Goal: Information Seeking & Learning: Learn about a topic

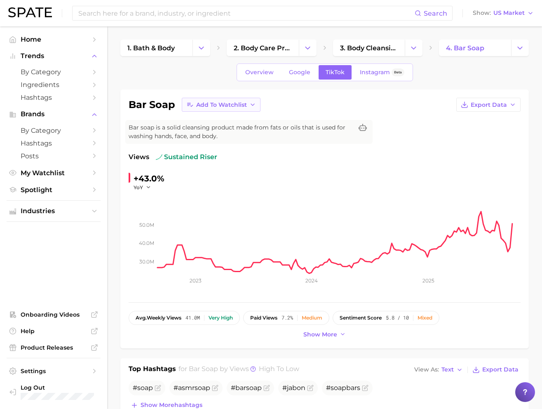
click at [254, 110] on button "Add to Watchlist" at bounding box center [221, 105] width 79 height 14
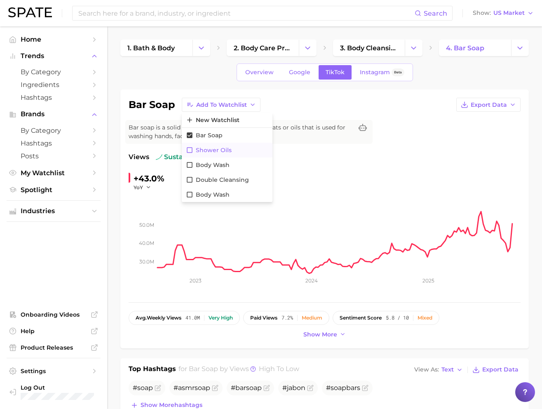
click at [229, 151] on span "Shower Oils" at bounding box center [214, 150] width 36 height 7
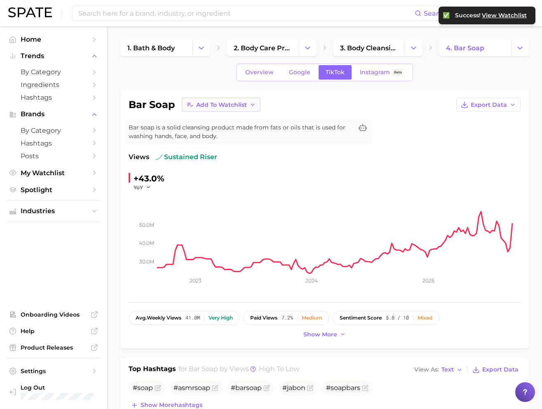
click at [254, 108] on button "Add to Watchlist" at bounding box center [221, 105] width 79 height 14
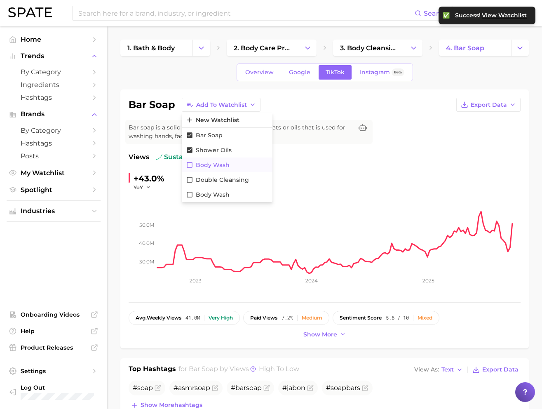
click at [220, 163] on span "Body Wash" at bounding box center [213, 165] width 34 height 7
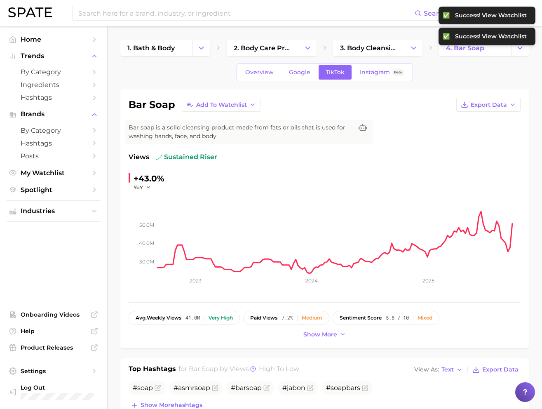
click at [511, 38] on span "View Watchlist" at bounding box center [504, 36] width 45 height 7
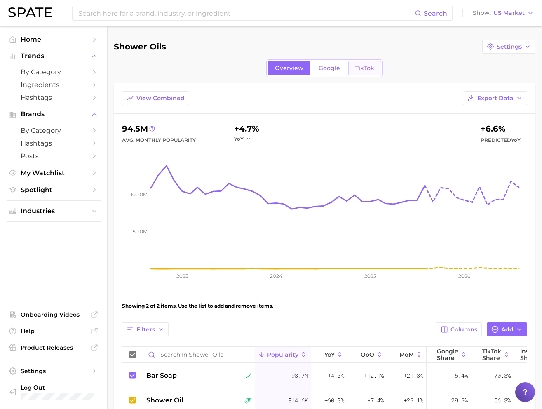
click at [358, 62] on link "TikTok" at bounding box center [364, 68] width 33 height 14
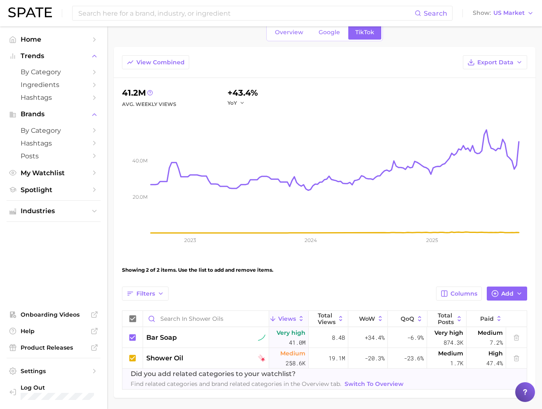
scroll to position [29, 0]
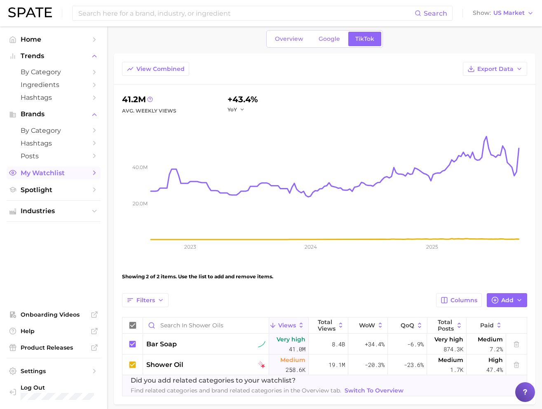
click at [67, 177] on span "My Watchlist" at bounding box center [54, 173] width 66 height 8
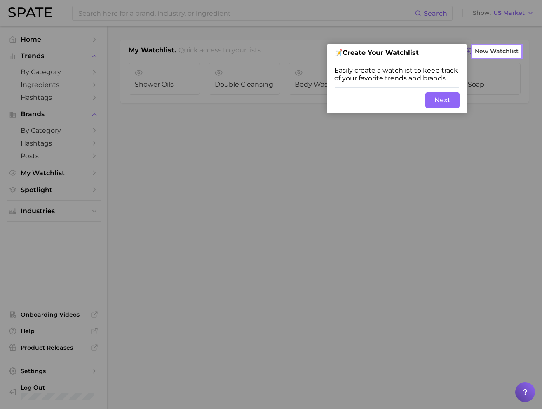
click at [439, 101] on button "Next" at bounding box center [443, 100] width 34 height 16
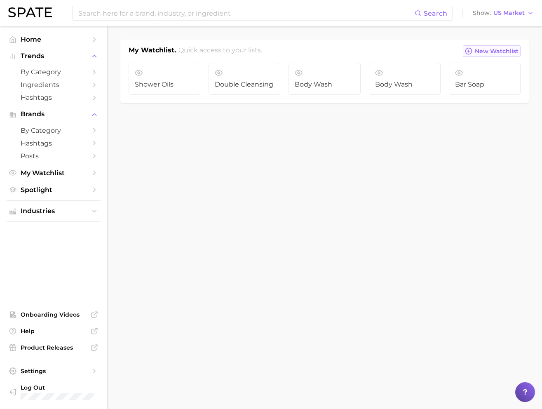
click at [511, 50] on span "New Watchlist" at bounding box center [497, 51] width 44 height 7
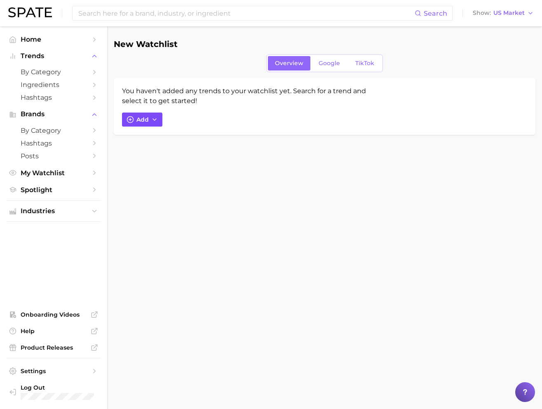
click at [146, 117] on span "Add" at bounding box center [142, 119] width 12 height 7
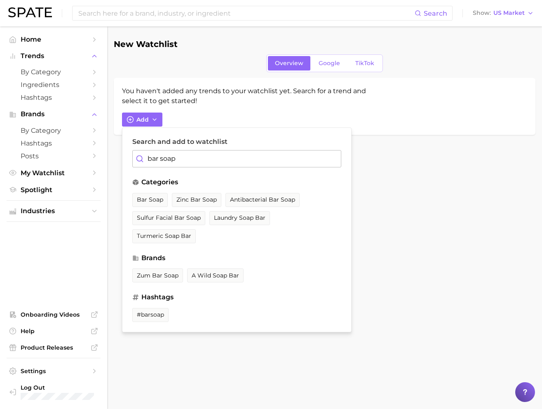
type input "bar soapp"
click at [160, 198] on span "bar soap" at bounding box center [150, 199] width 26 height 7
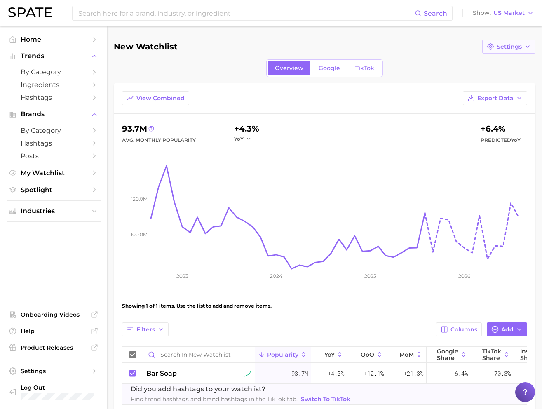
click at [528, 44] on icon "button" at bounding box center [527, 46] width 7 height 7
click at [519, 57] on button "Edit Details" at bounding box center [527, 61] width 91 height 15
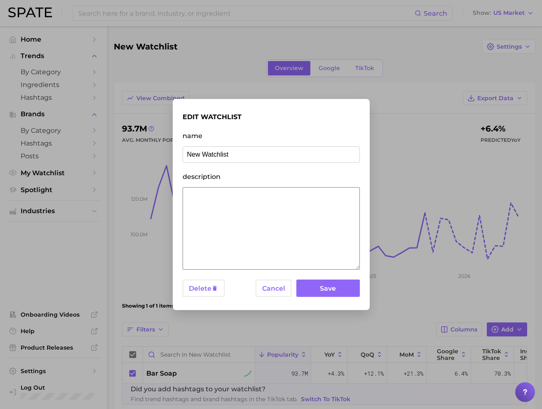
click at [265, 299] on div "edit watchlist name New Watchlist description Delete Cancel Save" at bounding box center [271, 205] width 177 height 192
click at [269, 281] on button "Cancel" at bounding box center [274, 289] width 36 height 18
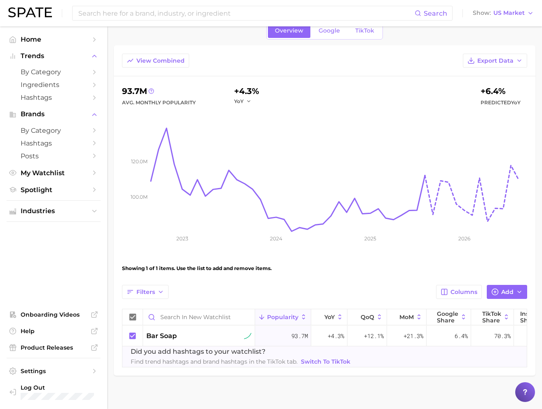
scroll to position [45, 0]
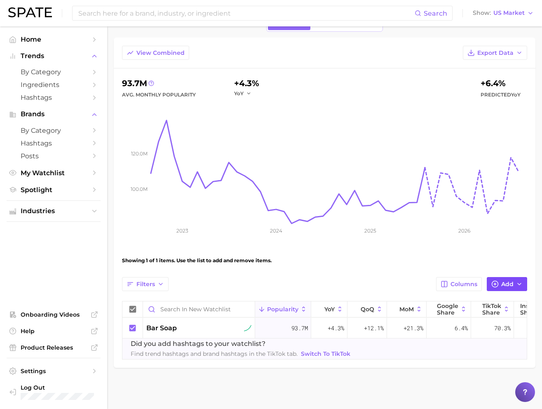
click at [503, 283] on span "Add" at bounding box center [507, 284] width 12 height 7
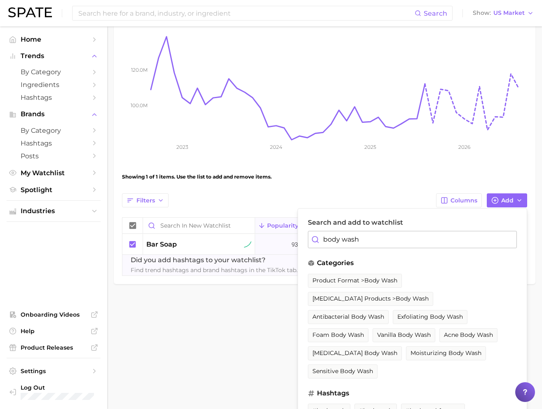
scroll to position [138, 0]
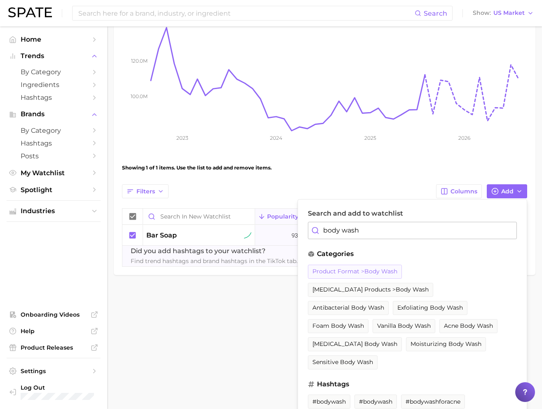
click at [373, 266] on button "product format > body wash" at bounding box center [355, 272] width 94 height 14
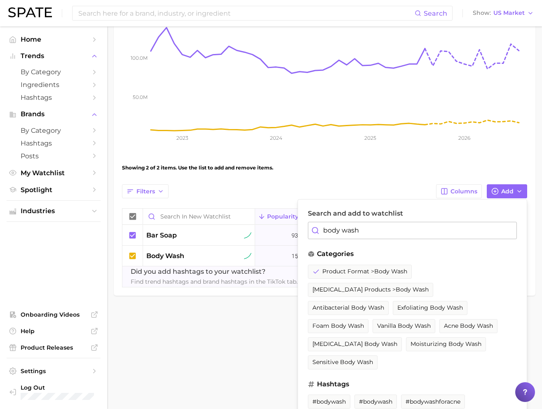
click at [500, 230] on input "body wash" at bounding box center [412, 230] width 209 height 17
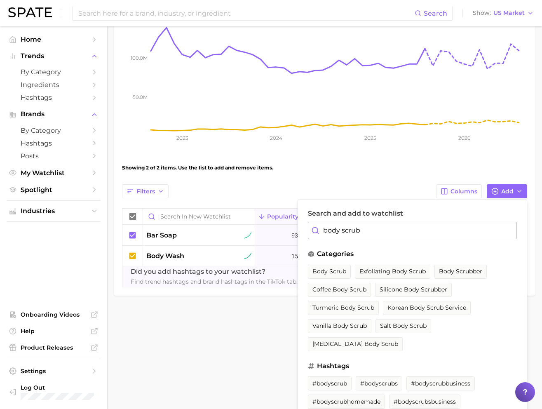
scroll to position [130, 0]
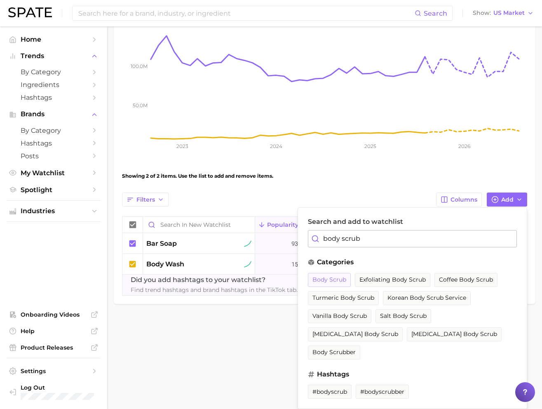
click at [343, 277] on span "body scrub" at bounding box center [330, 279] width 34 height 7
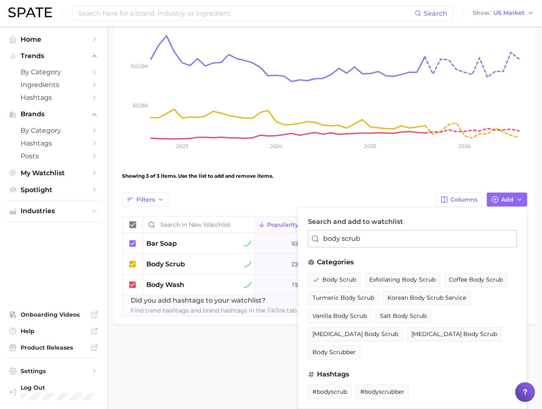
click at [370, 247] on input "body scrub" at bounding box center [412, 238] width 209 height 17
click at [355, 244] on input "body scrub" at bounding box center [412, 238] width 209 height 17
click at [393, 241] on input "body scrub" at bounding box center [412, 238] width 209 height 17
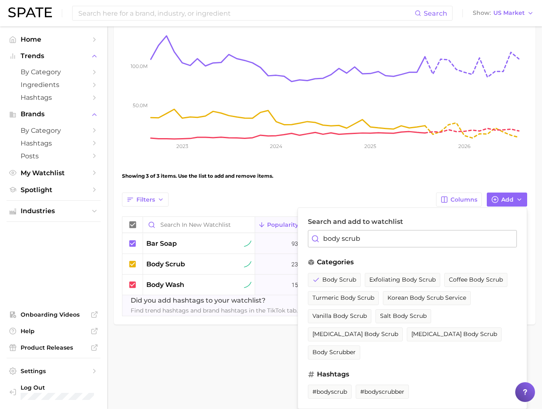
click at [393, 241] on input "body scrub" at bounding box center [412, 238] width 209 height 17
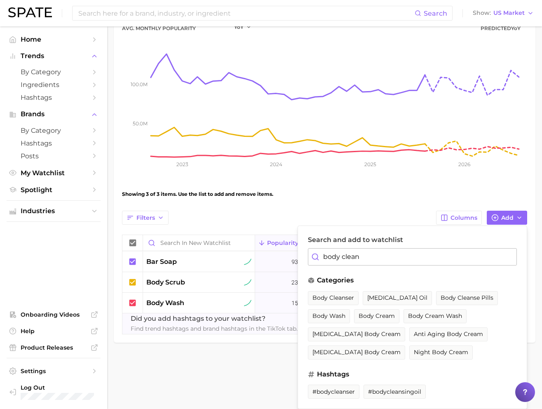
scroll to position [87, 0]
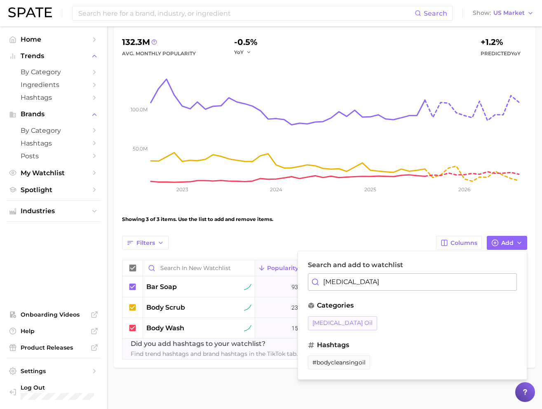
click at [363, 323] on span "body cleansing oil" at bounding box center [343, 323] width 60 height 7
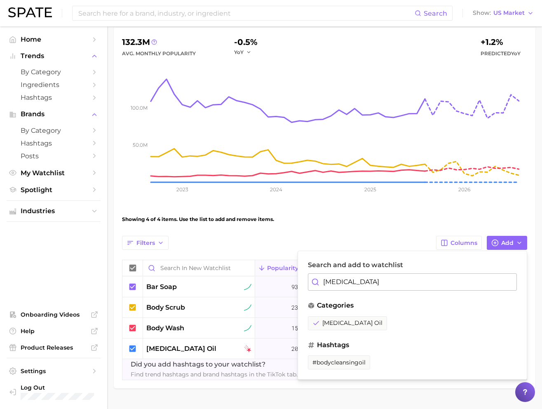
click at [418, 280] on input "body cleansing" at bounding box center [412, 281] width 209 height 17
type input "shower oil"
click at [334, 327] on button "shower oil" at bounding box center [328, 323] width 41 height 14
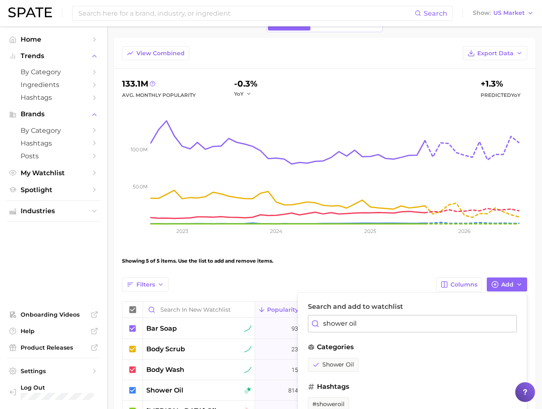
scroll to position [0, 0]
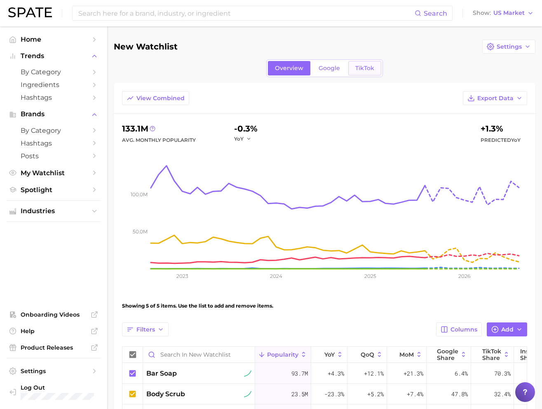
click at [371, 73] on link "TikTok" at bounding box center [364, 68] width 33 height 14
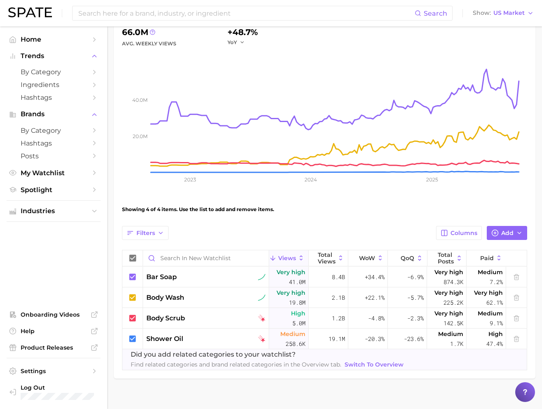
scroll to position [97, 0]
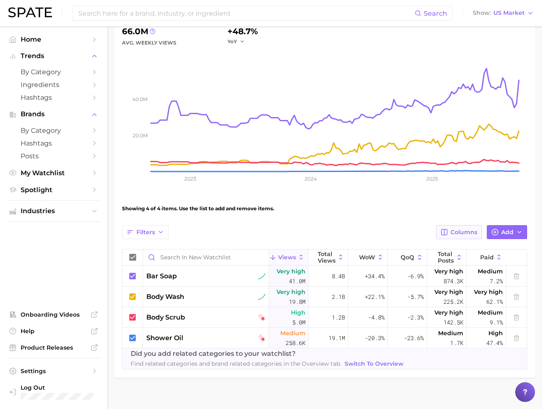
click at [463, 231] on span "Columns" at bounding box center [464, 232] width 27 height 7
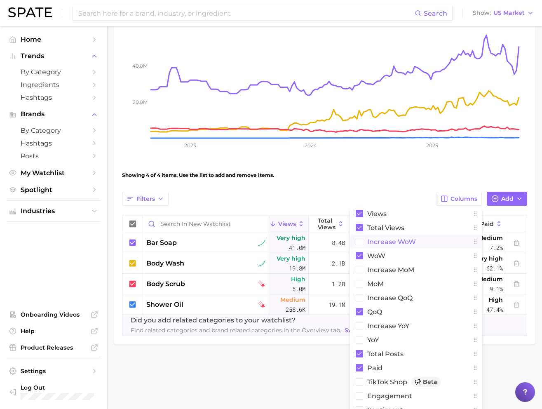
scroll to position [139, 0]
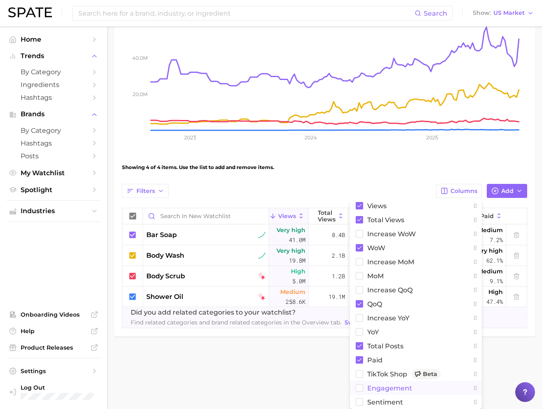
click at [390, 388] on span "engagement" at bounding box center [389, 388] width 45 height 7
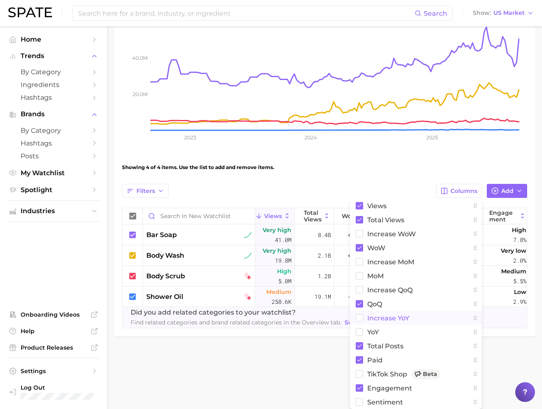
click at [383, 320] on span "increase YoY" at bounding box center [388, 318] width 42 height 7
click at [389, 181] on div "View Combined Export Data 66.0m Avg. Weekly Views +48.7% YoY 20.0m 40.0m 2023 2…" at bounding box center [324, 141] width 405 height 376
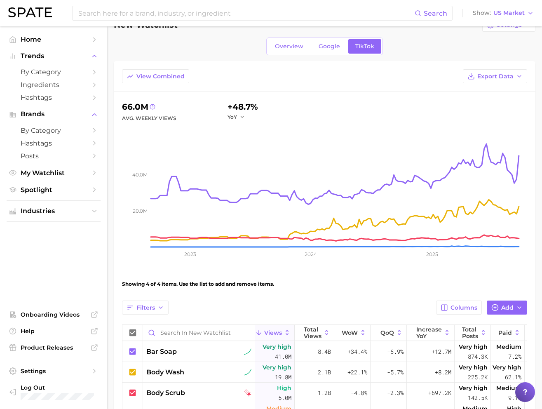
scroll to position [0, 0]
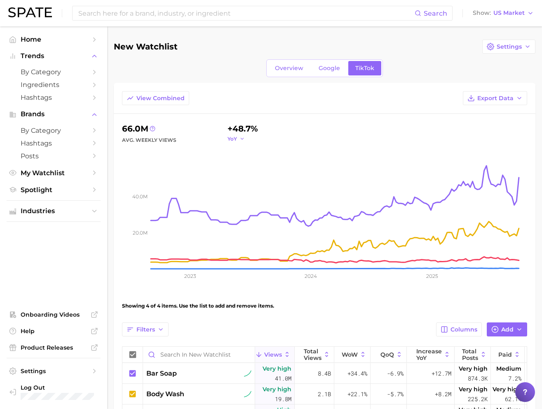
click at [240, 139] on icon "button" at bounding box center [243, 139] width 6 height 6
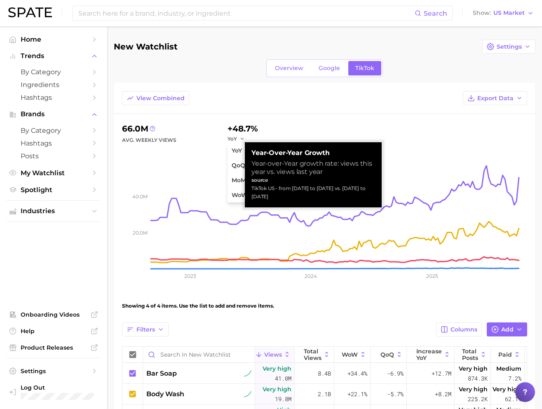
click at [283, 106] on div "View Combined Export Data" at bounding box center [325, 102] width 422 height 23
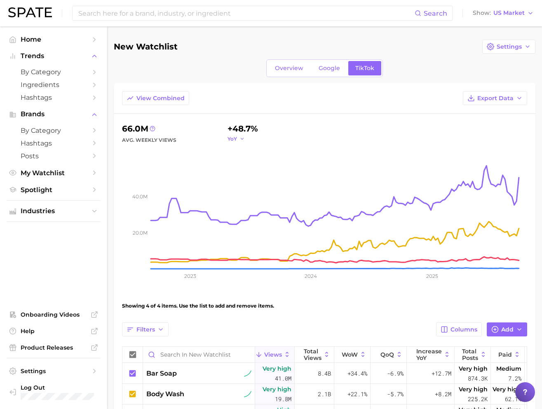
click at [241, 138] on icon "button" at bounding box center [243, 139] width 6 height 6
click at [241, 153] on span "YoY" at bounding box center [237, 150] width 10 height 7
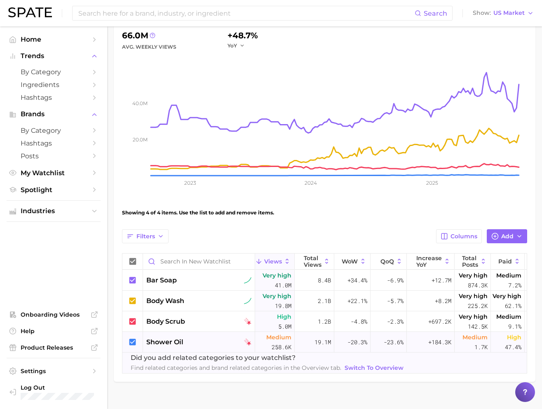
scroll to position [107, 0]
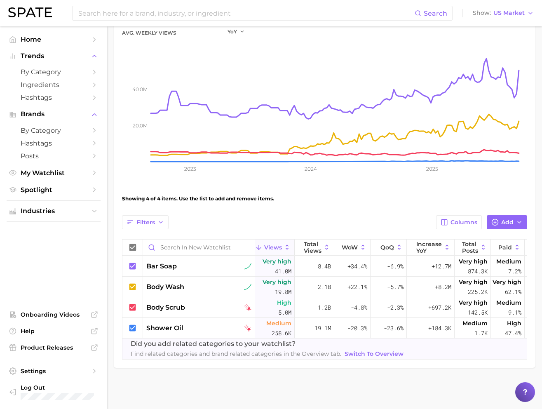
click at [358, 350] on span "Switch to Overview" at bounding box center [374, 353] width 59 height 7
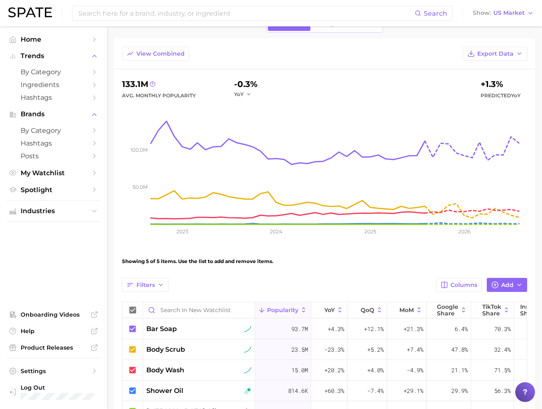
scroll to position [35, 0]
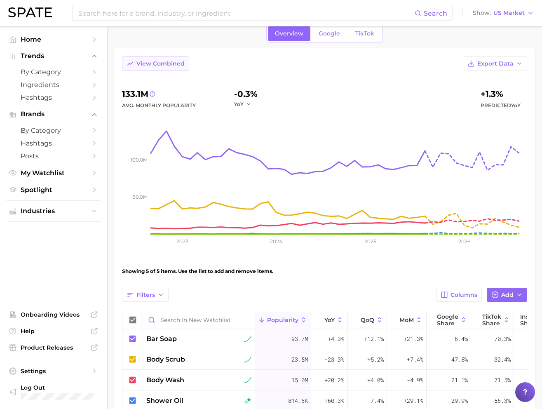
click at [167, 62] on span "View Combined" at bounding box center [160, 63] width 48 height 7
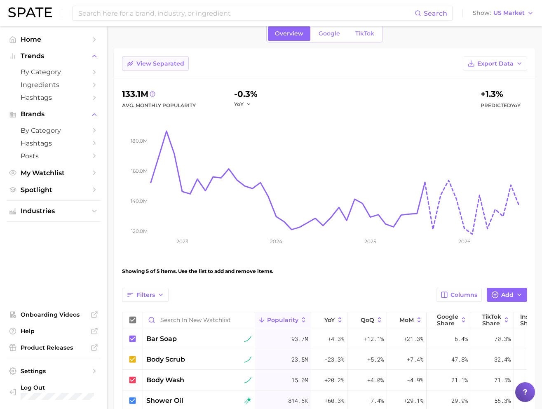
click at [165, 67] on button "View Separated" at bounding box center [155, 63] width 67 height 14
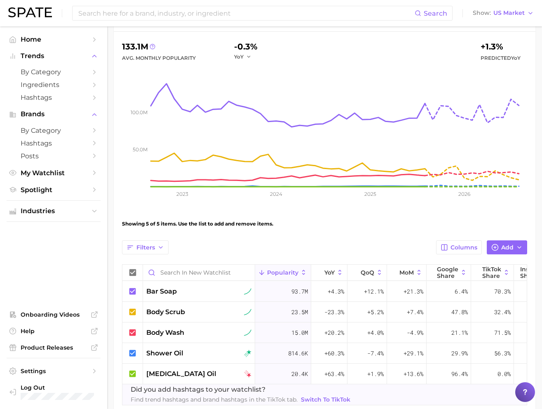
scroll to position [87, 0]
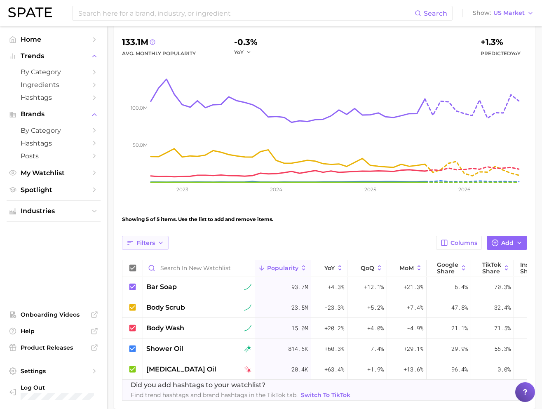
click at [160, 246] on icon "button" at bounding box center [161, 243] width 7 height 7
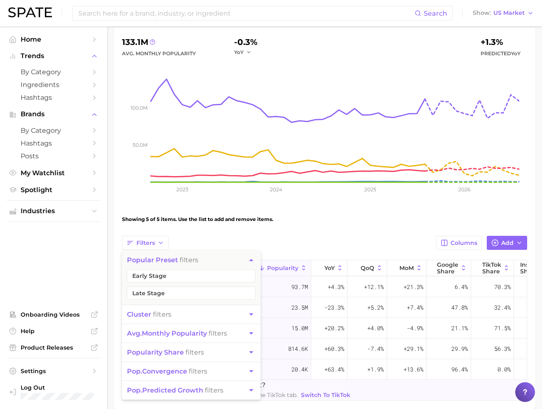
scroll to position [128, 0]
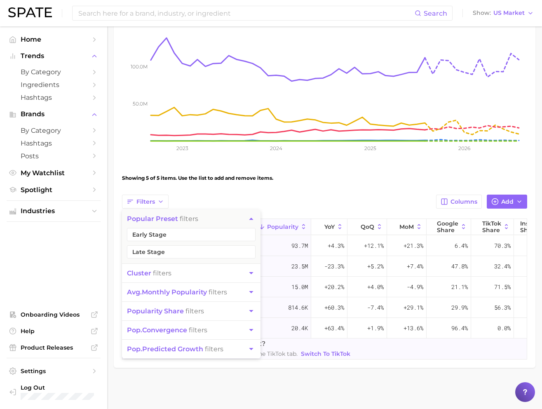
click at [233, 178] on div "Showing 5 of 5 items. Use the list to add and remove items." at bounding box center [324, 178] width 405 height 23
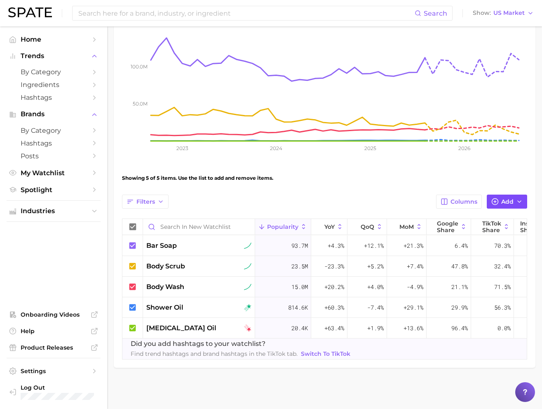
click at [514, 198] on button "Add" at bounding box center [507, 202] width 40 height 14
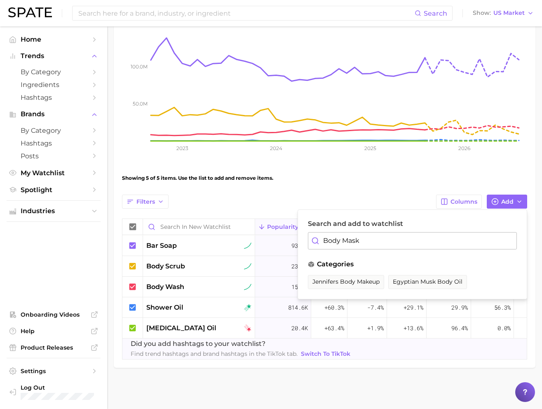
click at [353, 241] on input "Body Mask" at bounding box center [412, 240] width 209 height 17
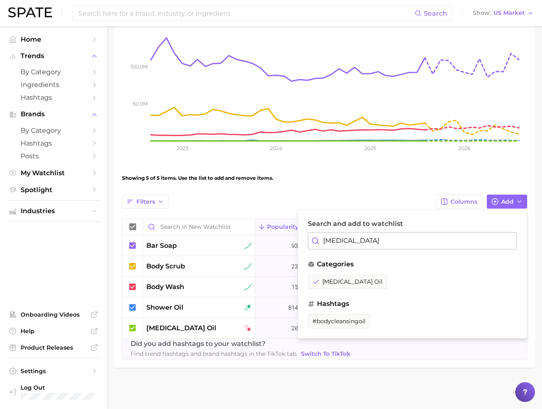
click at [353, 242] on input "Body Cleansing" at bounding box center [412, 240] width 209 height 17
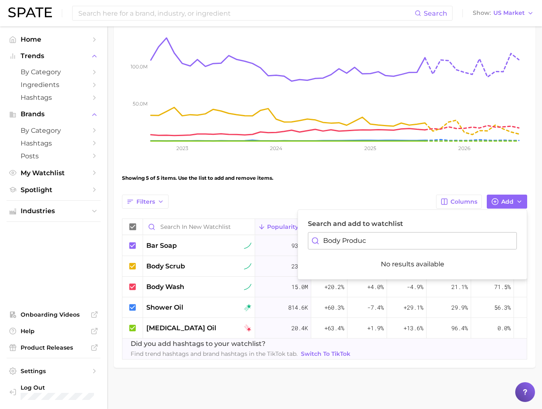
type input "Body Product"
click at [383, 239] on input "Body Product" at bounding box center [412, 240] width 209 height 17
click at [362, 176] on div "Showing 5 of 5 items. Use the list to add and remove items." at bounding box center [324, 178] width 405 height 23
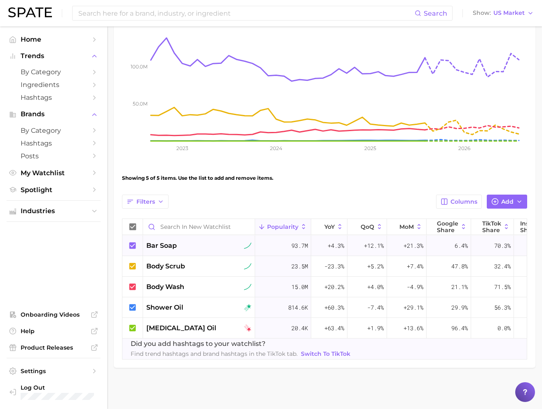
click at [139, 246] on div at bounding box center [132, 245] width 21 height 21
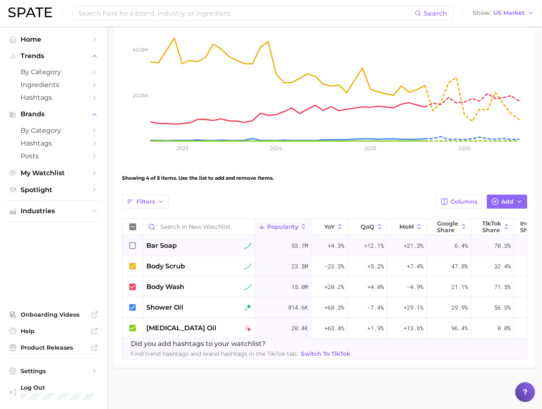
click at [140, 245] on div at bounding box center [132, 245] width 21 height 21
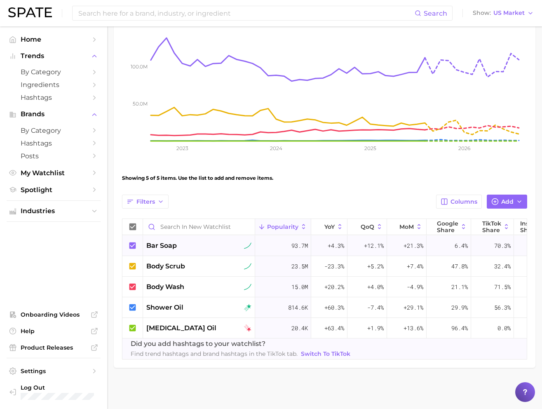
click at [140, 246] on div at bounding box center [132, 245] width 21 height 21
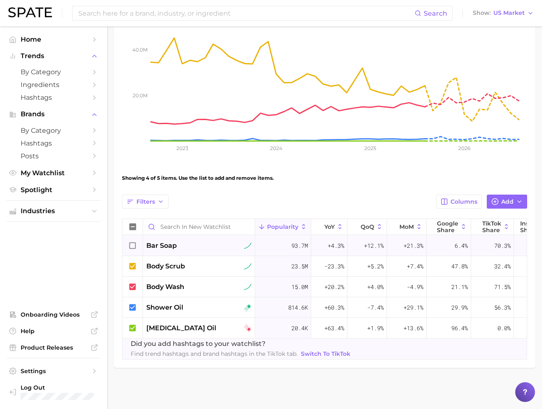
click at [140, 246] on div at bounding box center [132, 245] width 21 height 21
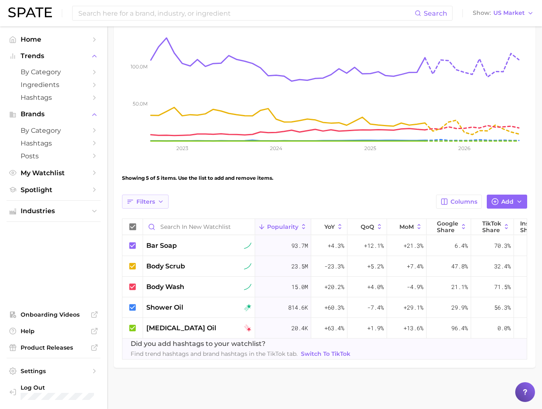
click at [147, 203] on span "Filters" at bounding box center [145, 201] width 19 height 7
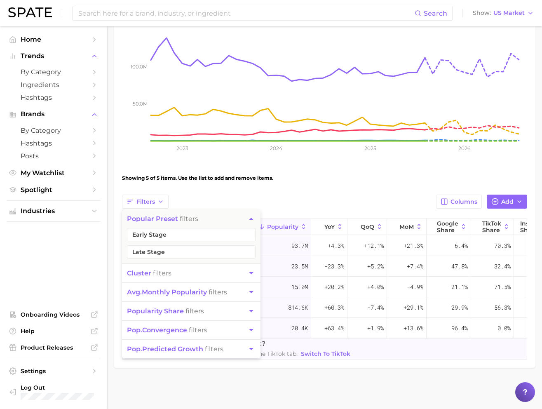
click at [203, 291] on span "avg. monthly popularity" at bounding box center [167, 292] width 80 height 8
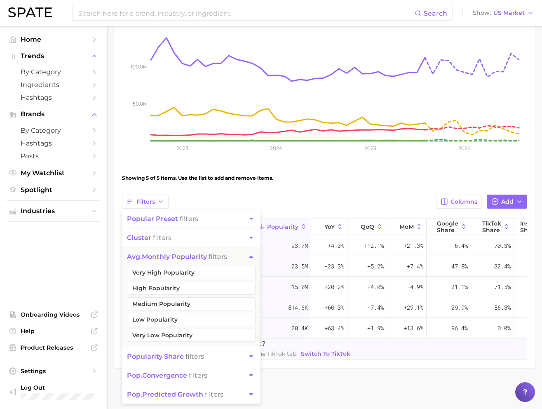
click at [226, 260] on span "avg. monthly popularity filters" at bounding box center [177, 257] width 100 height 8
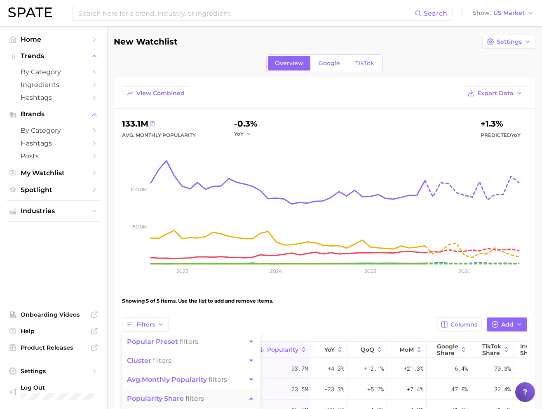
scroll to position [0, 0]
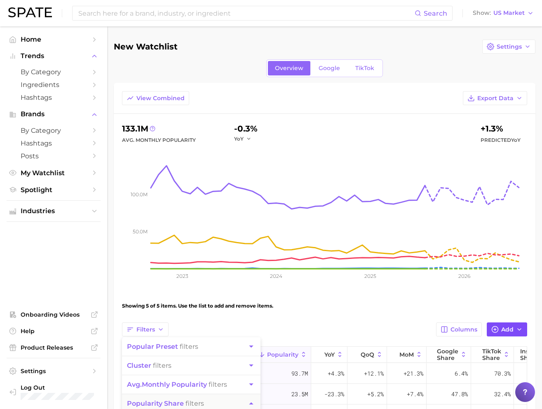
click at [514, 331] on button "Add" at bounding box center [507, 329] width 40 height 14
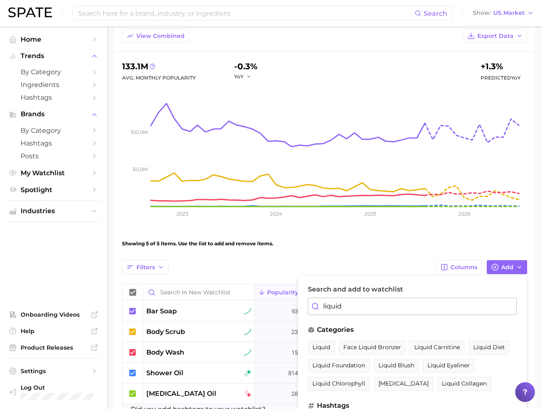
scroll to position [84, 0]
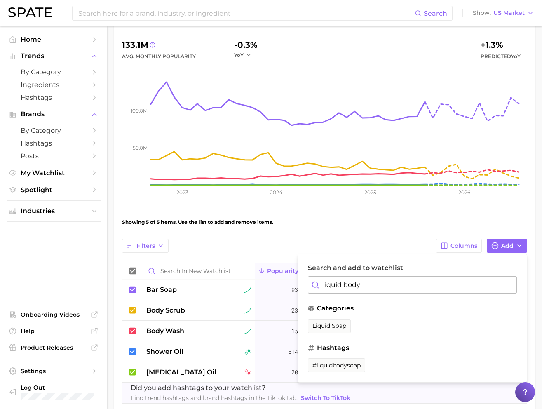
click at [341, 286] on input "liquid body" at bounding box center [412, 284] width 209 height 17
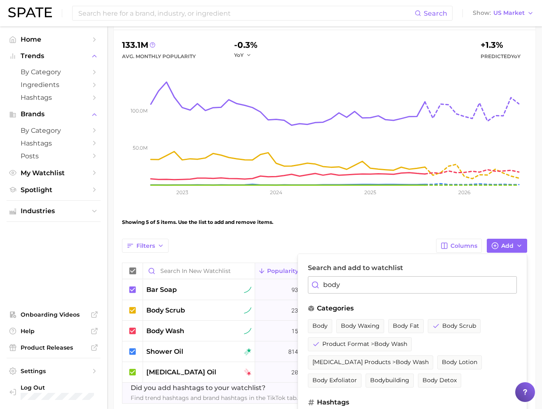
click at [341, 286] on input "body" at bounding box center [412, 284] width 209 height 17
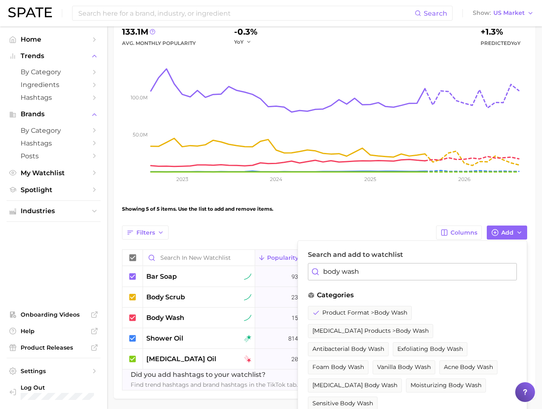
scroll to position [144, 0]
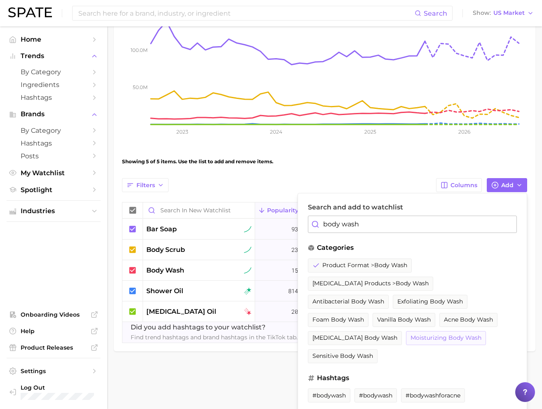
type input "body wash"
click at [411, 335] on span "moisturizing body wash" at bounding box center [446, 337] width 71 height 7
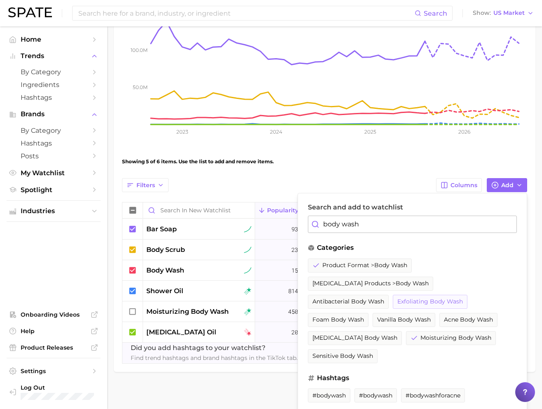
click at [443, 298] on span "exfoliating body wash" at bounding box center [430, 301] width 66 height 7
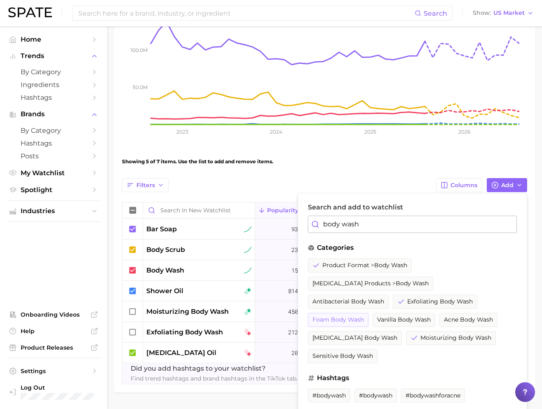
click at [349, 316] on button "foam body wash" at bounding box center [338, 320] width 61 height 14
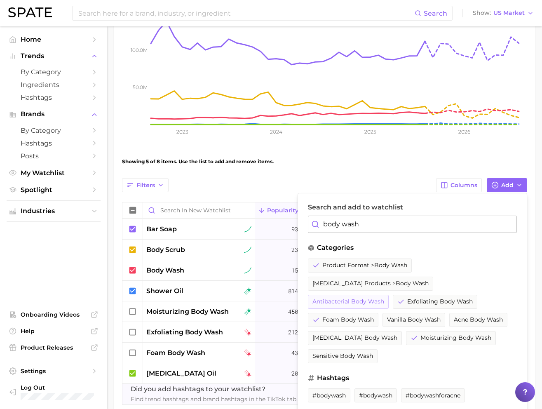
click at [371, 300] on span "antibacterial body wash" at bounding box center [349, 301] width 72 height 7
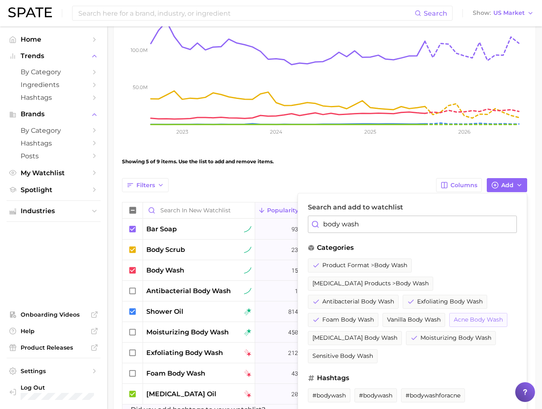
click at [482, 321] on span "acne body wash" at bounding box center [478, 319] width 49 height 7
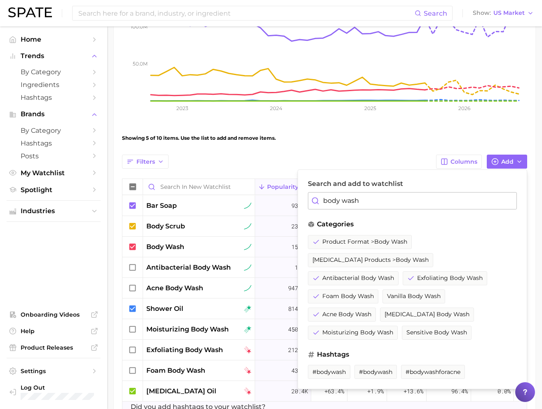
scroll to position [194, 0]
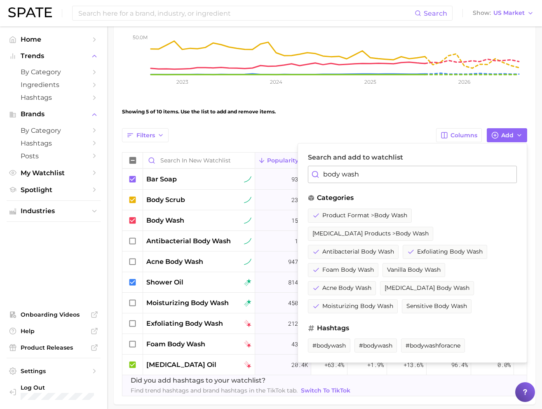
click at [415, 124] on div "View Combined Export Data 133.1m Avg. Monthly Popularity -0.3% YoY +1.3% Predic…" at bounding box center [324, 146] width 405 height 499
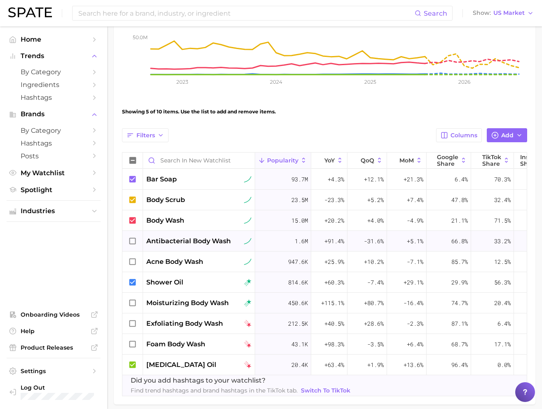
click at [135, 240] on icon at bounding box center [132, 241] width 9 height 9
click at [134, 260] on icon at bounding box center [132, 261] width 9 height 9
click at [134, 299] on icon at bounding box center [132, 303] width 9 height 9
click at [137, 324] on icon at bounding box center [132, 323] width 9 height 9
click at [136, 346] on icon at bounding box center [132, 344] width 9 height 9
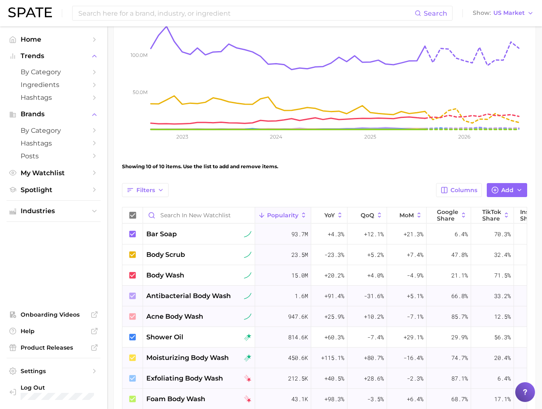
scroll to position [204, 0]
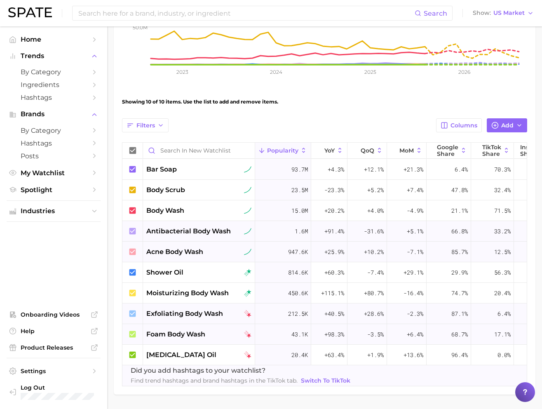
click at [327, 377] on span "Switch to TikTok" at bounding box center [325, 380] width 49 height 7
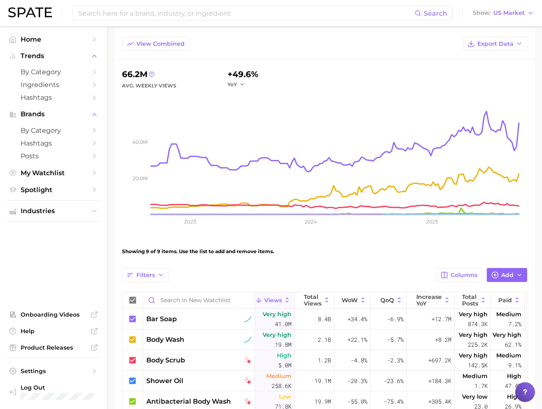
scroll to position [108, 0]
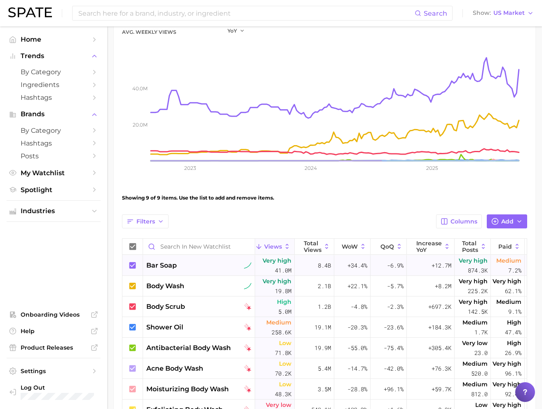
click at [134, 266] on icon at bounding box center [132, 265] width 7 height 7
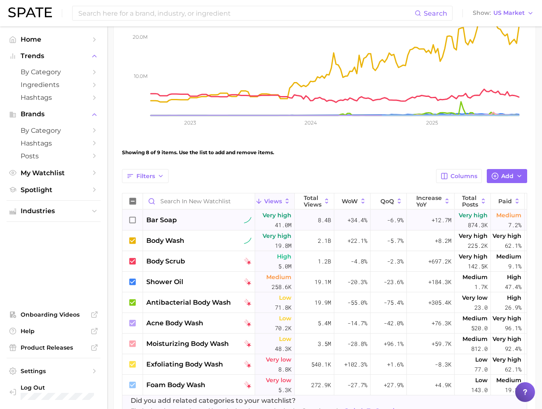
scroll to position [207, 0]
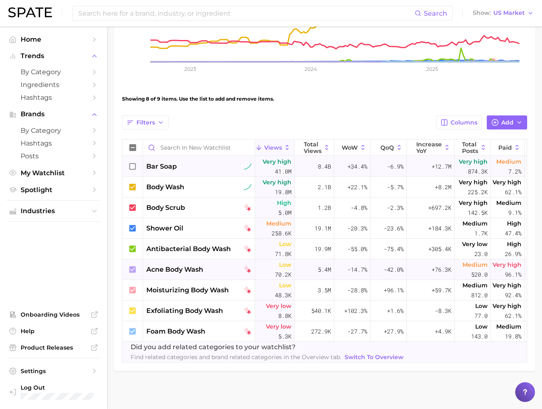
click at [134, 267] on icon at bounding box center [132, 269] width 7 height 7
click at [143, 245] on div at bounding box center [132, 249] width 21 height 21
click at [132, 226] on icon at bounding box center [132, 228] width 7 height 7
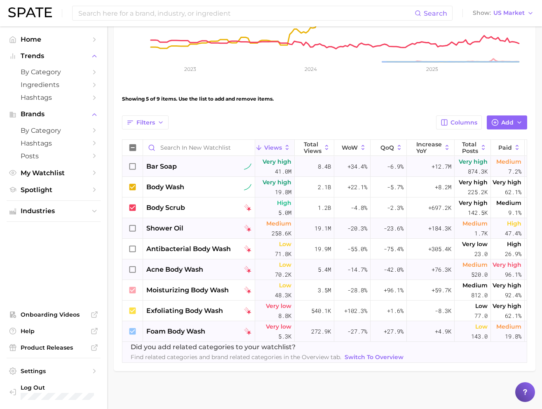
click at [138, 331] on div at bounding box center [132, 331] width 21 height 21
click at [174, 315] on span "exfoliating body wash" at bounding box center [184, 311] width 77 height 10
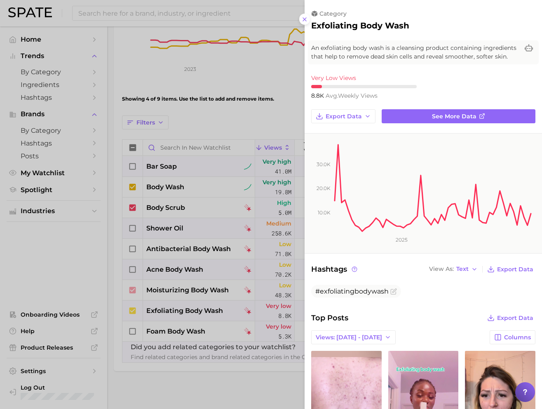
scroll to position [0, 0]
click at [182, 299] on div at bounding box center [271, 204] width 542 height 409
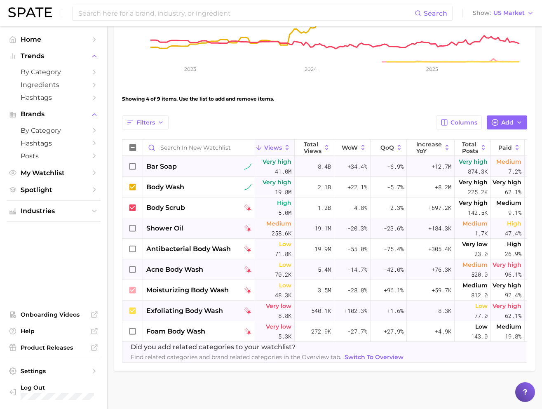
click at [133, 309] on icon at bounding box center [132, 310] width 7 height 7
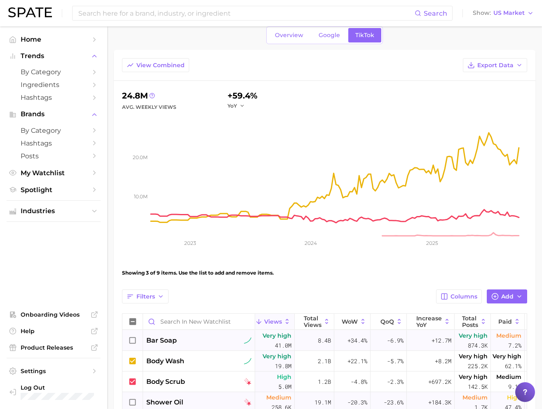
scroll to position [6, 0]
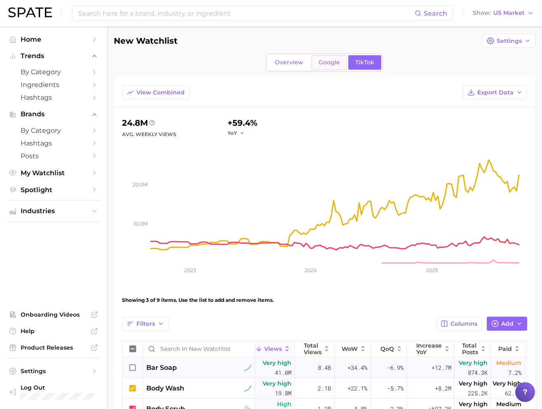
click at [333, 68] on link "Google" at bounding box center [329, 62] width 35 height 14
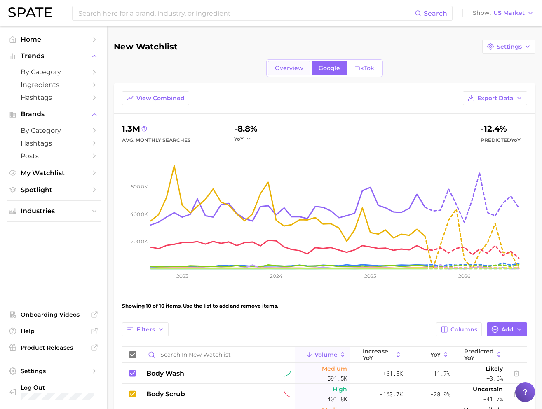
click at [302, 66] on span "Overview" at bounding box center [289, 68] width 28 height 7
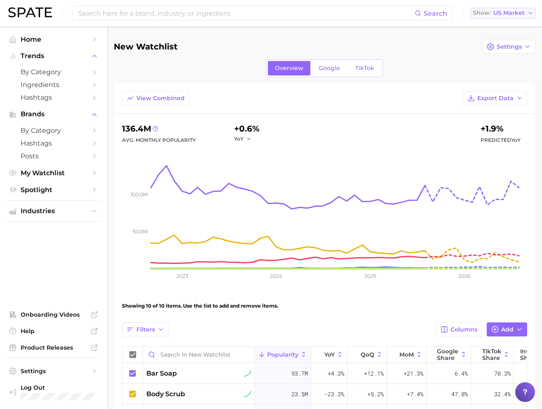
click at [510, 15] on span "US Market" at bounding box center [509, 13] width 31 height 5
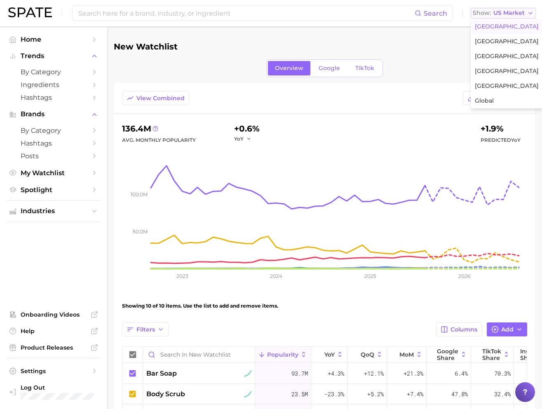
click at [510, 15] on span "US Market" at bounding box center [509, 13] width 31 height 5
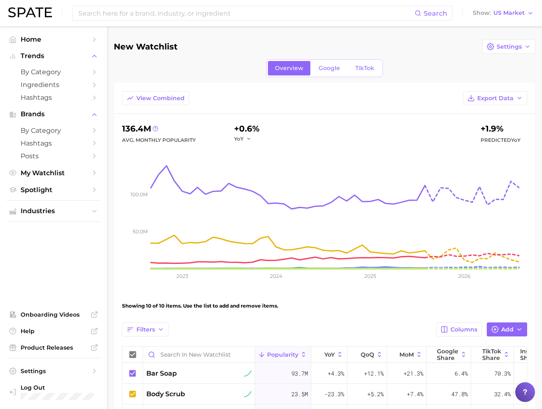
click at [439, 39] on main "New Watchlist Settings Overview Google TikTok View Combined Export Data 136.4m …" at bounding box center [324, 333] width 435 height 614
click at [65, 173] on span "My Watchlist" at bounding box center [54, 173] width 66 height 8
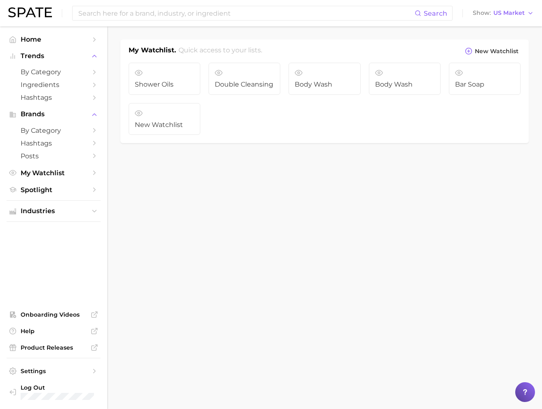
click at [65, 173] on span "My Watchlist" at bounding box center [54, 173] width 66 height 8
click at [506, 54] on span "New Watchlist" at bounding box center [497, 51] width 44 height 7
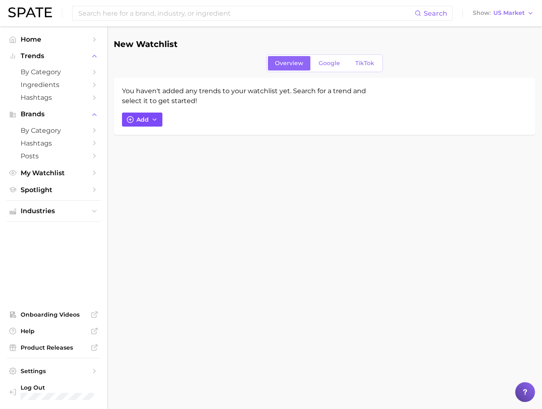
click at [136, 120] on span "Add" at bounding box center [142, 119] width 12 height 7
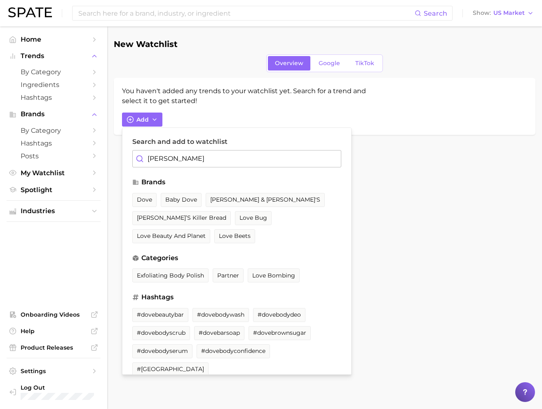
type input "Dove Bar"
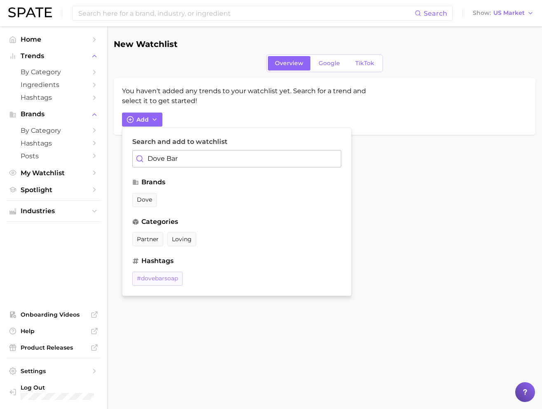
click at [165, 281] on span "#dovebarsoap" at bounding box center [157, 278] width 41 height 7
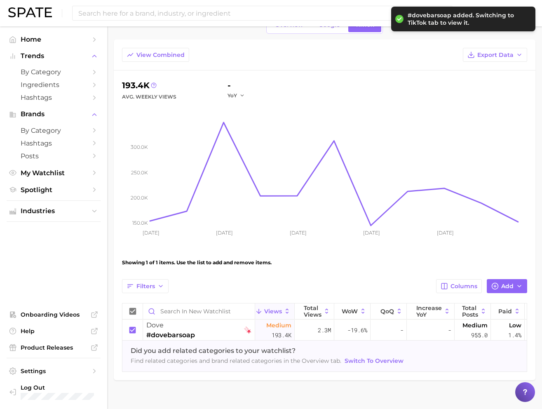
scroll to position [56, 0]
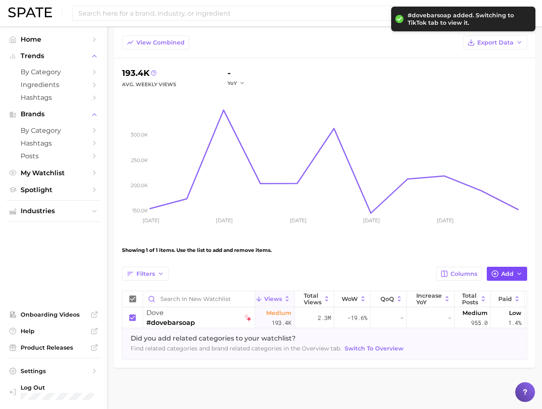
click at [507, 274] on span "Add" at bounding box center [507, 273] width 12 height 7
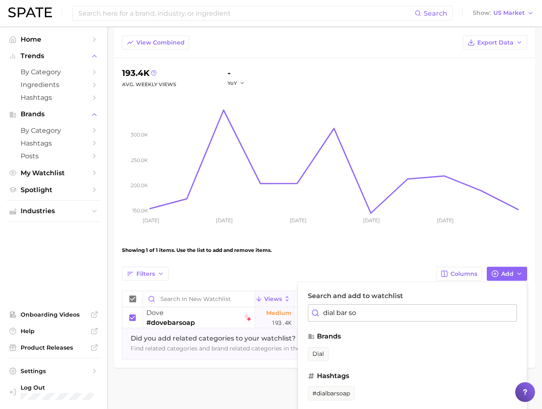
scroll to position [57, 0]
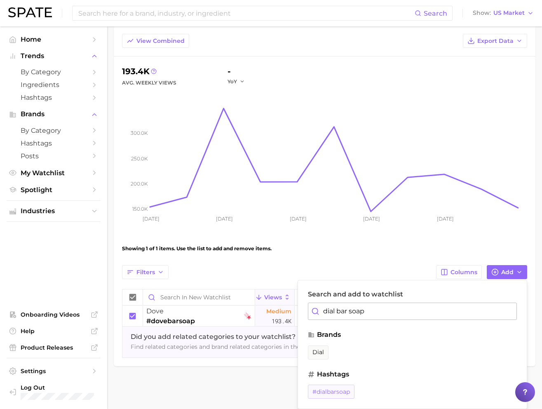
click at [341, 391] on span "#dialbarsoap" at bounding box center [332, 391] width 38 height 7
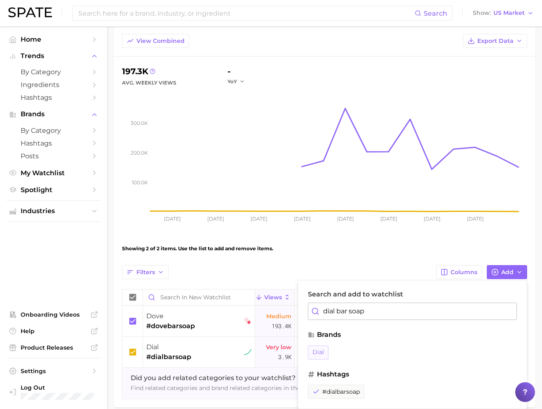
click at [321, 355] on span "dial" at bounding box center [319, 352] width 12 height 7
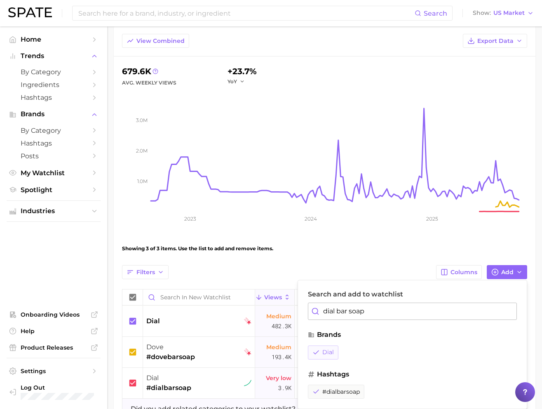
click at [334, 352] on button "dial" at bounding box center [323, 353] width 31 height 14
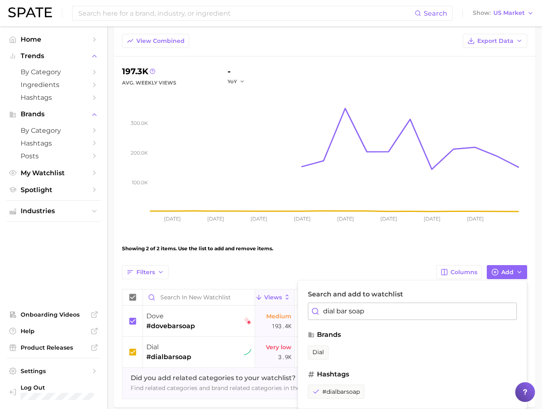
drag, startPoint x: 338, startPoint y: 313, endPoint x: 408, endPoint y: 319, distance: 70.7
click at [408, 319] on input "dial bar soap" at bounding box center [412, 311] width 209 height 17
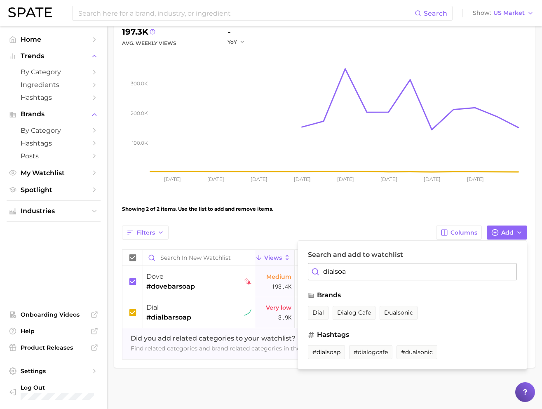
scroll to position [97, 0]
type input "dialsoap"
click at [395, 350] on span "#dialsoap" at bounding box center [397, 352] width 28 height 7
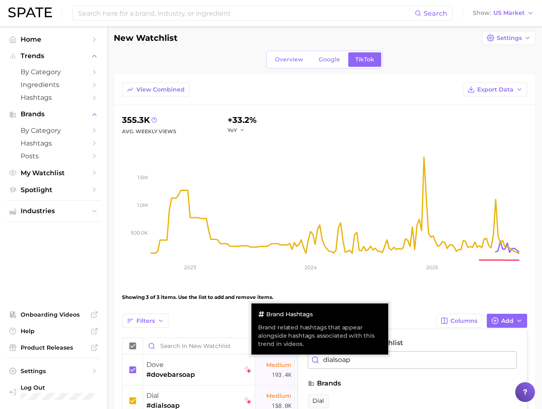
scroll to position [0, 0]
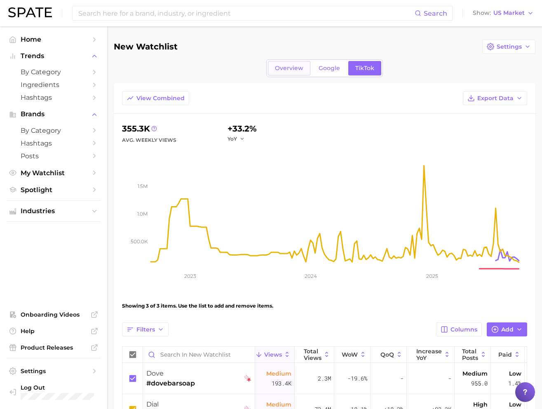
click at [287, 72] on link "Overview" at bounding box center [289, 68] width 42 height 14
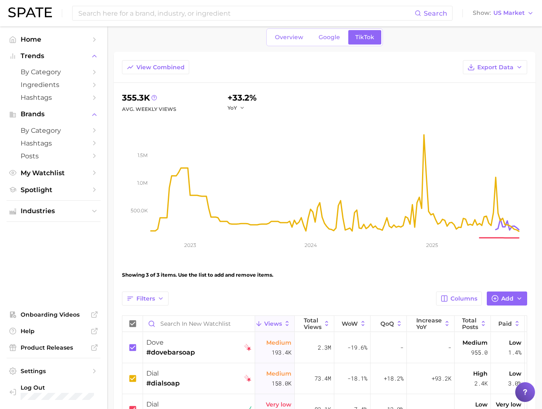
scroll to position [128, 0]
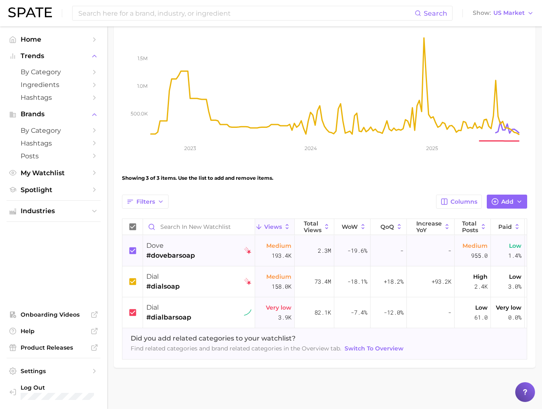
click at [139, 250] on div at bounding box center [132, 250] width 21 height 31
click at [137, 277] on icon at bounding box center [132, 281] width 9 height 9
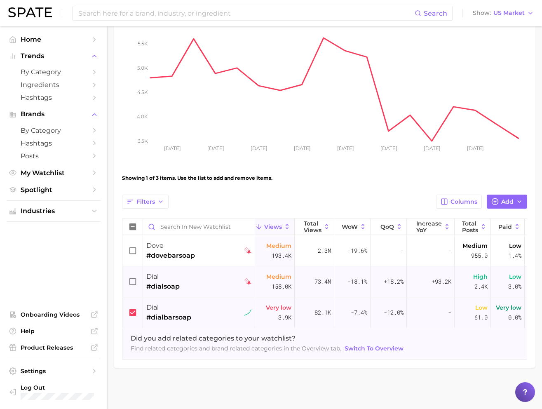
click at [135, 308] on icon at bounding box center [132, 312] width 9 height 9
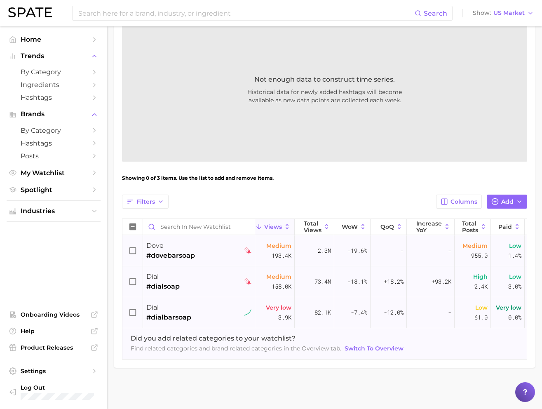
scroll to position [0, 71]
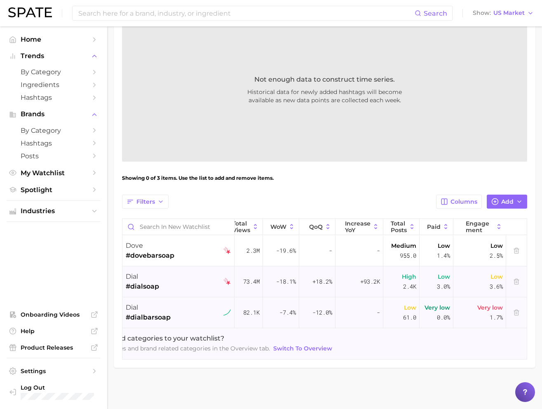
click at [319, 347] on span "Switch to Overview" at bounding box center [302, 348] width 59 height 7
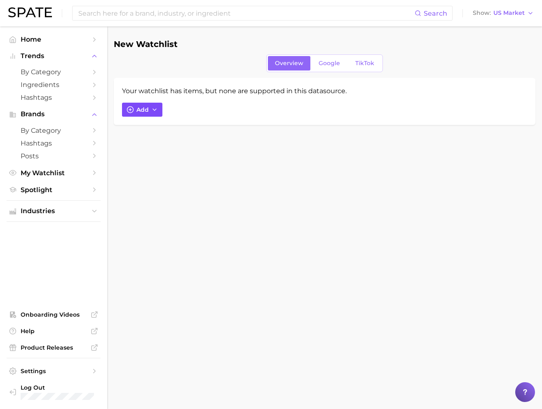
click at [145, 115] on button "Add" at bounding box center [142, 110] width 40 height 14
click at [188, 146] on input "Search and add to watchlist" at bounding box center [236, 148] width 209 height 17
click at [153, 199] on body "Search Show US Market Home Trends by Category Ingredients Hashtags Brands by Ca…" at bounding box center [271, 204] width 542 height 409
click at [61, 129] on span "by Category" at bounding box center [54, 131] width 66 height 8
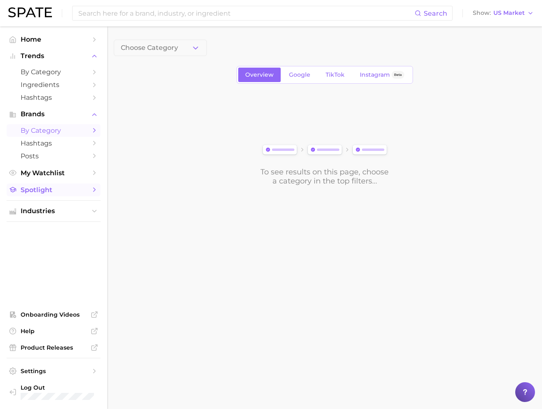
click at [51, 194] on span "Spotlight" at bounding box center [54, 190] width 66 height 8
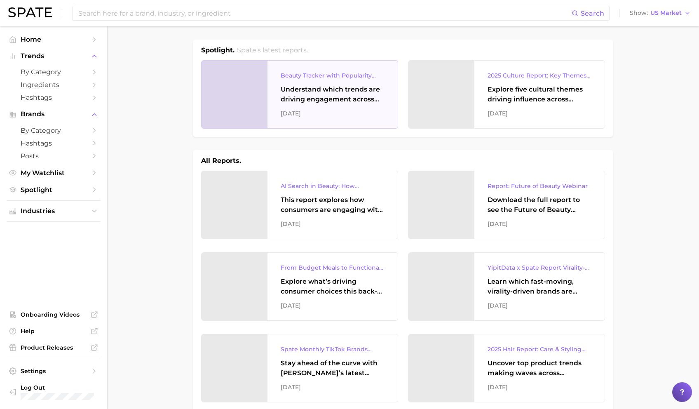
click at [315, 86] on div "Understand which trends are driving engagement across platforms in the skin, ha…" at bounding box center [333, 95] width 104 height 20
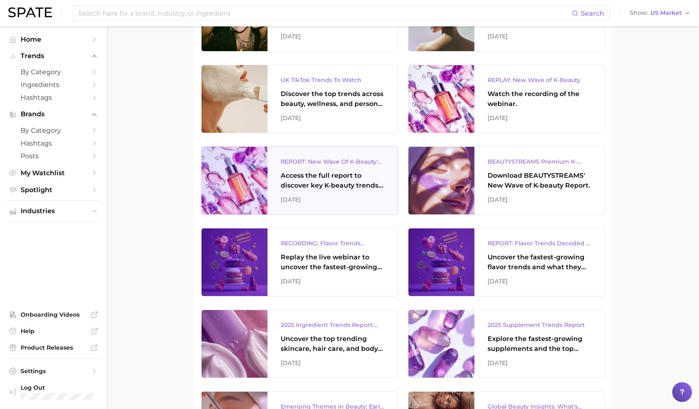
scroll to position [388, 0]
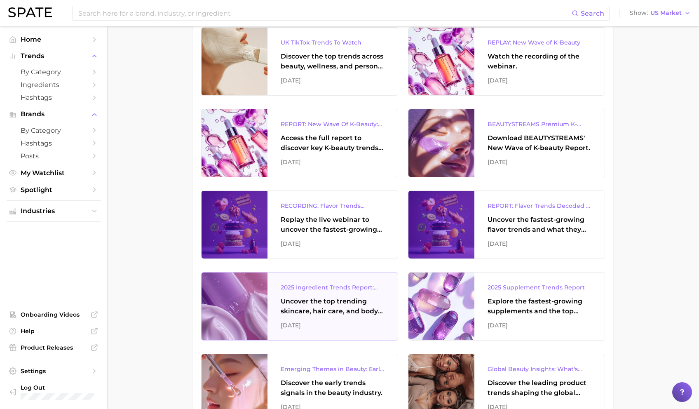
click at [360, 316] on div "2025 Ingredient Trends Report: The Ingredients Defining Beauty in [DATE] Uncove…" at bounding box center [333, 307] width 130 height 68
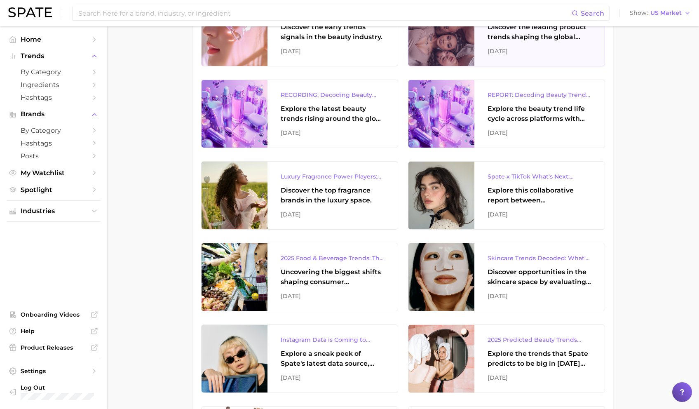
scroll to position [769, 0]
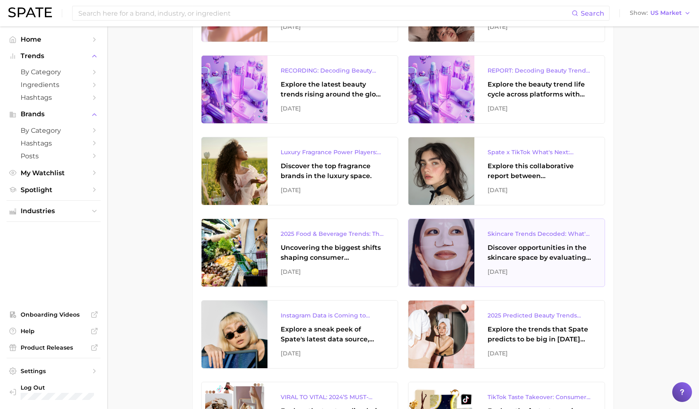
click at [542, 272] on div "[DATE]" at bounding box center [540, 272] width 104 height 10
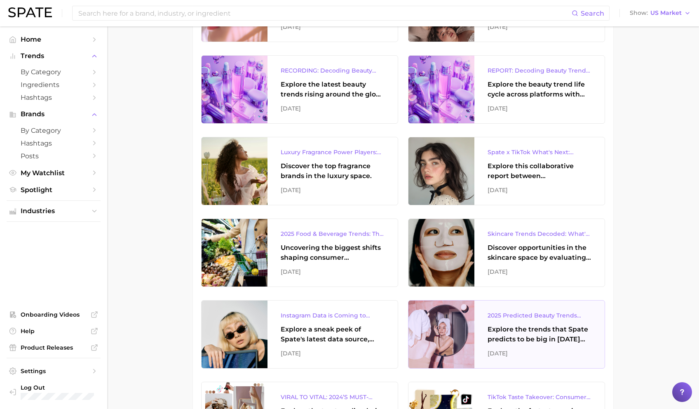
click at [541, 328] on div "Explore the trends that Spate predicts to be big in [DATE] across the skin, hai…" at bounding box center [540, 334] width 104 height 20
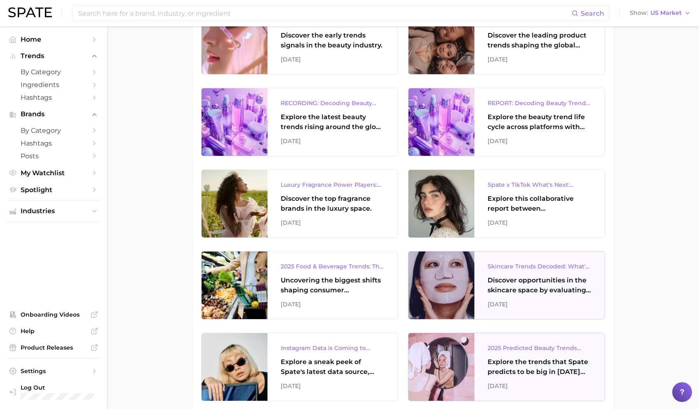
scroll to position [616, 0]
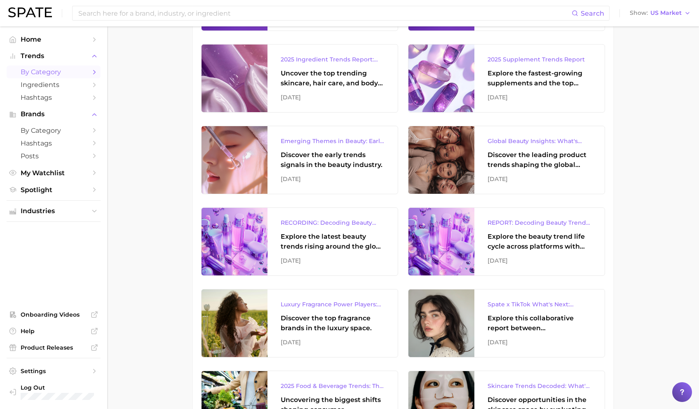
click at [80, 71] on span "by Category" at bounding box center [54, 72] width 66 height 8
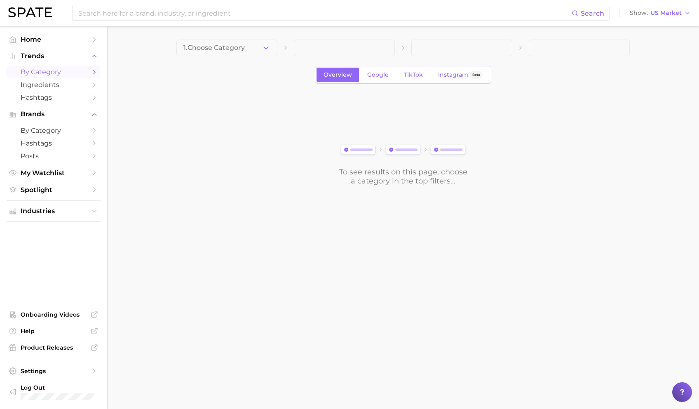
drag, startPoint x: 269, startPoint y: 45, endPoint x: 275, endPoint y: 45, distance: 6.2
click at [269, 45] on icon "button" at bounding box center [266, 48] width 9 height 9
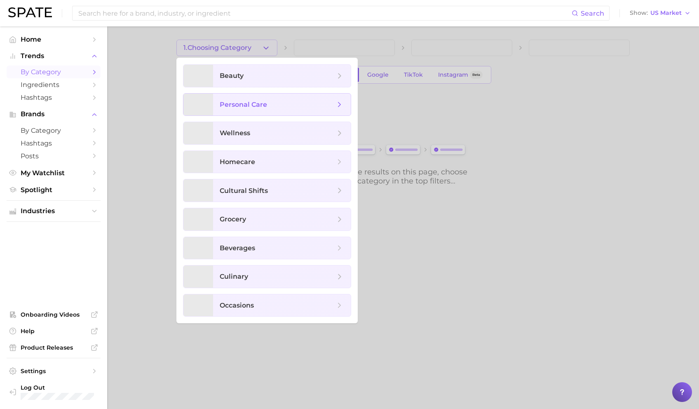
click at [263, 97] on span "personal care" at bounding box center [282, 105] width 138 height 22
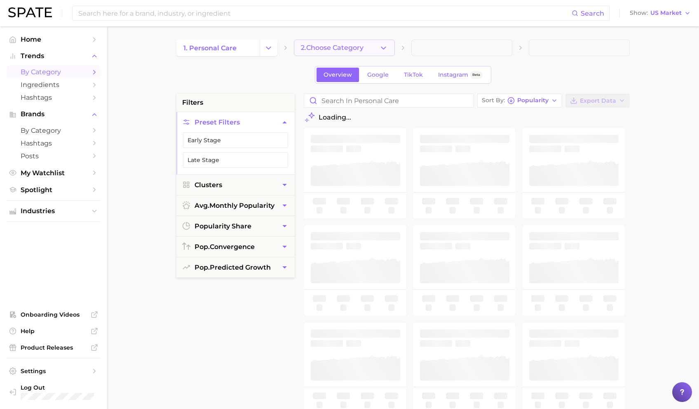
click at [335, 46] on span "2. Choose Category" at bounding box center [332, 47] width 63 height 7
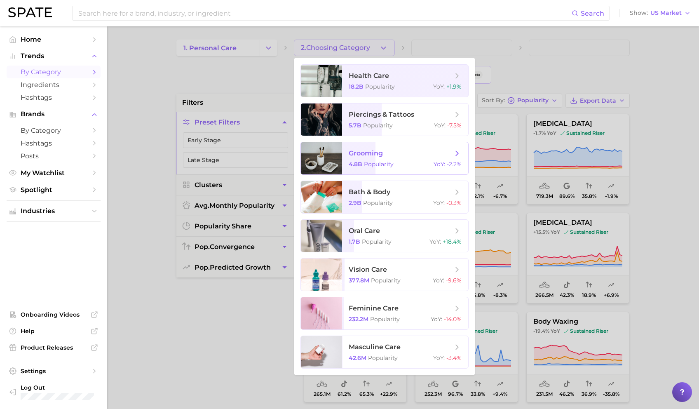
click at [396, 172] on span "grooming 4.8b Popularity YoY : -2.2%" at bounding box center [405, 158] width 126 height 32
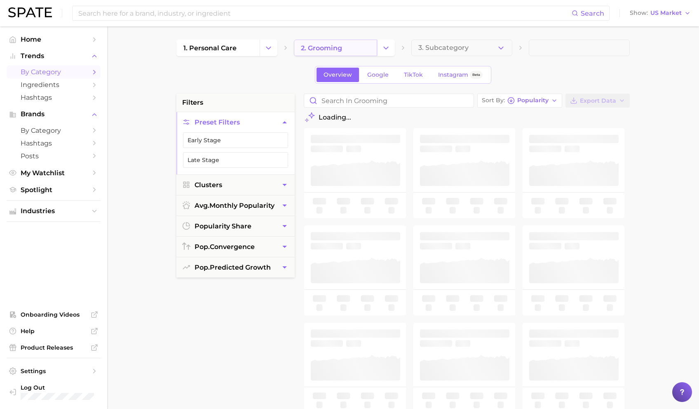
click at [362, 47] on link "2. grooming" at bounding box center [335, 48] width 83 height 16
click at [388, 44] on icon "Change Category" at bounding box center [386, 48] width 9 height 9
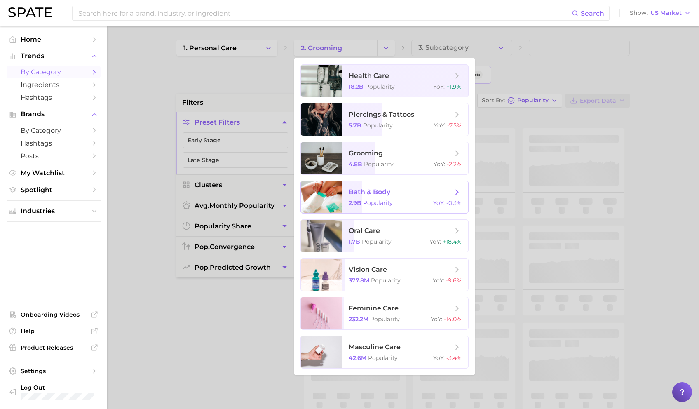
click at [389, 190] on span "bath & body" at bounding box center [370, 192] width 42 height 8
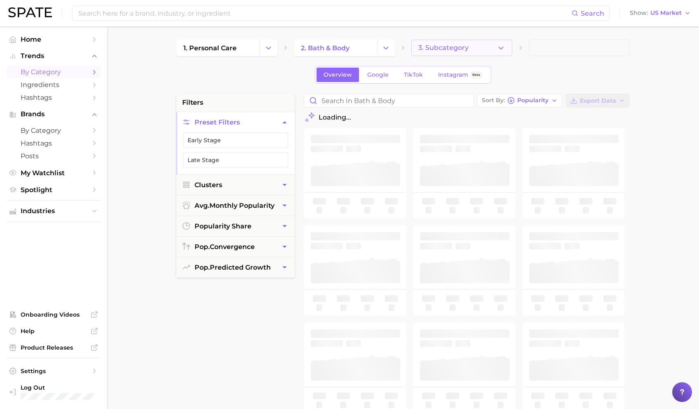
click at [458, 52] on span "3. Subcategory" at bounding box center [443, 47] width 50 height 7
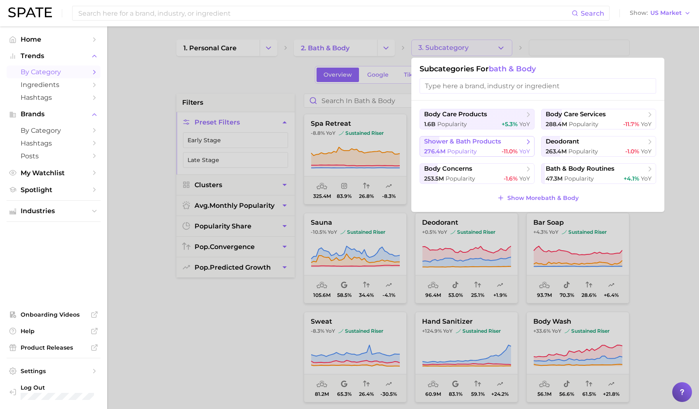
click at [513, 148] on span "-11.0%" at bounding box center [510, 151] width 16 height 7
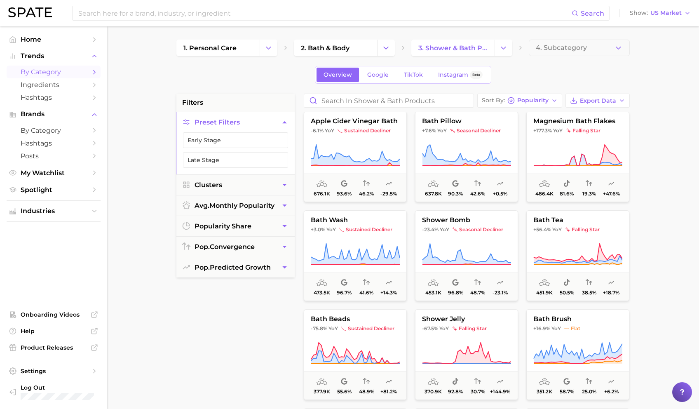
scroll to position [705, 0]
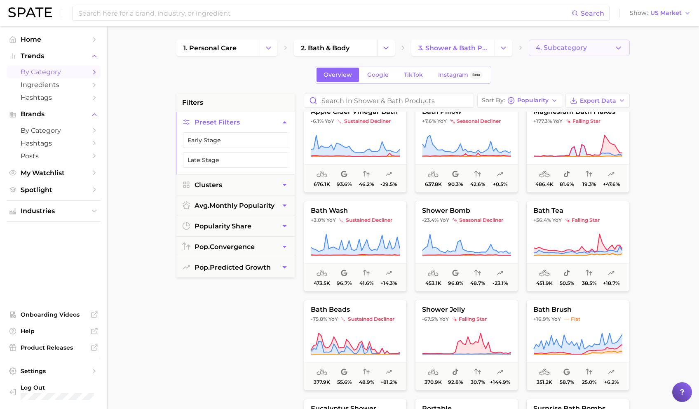
click at [542, 50] on span "4. Subcategory" at bounding box center [561, 47] width 51 height 7
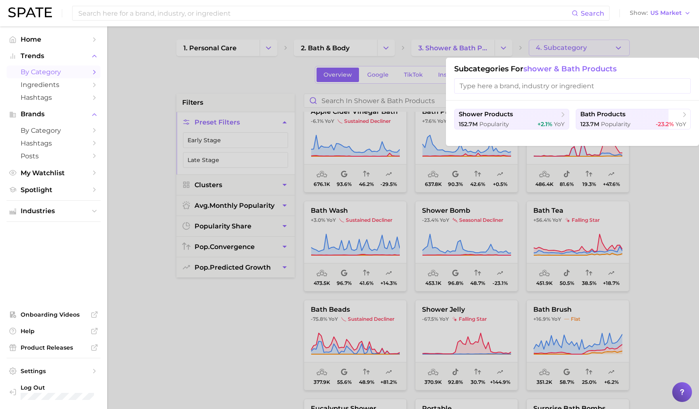
click at [542, 50] on div at bounding box center [349, 204] width 699 height 409
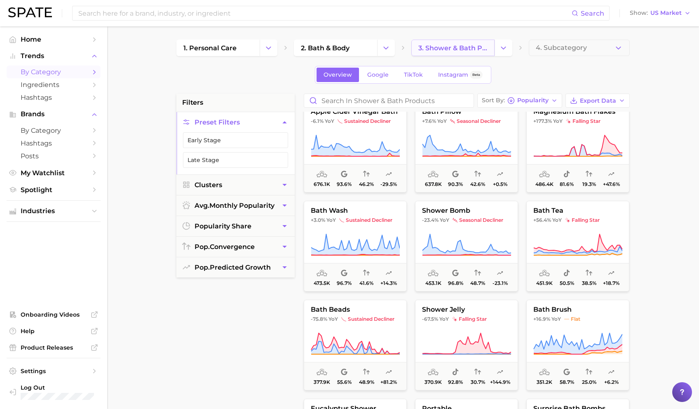
click at [491, 47] on link "3. shower & bath products" at bounding box center [452, 48] width 83 height 16
click at [502, 46] on icon "Change Category" at bounding box center [503, 48] width 9 height 9
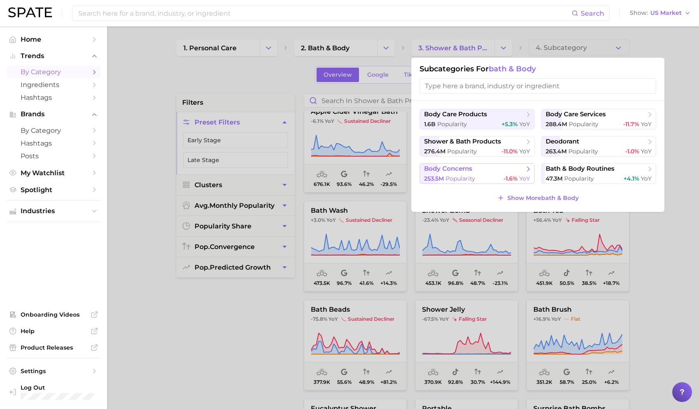
click at [518, 178] on span "-1.6% YoY" at bounding box center [517, 179] width 26 height 8
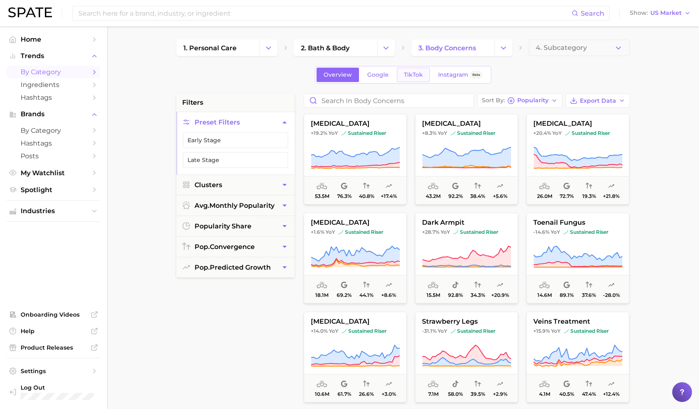
click at [423, 72] on link "TikTok" at bounding box center [413, 75] width 33 height 14
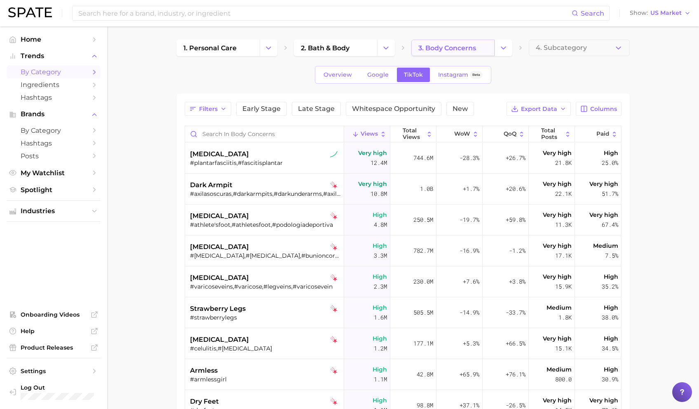
click at [469, 48] on span "3. body concerns" at bounding box center [447, 48] width 58 height 8
click at [495, 51] on button "Change Category" at bounding box center [504, 48] width 18 height 16
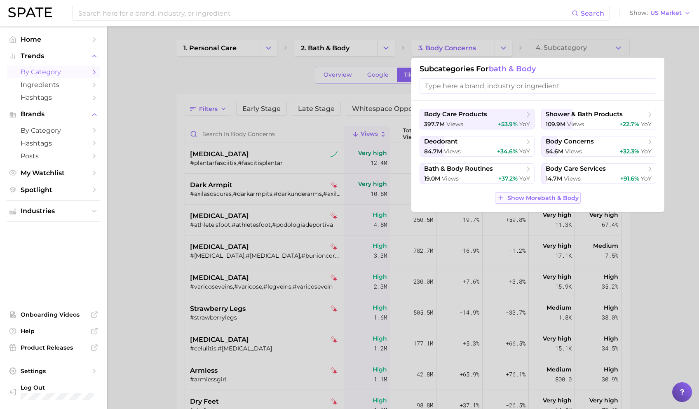
click at [542, 203] on button "Show More bath & body" at bounding box center [537, 198] width 85 height 12
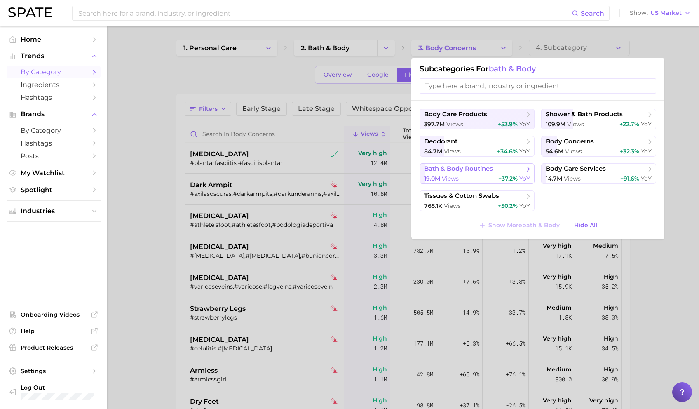
click at [496, 175] on div "19.0m views +37.2% YoY" at bounding box center [477, 179] width 106 height 8
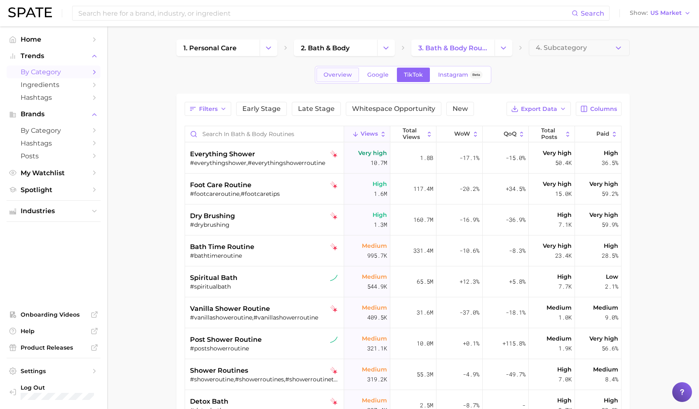
click at [339, 76] on span "Overview" at bounding box center [338, 74] width 28 height 7
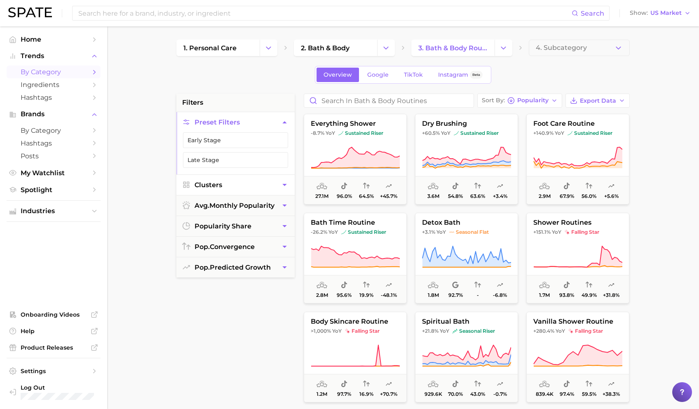
click at [239, 184] on button "Clusters" at bounding box center [235, 185] width 118 height 20
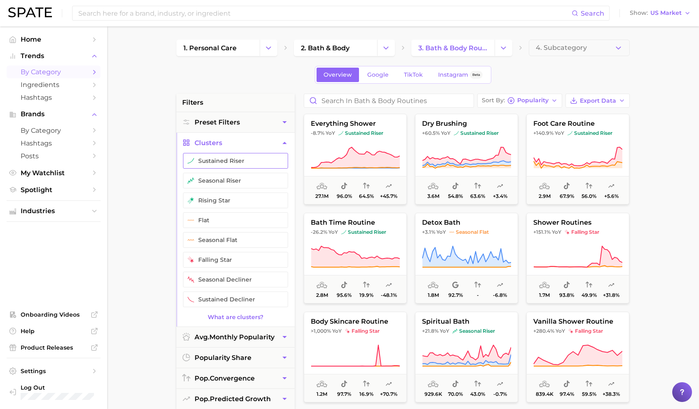
click at [243, 168] on button "sustained riser" at bounding box center [235, 161] width 105 height 16
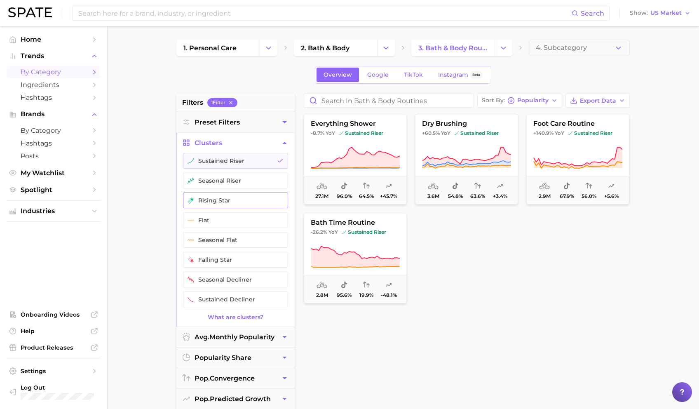
click at [221, 195] on button "rising star" at bounding box center [235, 201] width 105 height 16
click at [363, 158] on icon at bounding box center [355, 157] width 89 height 21
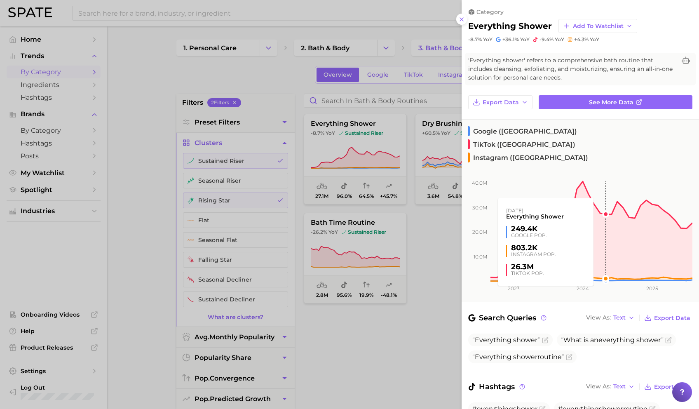
scroll to position [64, 0]
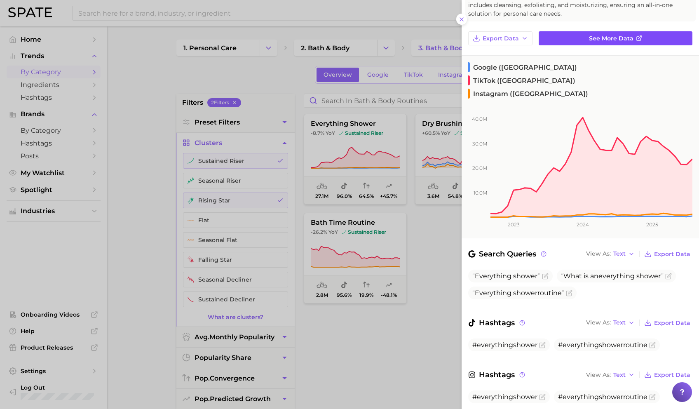
click at [542, 44] on link "See more data" at bounding box center [616, 38] width 154 height 14
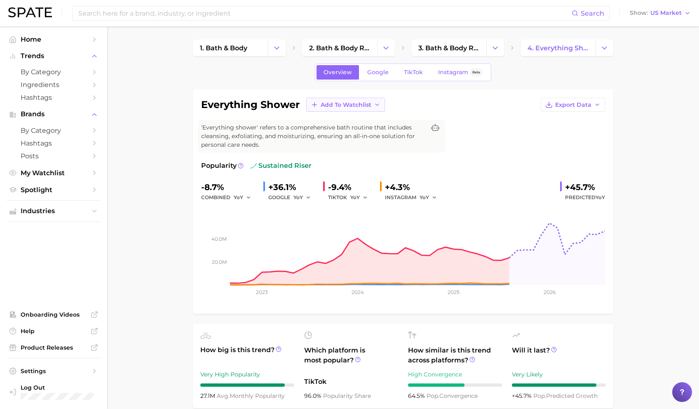
click at [322, 105] on span "Add to Watchlist" at bounding box center [346, 104] width 51 height 7
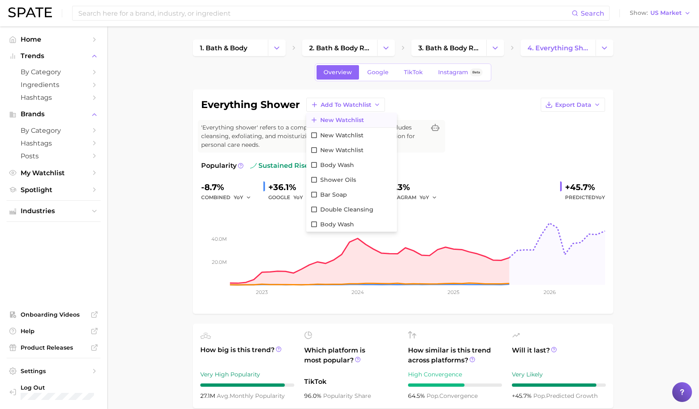
click at [336, 118] on span "New Watchlist" at bounding box center [342, 120] width 44 height 7
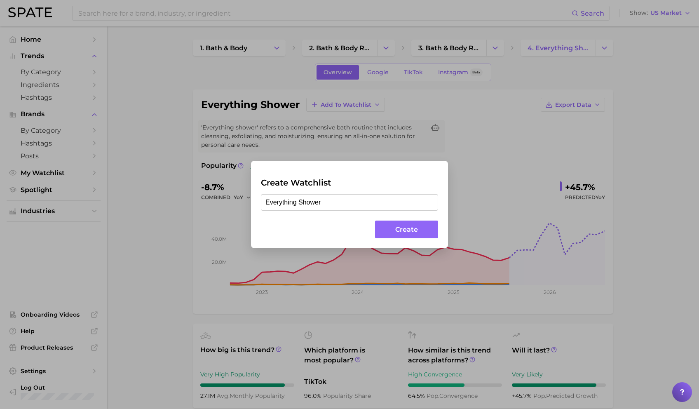
type input "Everything Shower"
click at [433, 225] on button "Create" at bounding box center [406, 230] width 63 height 18
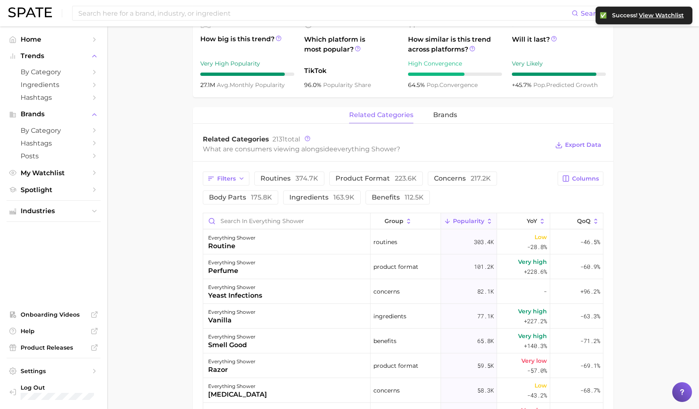
scroll to position [351, 0]
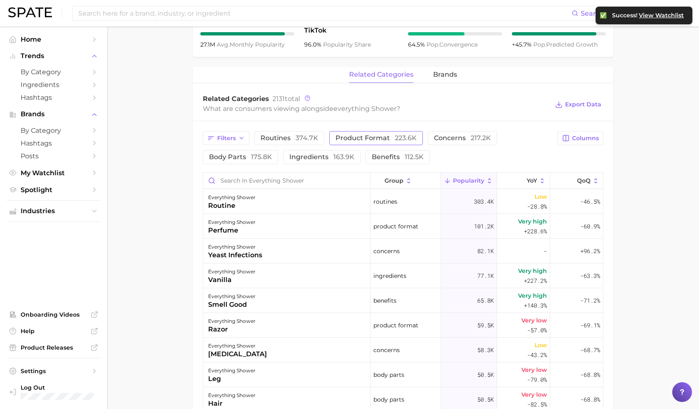
click at [370, 132] on button "product format 223.6k" at bounding box center [376, 138] width 94 height 14
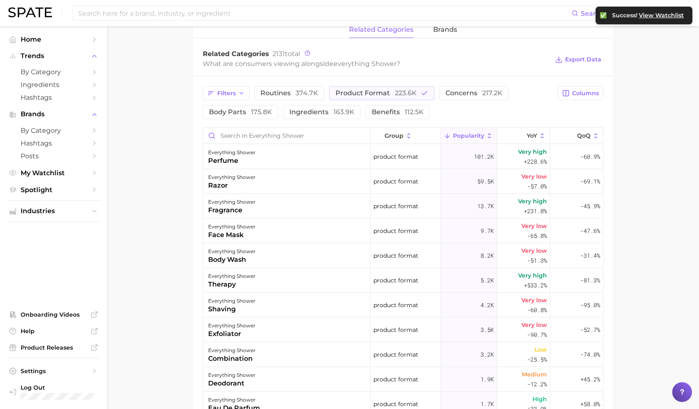
scroll to position [449, 0]
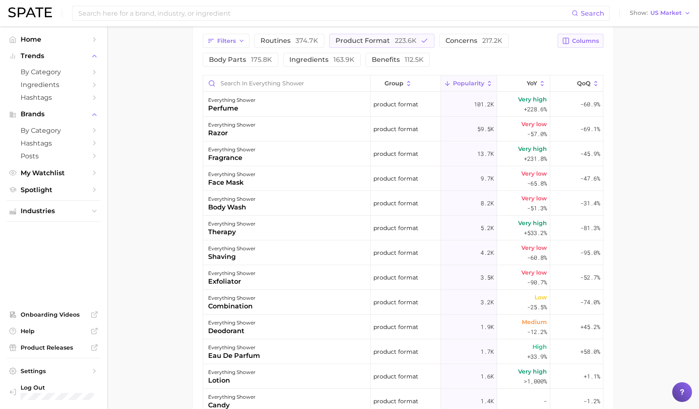
click at [542, 42] on span "Columns" at bounding box center [585, 41] width 27 height 7
click at [521, 86] on span "Increase YoY" at bounding box center [510, 83] width 42 height 7
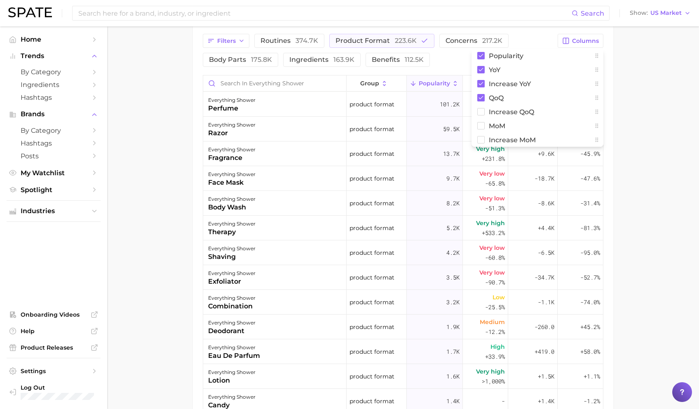
click at [458, 65] on div "Filters routines 374.7k product format 223.6k concerns 217.2k body parts 175.8k…" at bounding box center [378, 50] width 350 height 33
click at [529, 79] on span "Increase YoY" at bounding box center [533, 83] width 26 height 13
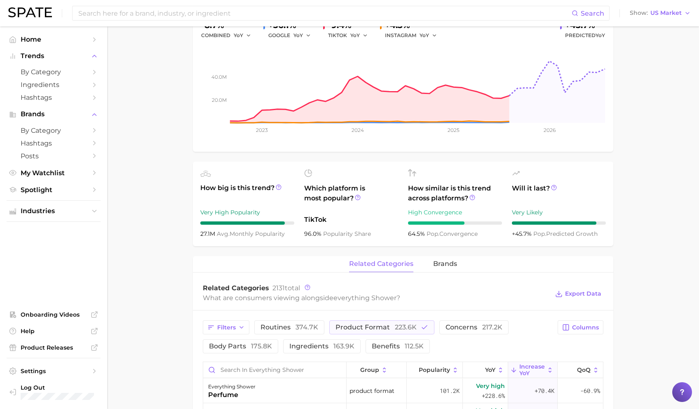
scroll to position [127, 0]
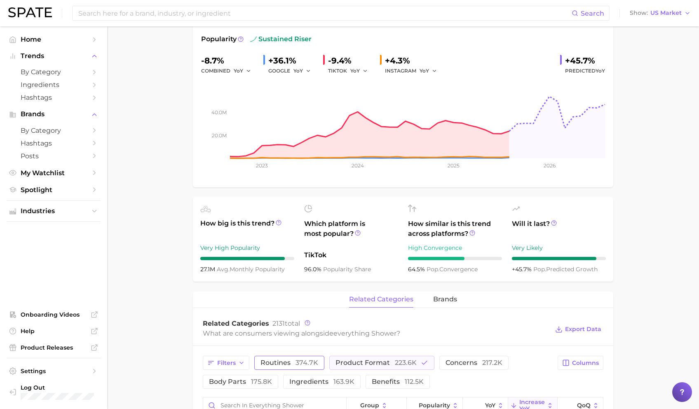
click at [297, 361] on span "374.7k" at bounding box center [307, 363] width 23 height 8
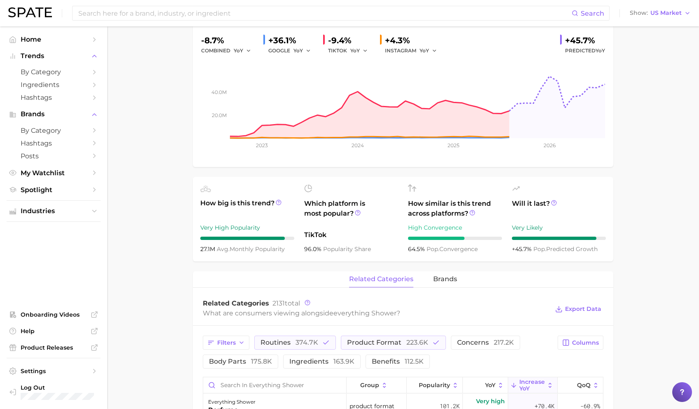
scroll to position [128, 0]
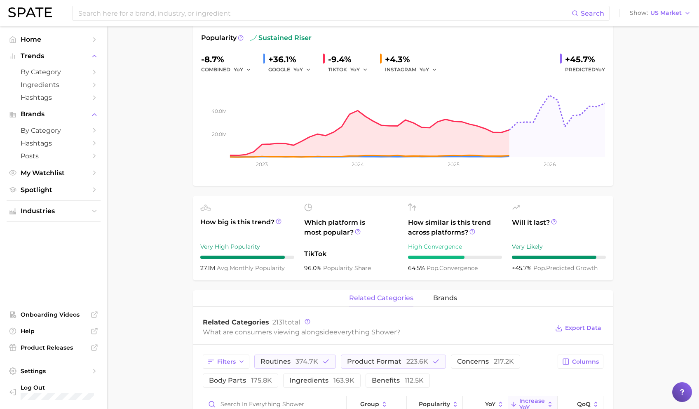
click at [373, 372] on div "Filters routines 374.7k product format 223.6k concerns 217.2k body parts 175.8k…" at bounding box center [378, 371] width 350 height 33
click at [360, 362] on span "product format 223.6k" at bounding box center [387, 361] width 81 height 7
click at [313, 355] on button "routines 374.7k" at bounding box center [295, 362] width 82 height 14
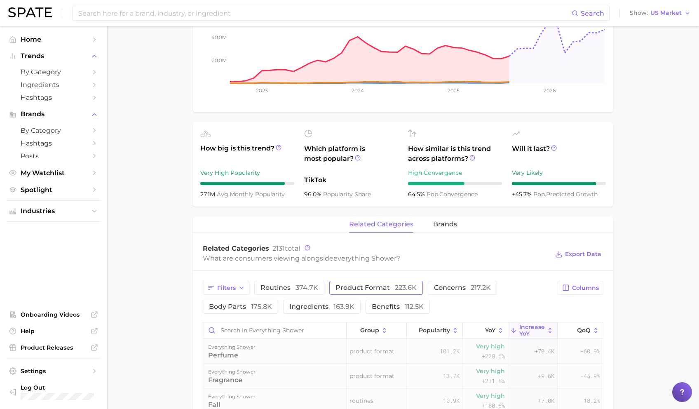
scroll to position [211, 0]
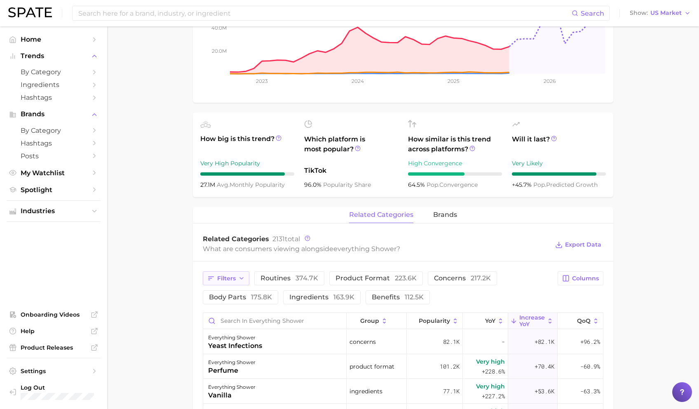
click at [233, 281] on span "Filters" at bounding box center [226, 278] width 19 height 7
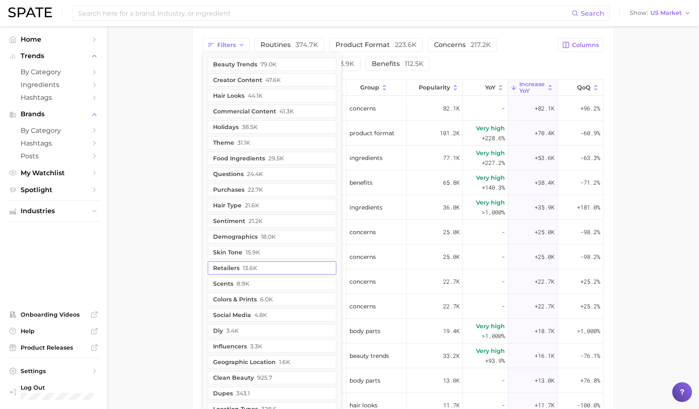
scroll to position [448, 0]
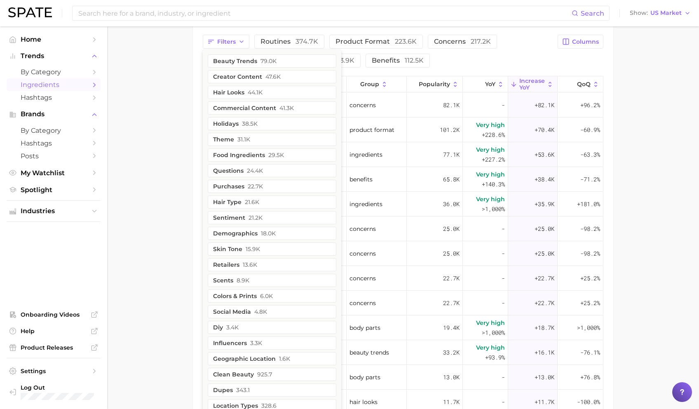
click at [90, 87] on link "Ingredients" at bounding box center [54, 84] width 94 height 13
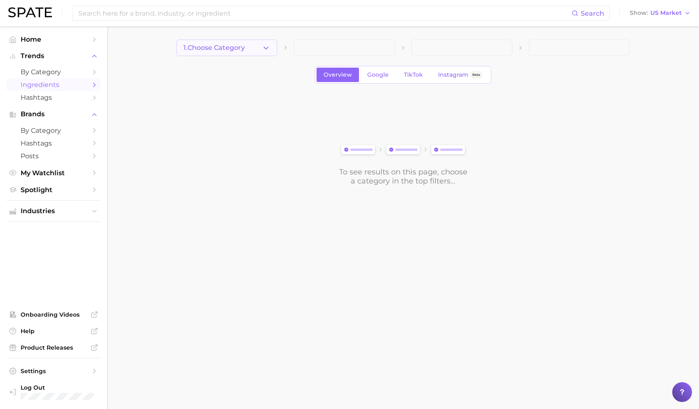
click at [268, 53] on button "1. Choose Category" at bounding box center [226, 48] width 101 height 16
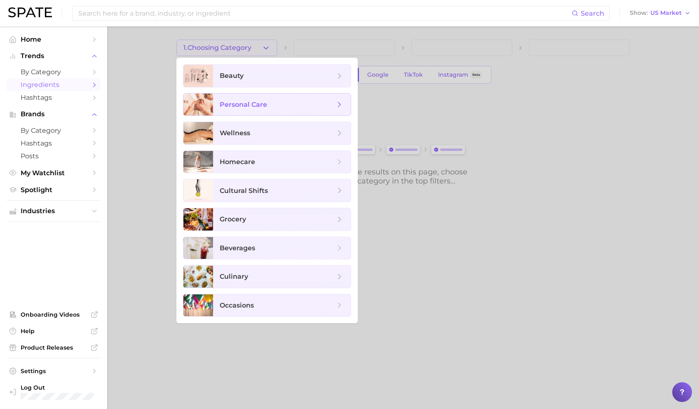
click at [268, 96] on span "personal care" at bounding box center [282, 105] width 138 height 22
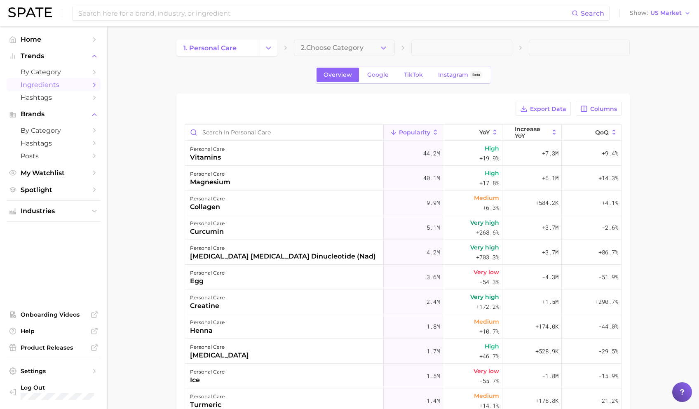
click at [348, 32] on main "1. personal care 2. Choose Category Overview Google TikTok Instagram Beta Expor…" at bounding box center [403, 304] width 592 height 556
click at [349, 46] on span "2. Choose Category" at bounding box center [332, 47] width 63 height 7
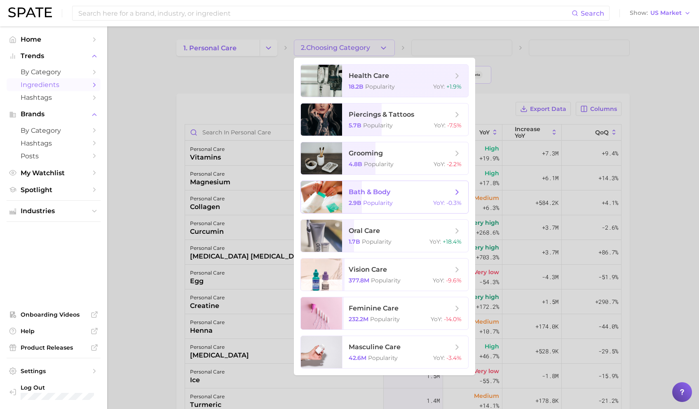
click at [367, 188] on span "bath & body" at bounding box center [370, 192] width 42 height 8
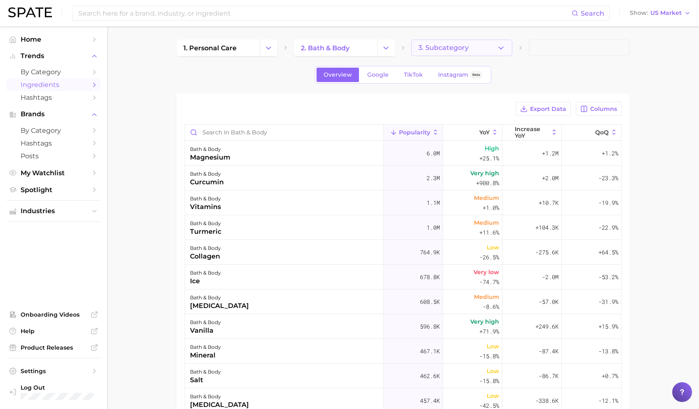
click at [444, 45] on span "3. Subcategory" at bounding box center [443, 47] width 50 height 7
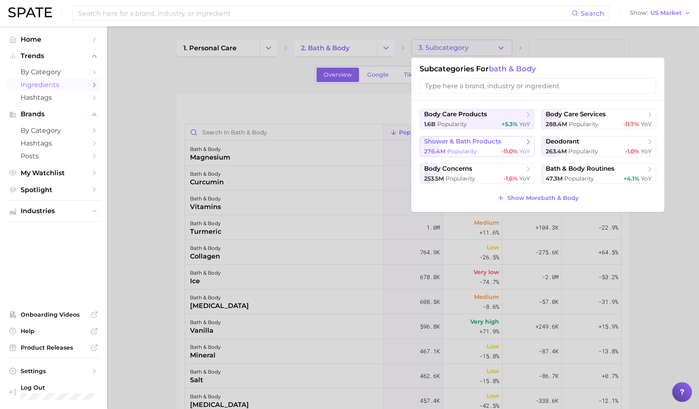
click at [486, 148] on div "276.4m Popularity -11.0% YoY" at bounding box center [477, 152] width 106 height 8
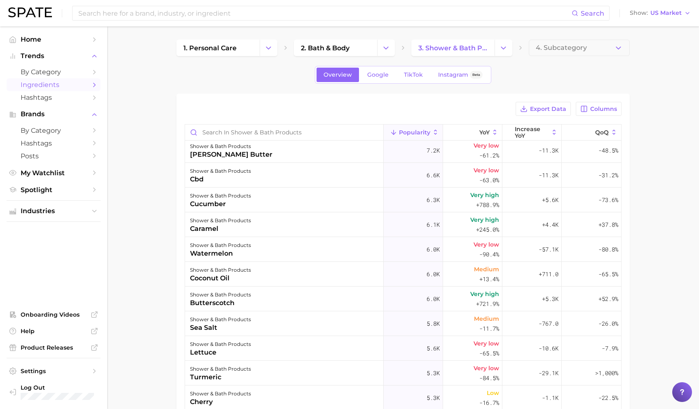
scroll to position [1094, 0]
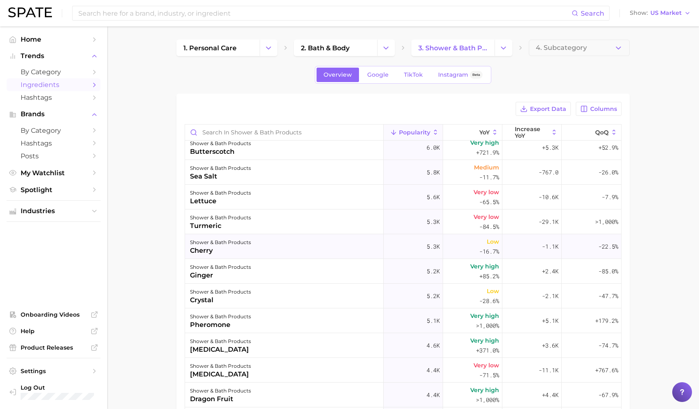
click at [385, 245] on div "5.3k" at bounding box center [413, 246] width 59 height 25
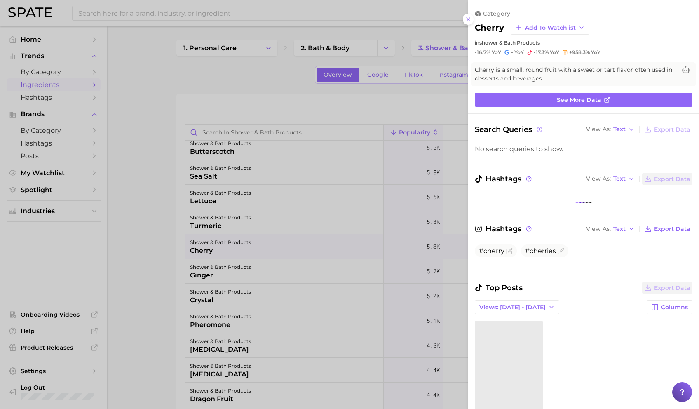
click at [405, 110] on div at bounding box center [349, 204] width 699 height 409
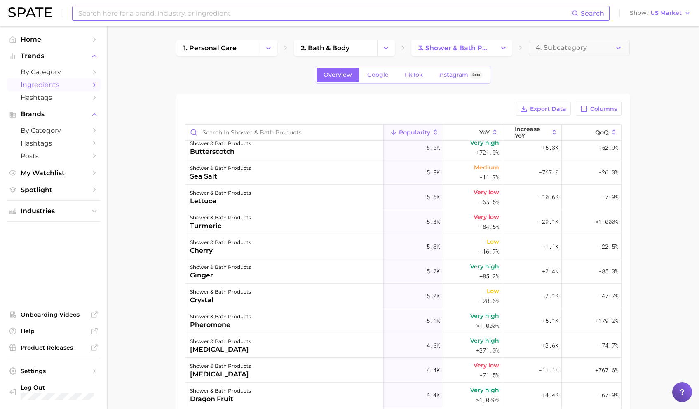
click at [165, 12] on input at bounding box center [325, 13] width 494 height 14
click at [50, 172] on span "My Watchlist" at bounding box center [54, 173] width 66 height 8
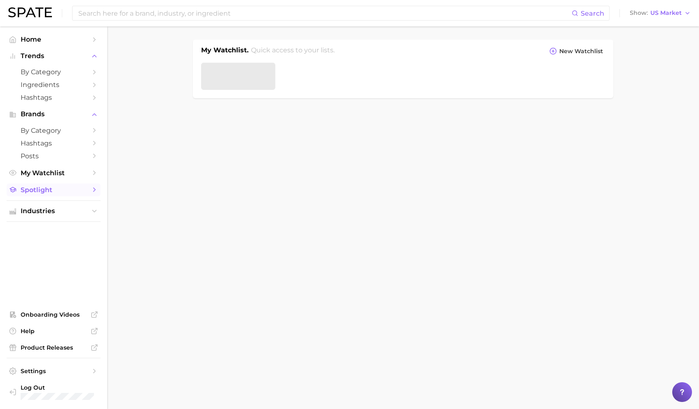
click at [43, 196] on link "Spotlight" at bounding box center [54, 189] width 94 height 13
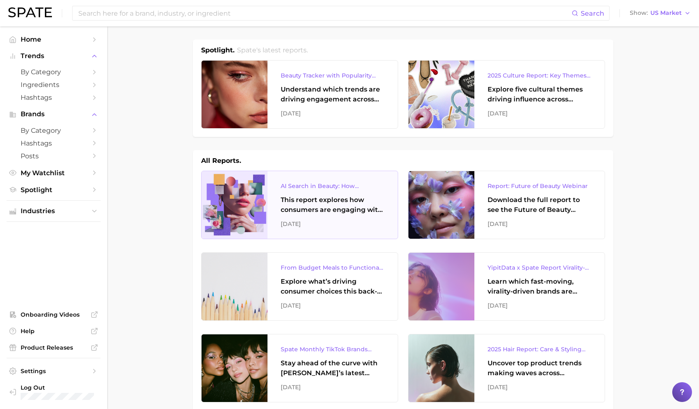
click at [299, 188] on div "AI Search in Beauty: How Consumers Are Using ChatGPT vs. Google Search" at bounding box center [333, 186] width 104 height 10
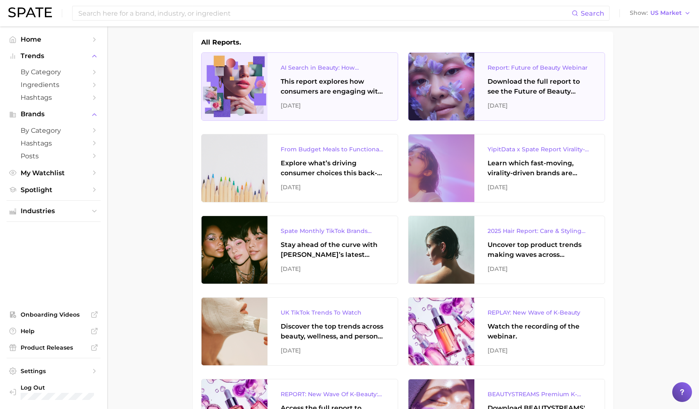
scroll to position [128, 0]
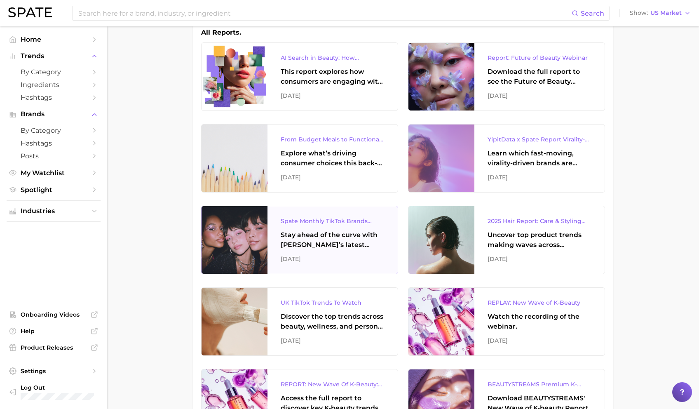
click at [370, 233] on div "Stay ahead of the curve with [PERSON_NAME]’s latest monthly tracker, spotlighti…" at bounding box center [333, 240] width 104 height 20
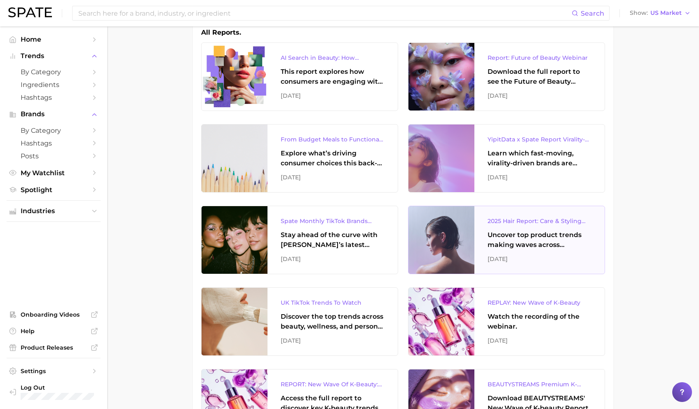
click at [441, 261] on div at bounding box center [442, 240] width 66 height 68
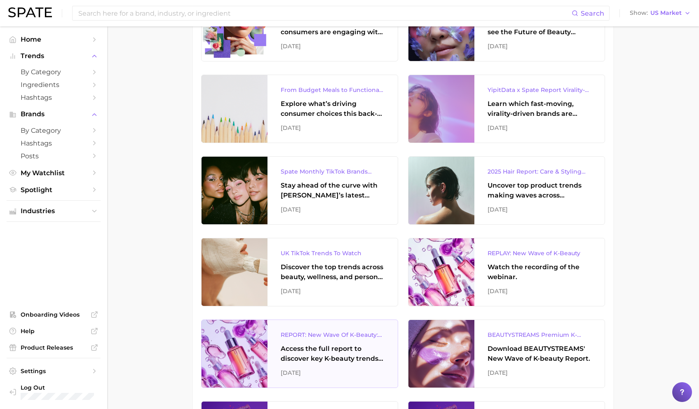
click at [348, 346] on div "Access the full report to discover key K-beauty trends influencing [DATE] beaut…" at bounding box center [333, 354] width 104 height 20
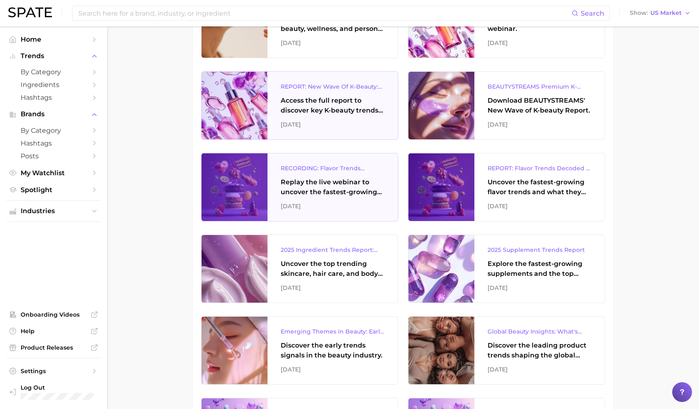
scroll to position [446, 0]
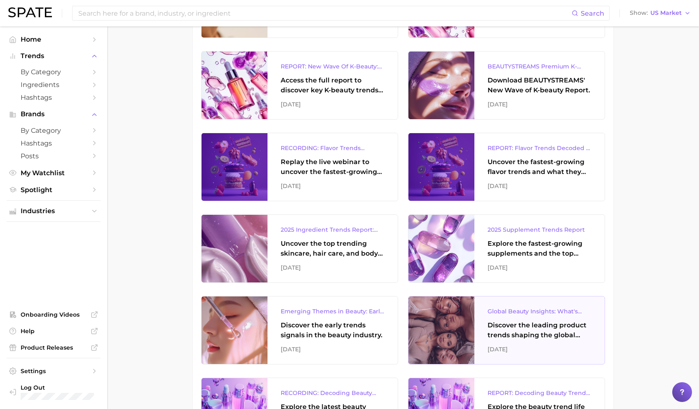
click at [499, 360] on div "Global Beauty Insights: What's Trending & What's Ahead? Discover the leading pr…" at bounding box center [540, 330] width 130 height 68
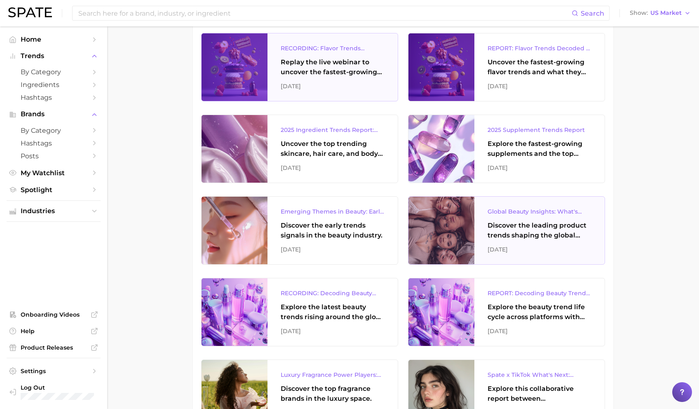
scroll to position [558, 0]
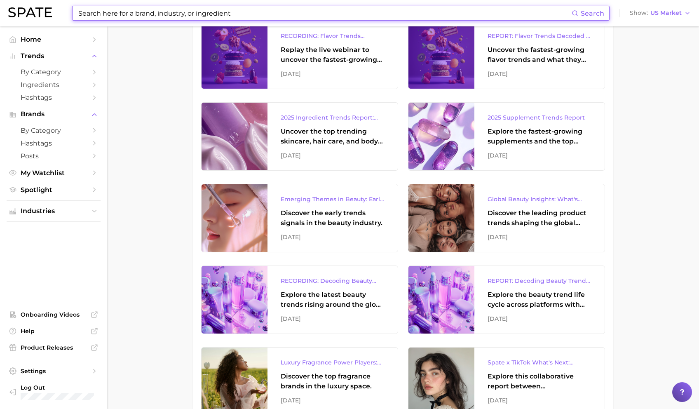
click at [339, 19] on input at bounding box center [325, 13] width 494 height 14
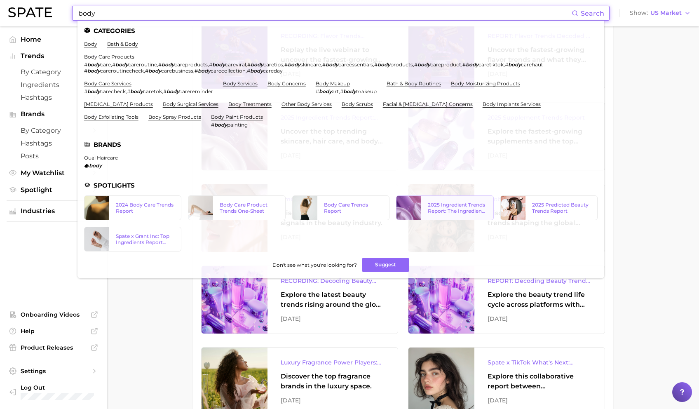
click at [453, 208] on div "2025 Ingredient Trends Report: The Ingredients Defining Beauty in [DATE]" at bounding box center [457, 208] width 59 height 12
click at [171, 7] on input "body" at bounding box center [325, 13] width 494 height 14
click at [170, 14] on input "body" at bounding box center [325, 13] width 494 height 14
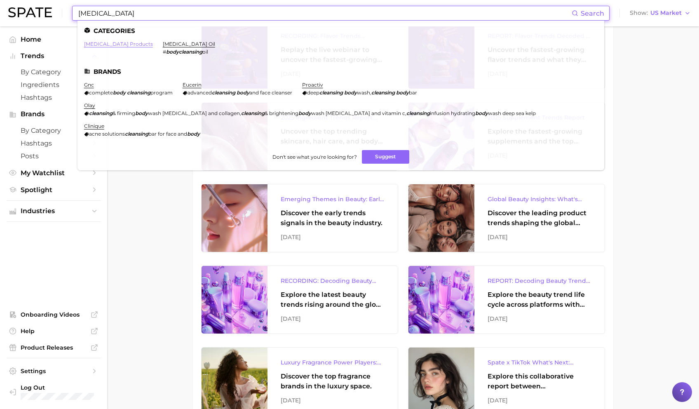
type input "body cleansing"
click at [139, 42] on link "[MEDICAL_DATA] products" at bounding box center [118, 44] width 69 height 6
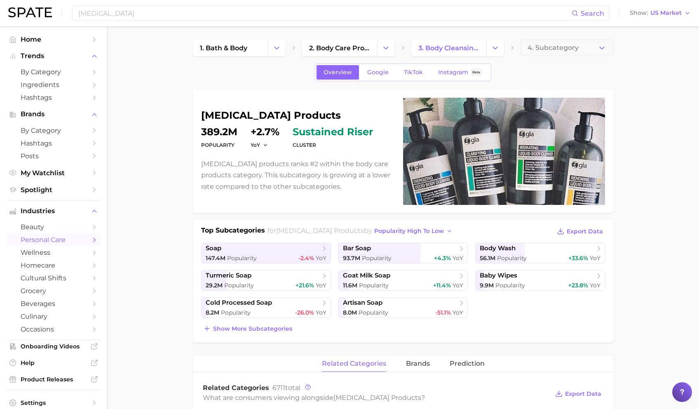
scroll to position [93, 0]
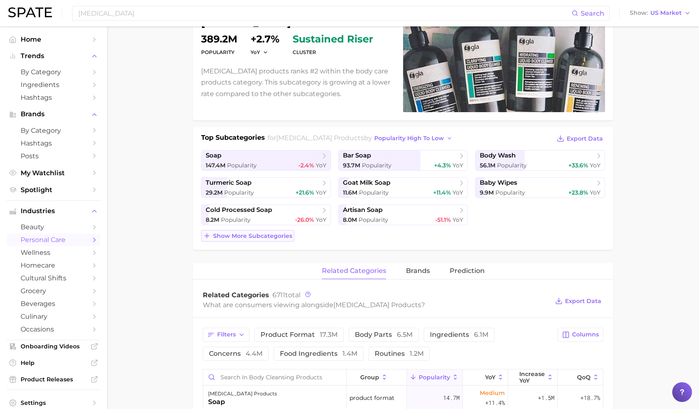
click at [273, 233] on span "Show more subcategories" at bounding box center [252, 236] width 79 height 7
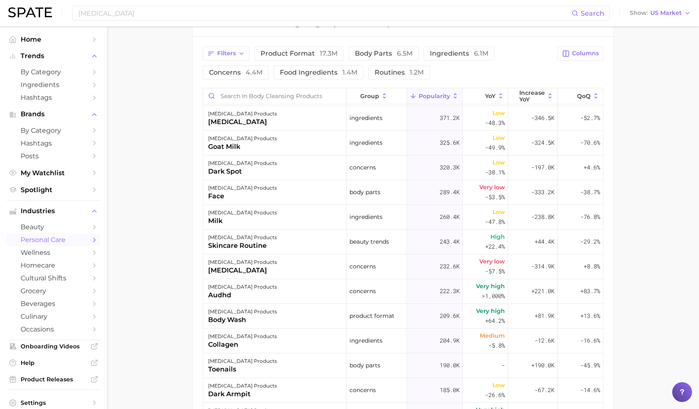
scroll to position [462, 0]
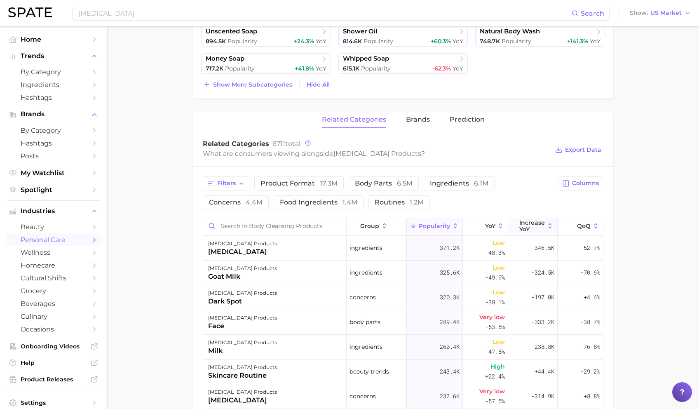
click at [530, 225] on span "Increase YoY" at bounding box center [533, 225] width 26 height 13
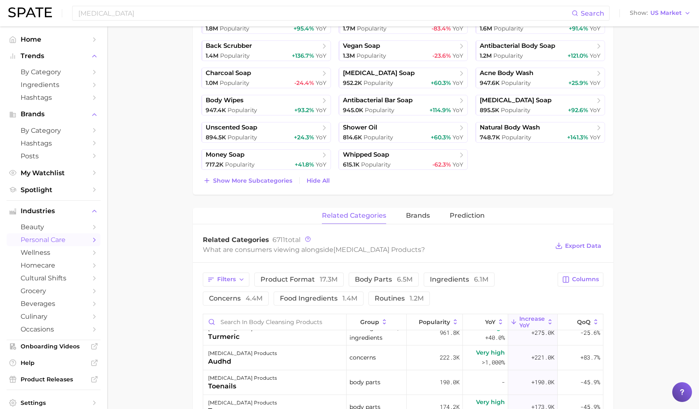
scroll to position [348, 0]
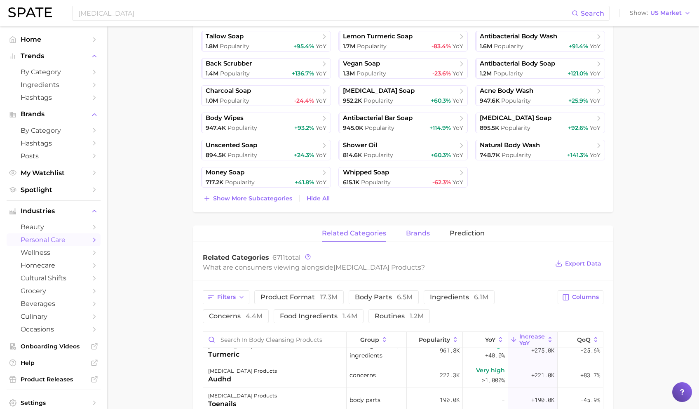
click at [418, 230] on span "brands" at bounding box center [418, 233] width 24 height 7
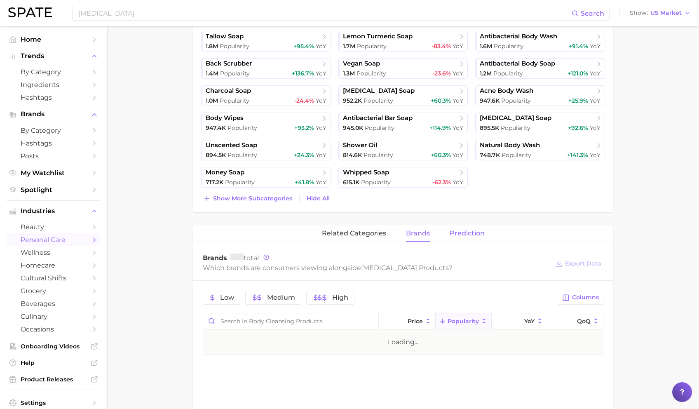
click at [473, 238] on button "Prediction" at bounding box center [467, 234] width 35 height 16
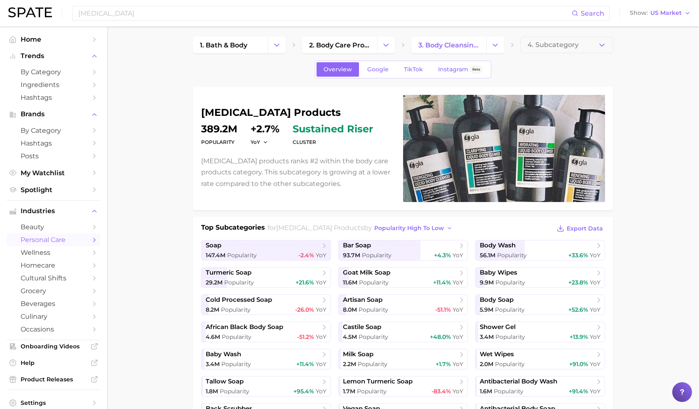
scroll to position [0, 0]
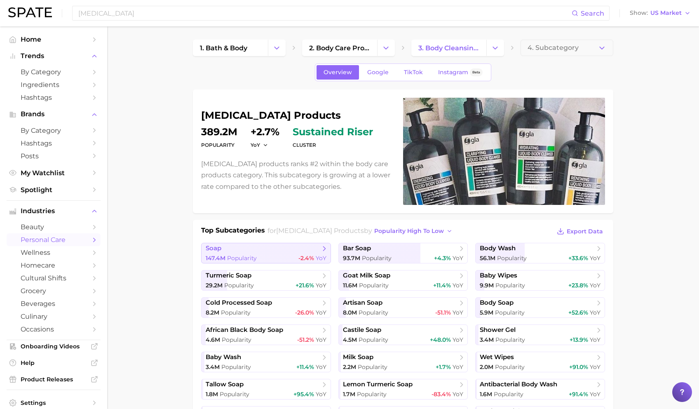
click at [326, 252] on link "soap 147.4m Popularity -2.4% YoY" at bounding box center [266, 253] width 130 height 21
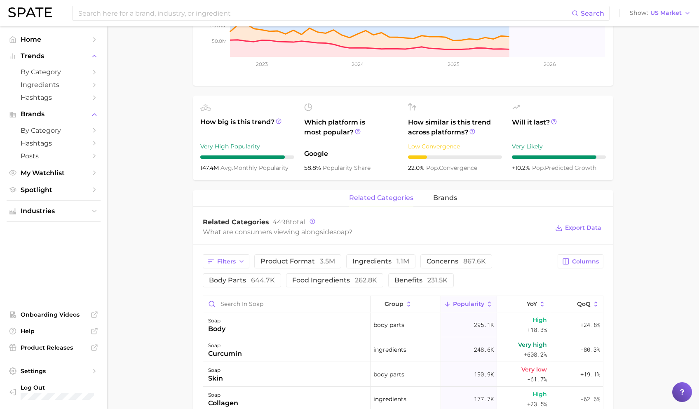
scroll to position [239, 0]
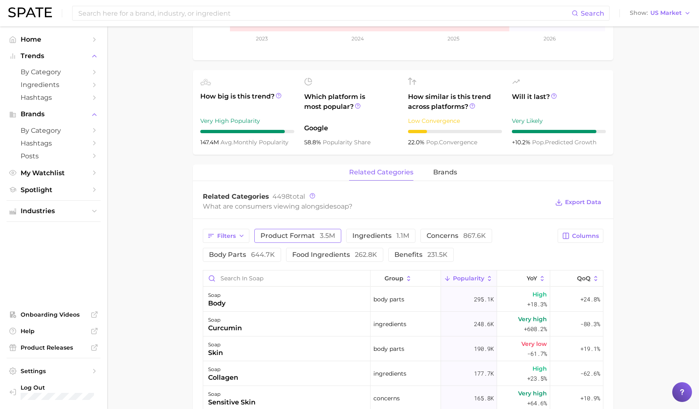
click at [324, 241] on button "product format 3.5m" at bounding box center [297, 236] width 87 height 14
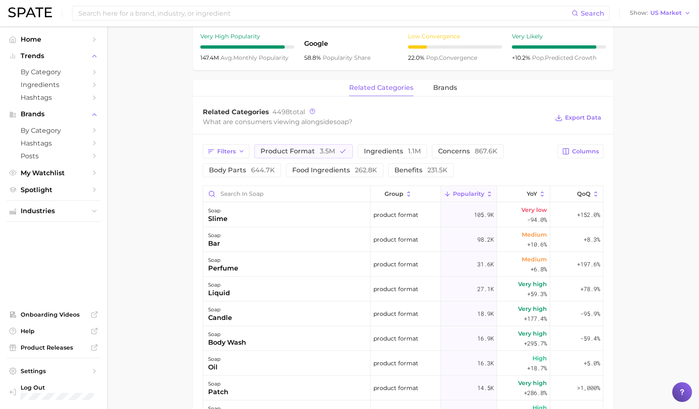
scroll to position [336, 0]
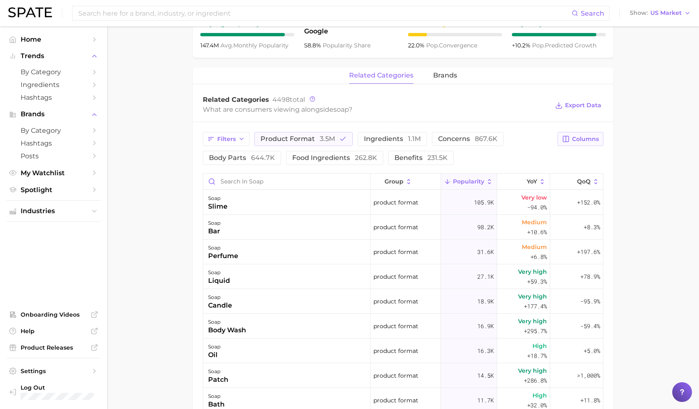
click at [542, 141] on span "Columns" at bounding box center [585, 139] width 27 height 7
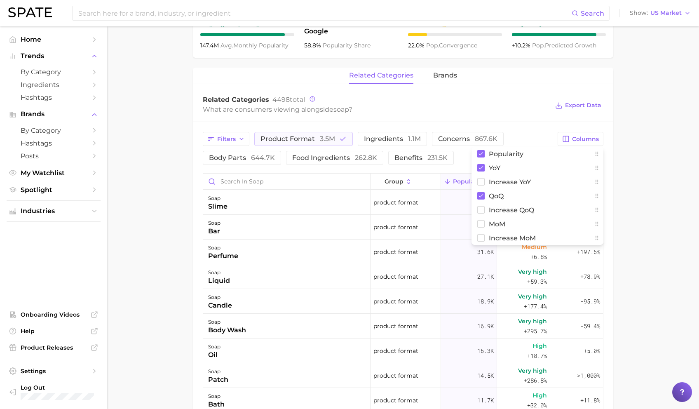
click at [539, 111] on div "What are consumers viewing alongside soap ?" at bounding box center [376, 109] width 346 height 11
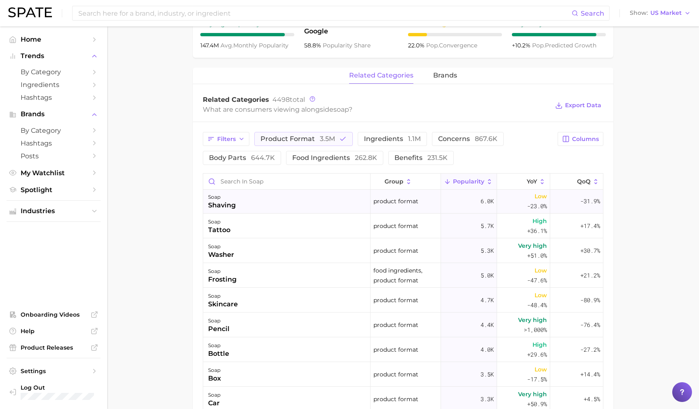
scroll to position [377, 0]
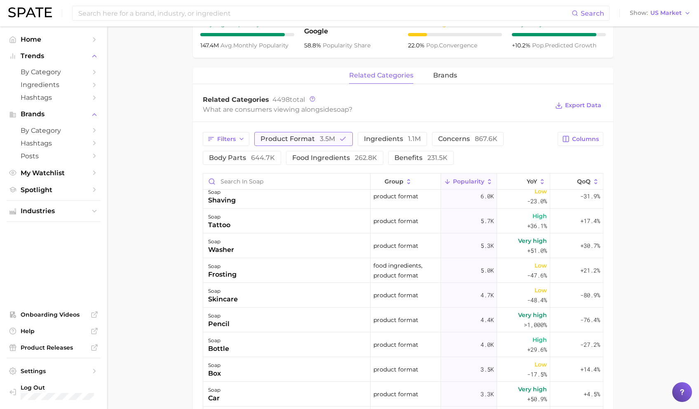
click at [343, 138] on polyline "button" at bounding box center [343, 138] width 5 height 3
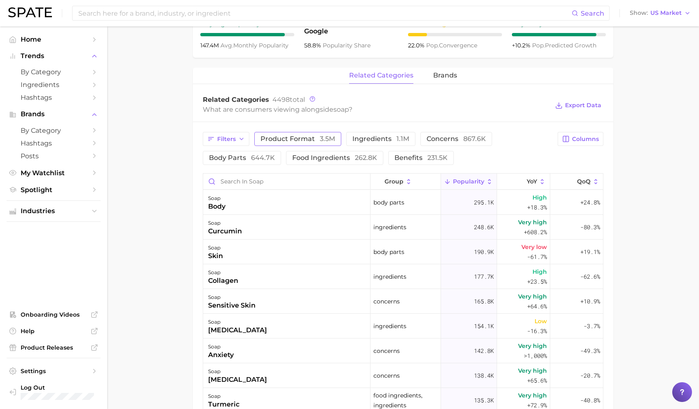
click at [406, 166] on div "Filters product format 3.5m ingredients 1.1m concerns 867.6k body parts 644.7k …" at bounding box center [403, 357] width 421 height 470
click at [414, 156] on span "benefits 231.5k" at bounding box center [421, 158] width 53 height 7
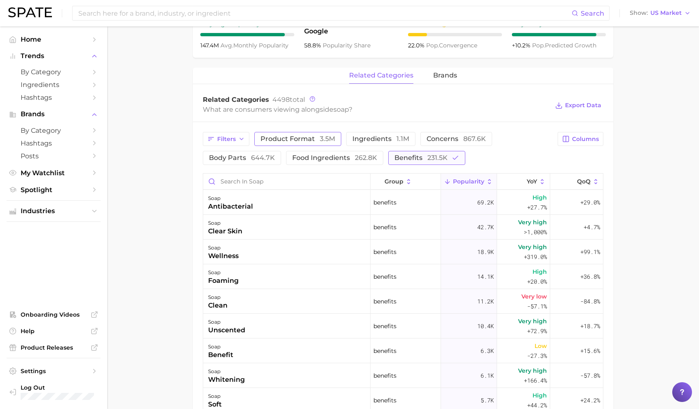
click at [440, 157] on span "231.5k" at bounding box center [438, 158] width 20 height 8
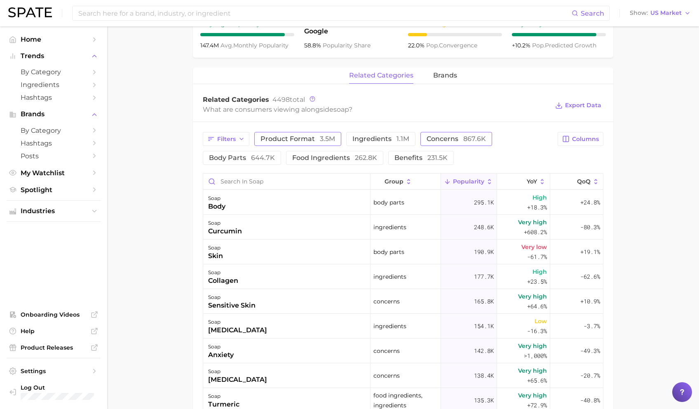
click at [449, 134] on button "concerns 867.6k" at bounding box center [457, 139] width 72 height 14
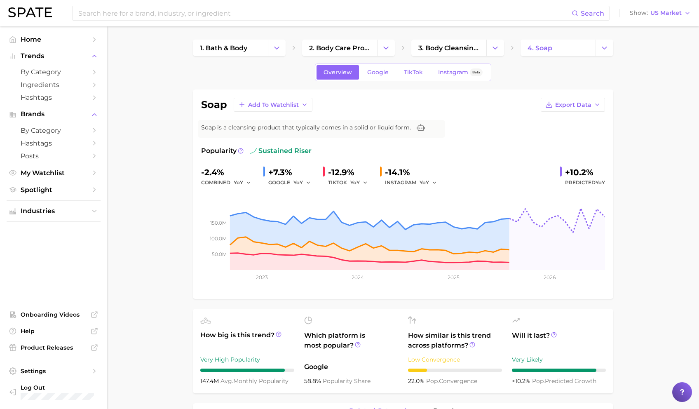
click at [542, 54] on link "4. soap" at bounding box center [558, 48] width 75 height 16
click at [542, 47] on link "4. soap" at bounding box center [558, 48] width 75 height 16
click at [493, 44] on icon "Change Category" at bounding box center [495, 48] width 9 height 9
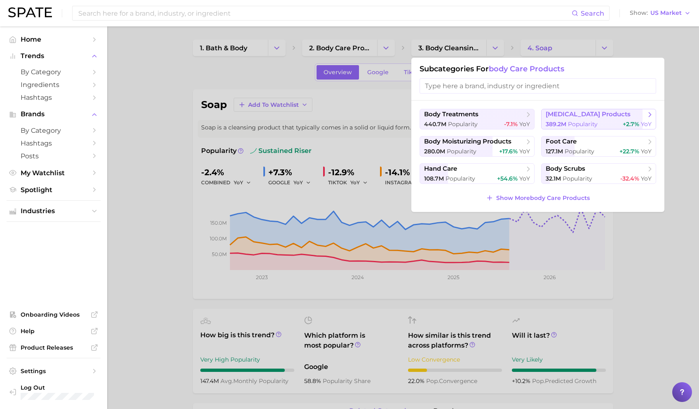
click at [542, 121] on span "Popularity" at bounding box center [583, 123] width 30 height 7
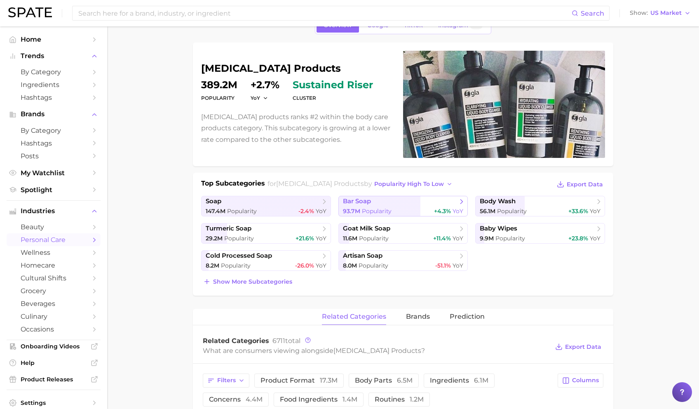
scroll to position [52, 0]
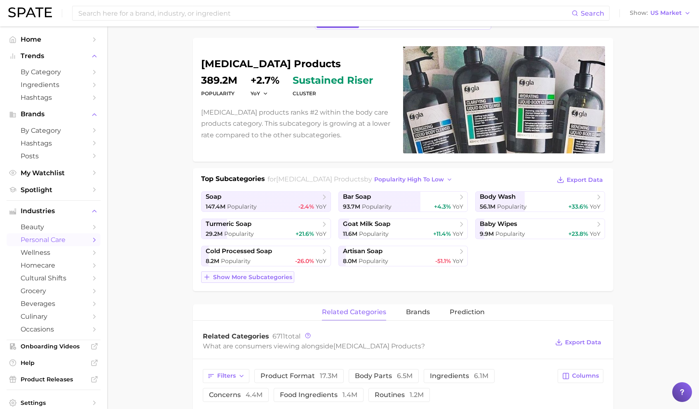
click at [287, 277] on span "Show more subcategories" at bounding box center [252, 277] width 79 height 7
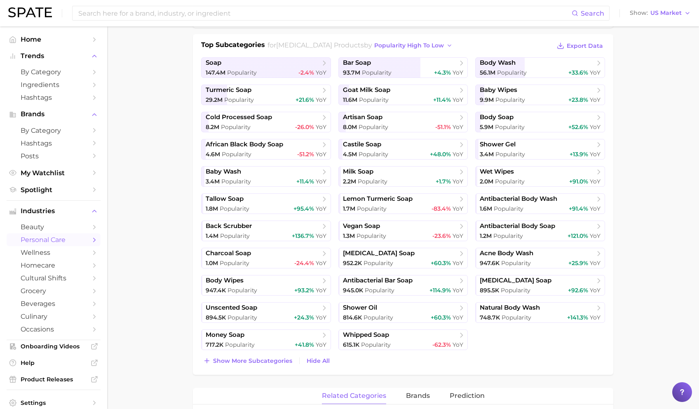
scroll to position [0, 0]
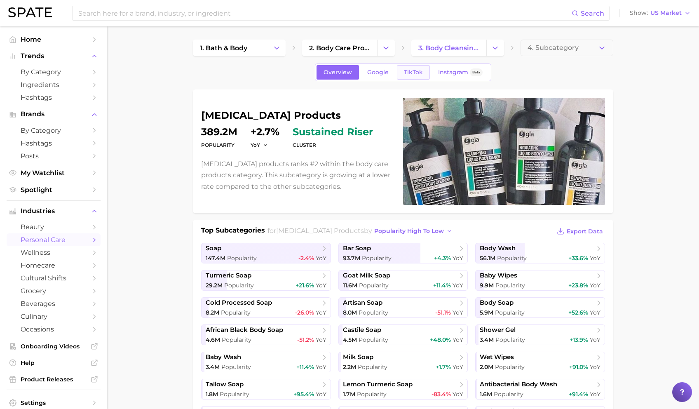
click at [411, 72] on span "TikTok" at bounding box center [413, 72] width 19 height 7
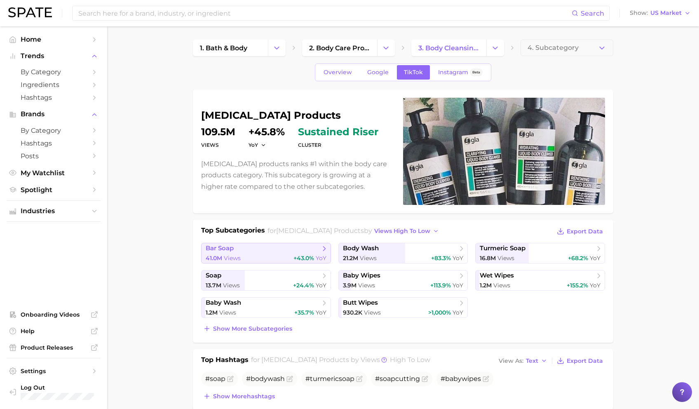
click at [327, 249] on icon at bounding box center [324, 248] width 8 height 8
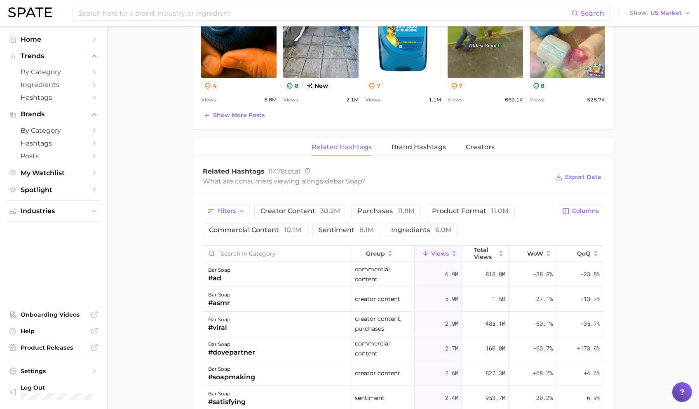
scroll to position [562, 0]
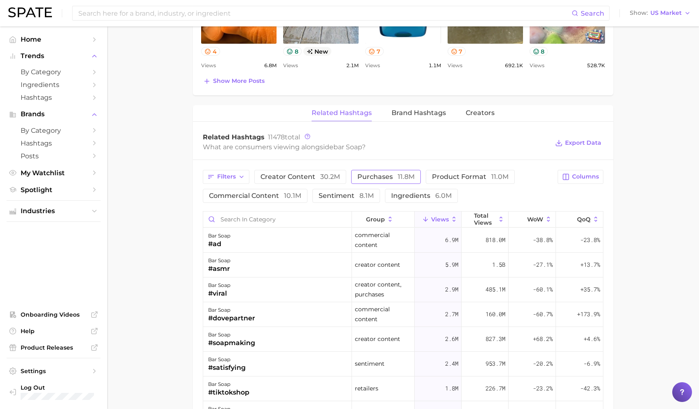
click at [388, 180] on button "purchases 11.8m" at bounding box center [386, 177] width 70 height 14
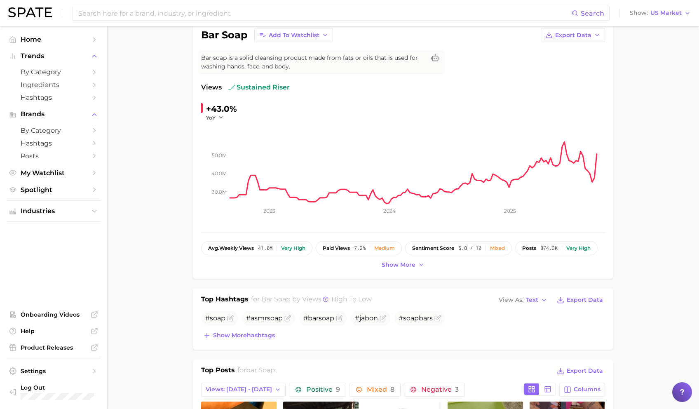
scroll to position [0, 0]
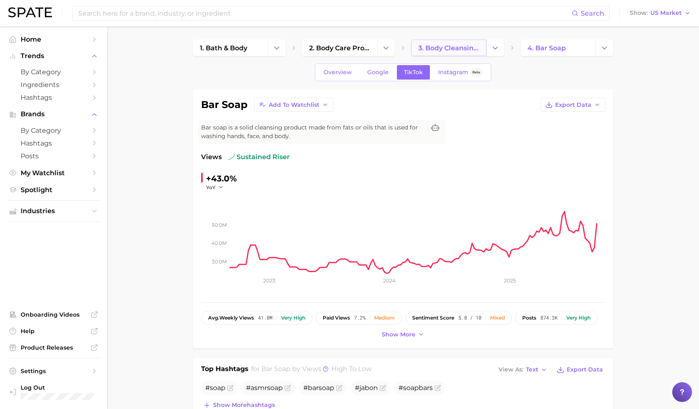
click at [445, 41] on link "3. body cleansing products" at bounding box center [448, 48] width 75 height 16
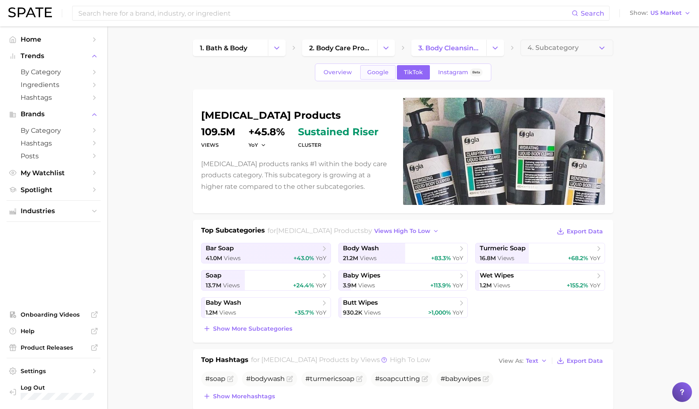
click at [380, 74] on span "Google" at bounding box center [377, 72] width 21 height 7
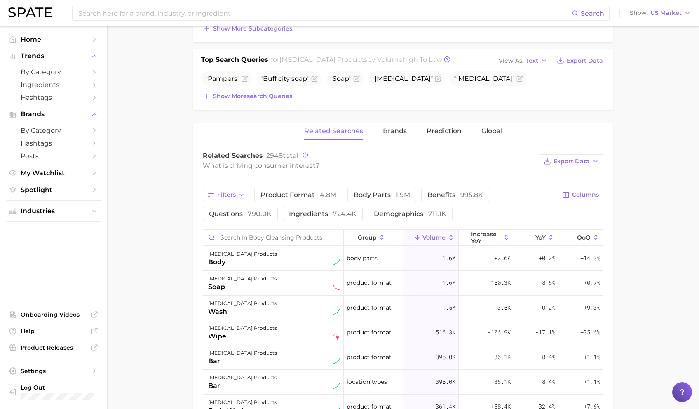
scroll to position [391, 0]
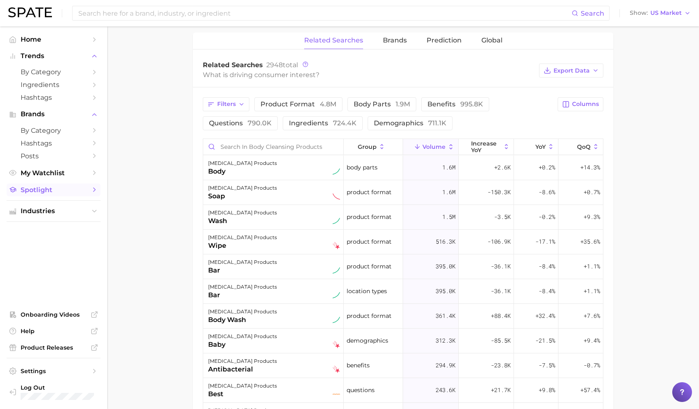
click at [46, 190] on span "Spotlight" at bounding box center [54, 190] width 66 height 8
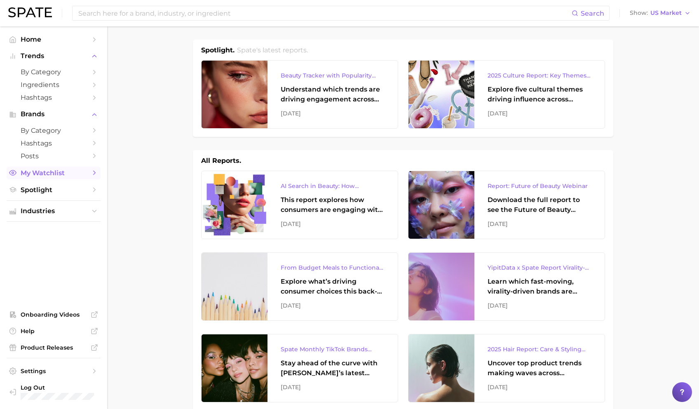
click at [61, 179] on link "My Watchlist" at bounding box center [54, 173] width 94 height 13
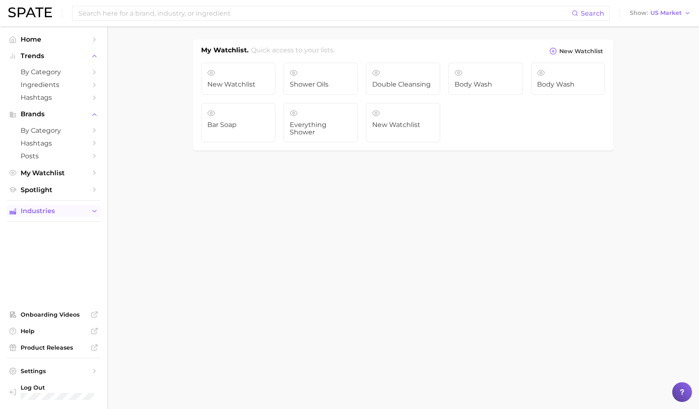
click at [60, 217] on button "Industries" at bounding box center [54, 211] width 94 height 12
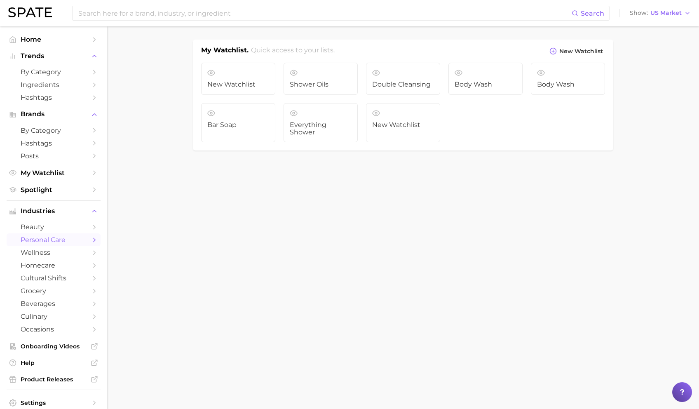
click at [59, 244] on span "personal care" at bounding box center [54, 240] width 66 height 8
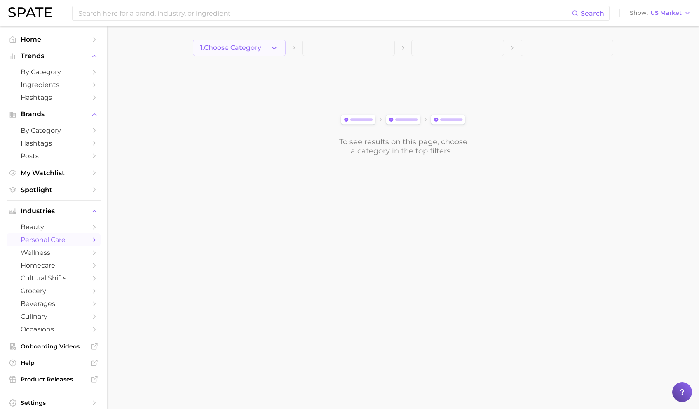
click at [269, 51] on button "1. Choose Category" at bounding box center [239, 48] width 93 height 16
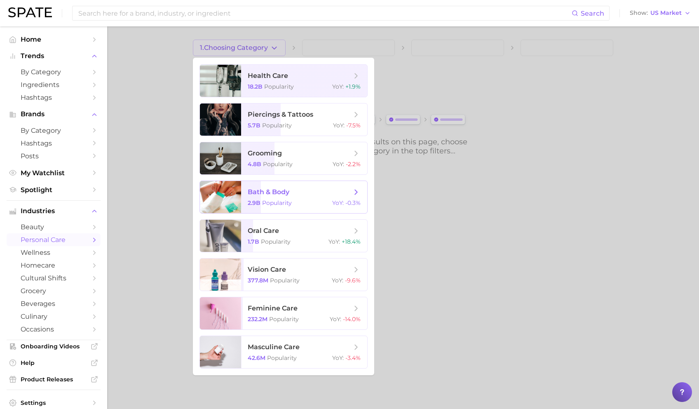
click at [255, 190] on span "bath & body" at bounding box center [269, 192] width 42 height 8
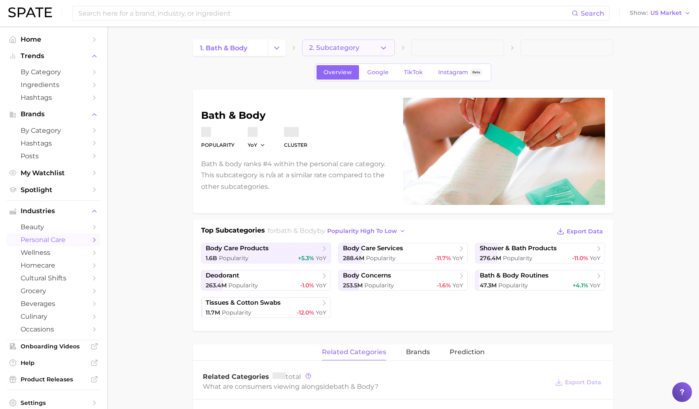
click at [364, 49] on button "2. Subcategory" at bounding box center [348, 48] width 93 height 16
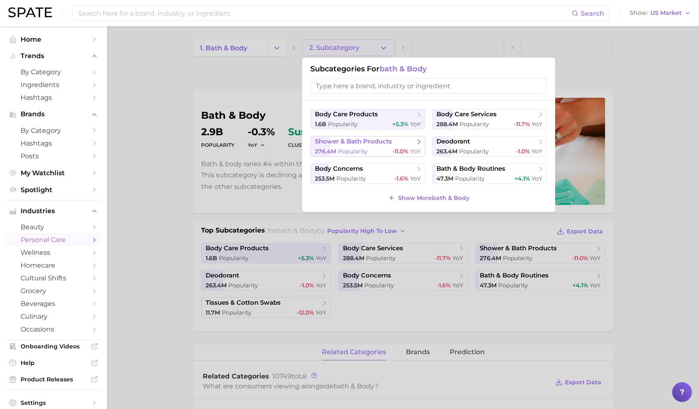
click at [418, 145] on icon at bounding box center [419, 142] width 8 height 8
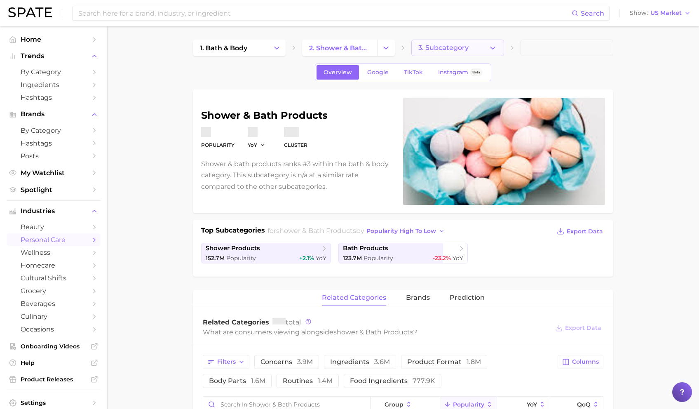
click at [488, 44] on button "3. Subcategory" at bounding box center [457, 48] width 93 height 16
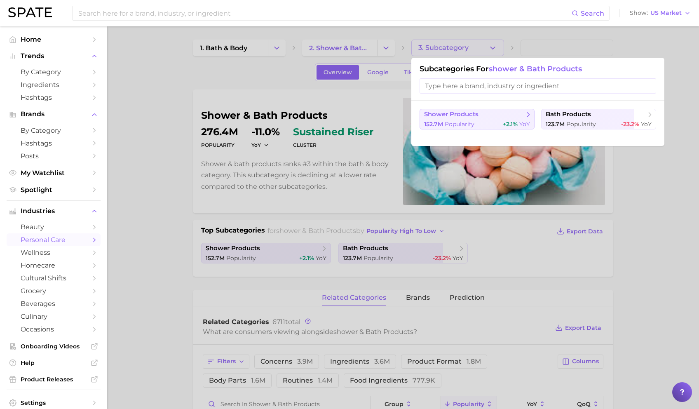
click at [470, 115] on span "shower products" at bounding box center [451, 114] width 54 height 8
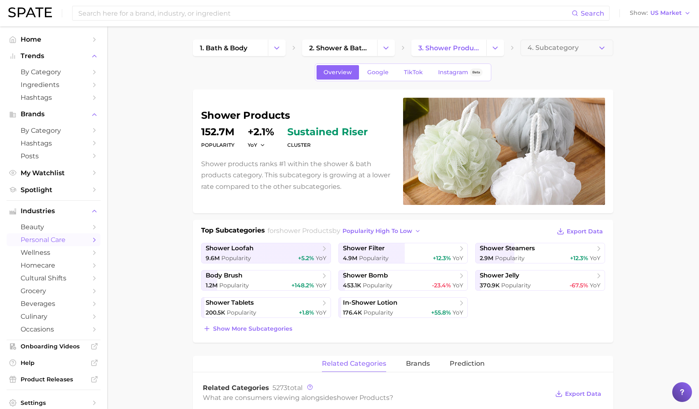
click at [536, 49] on span "4. Subcategory" at bounding box center [553, 47] width 51 height 7
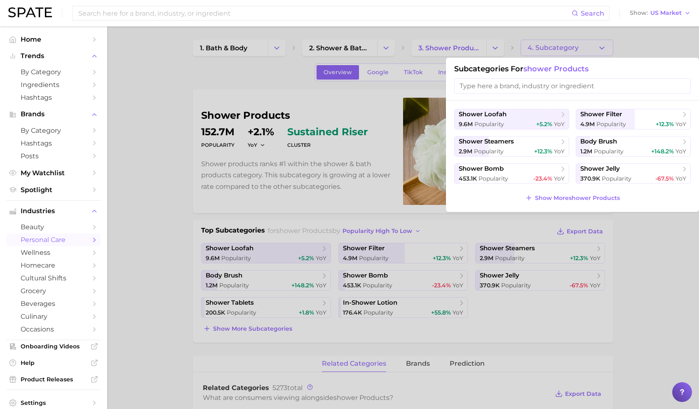
click at [346, 176] on div at bounding box center [349, 204] width 699 height 409
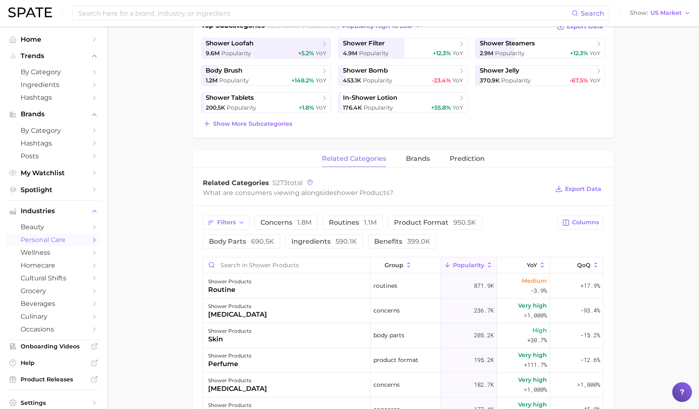
scroll to position [226, 0]
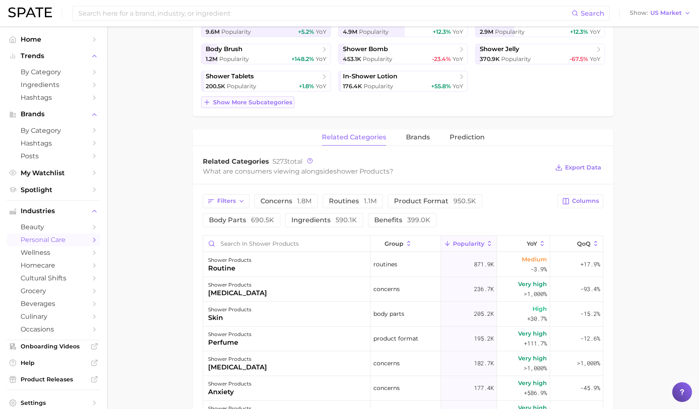
click at [277, 102] on span "Show more subcategories" at bounding box center [252, 102] width 79 height 7
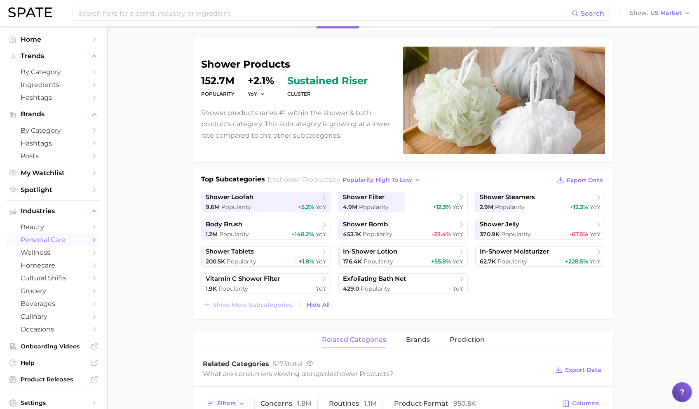
scroll to position [0, 0]
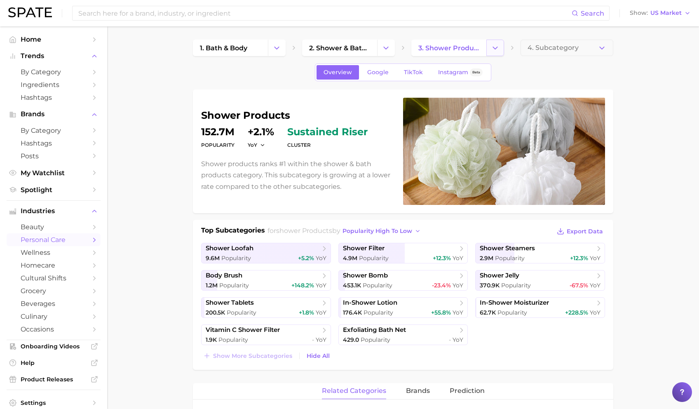
click at [495, 50] on icon "Change Category" at bounding box center [495, 48] width 9 height 9
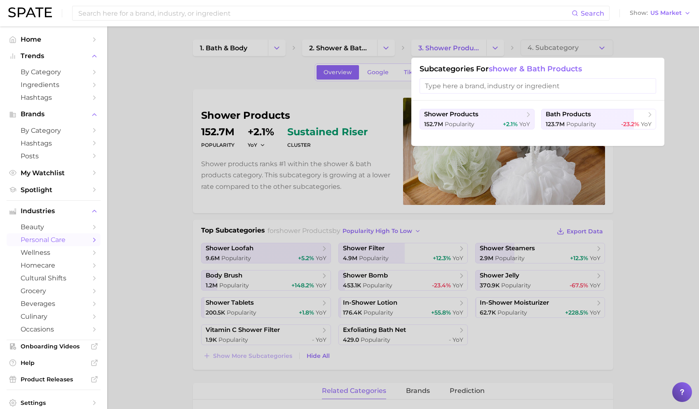
click at [472, 50] on div at bounding box center [349, 204] width 699 height 409
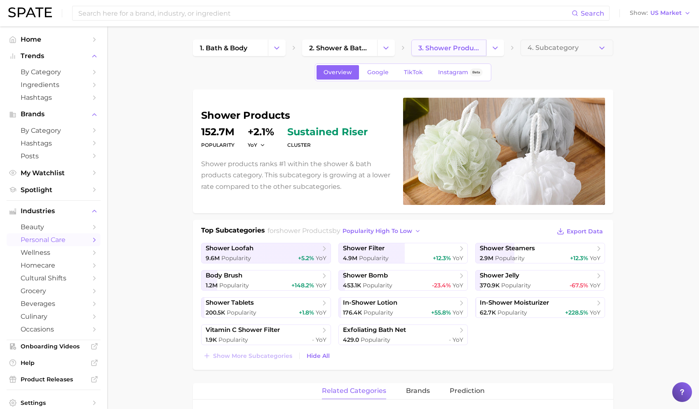
click at [449, 49] on span "3. shower products" at bounding box center [448, 48] width 61 height 8
click at [379, 51] on button "Change Category" at bounding box center [386, 48] width 18 height 16
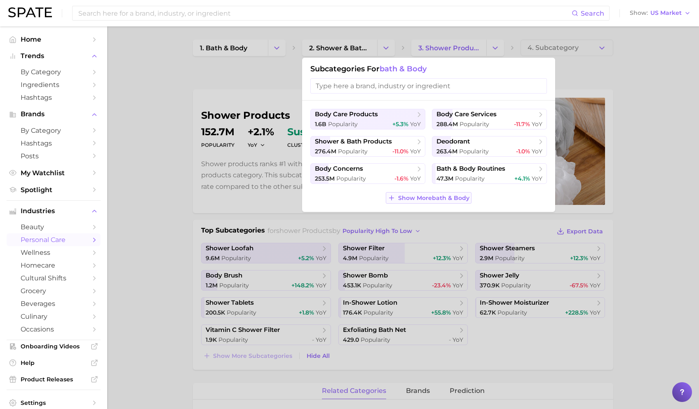
click at [426, 195] on span "Show More bath & body" at bounding box center [433, 198] width 71 height 7
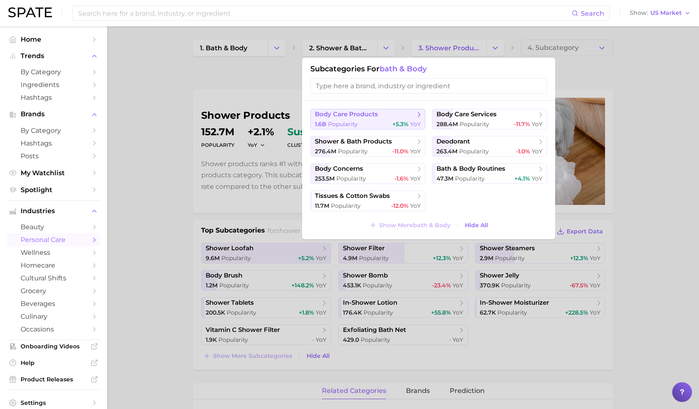
click at [361, 117] on span "body care products" at bounding box center [346, 114] width 63 height 8
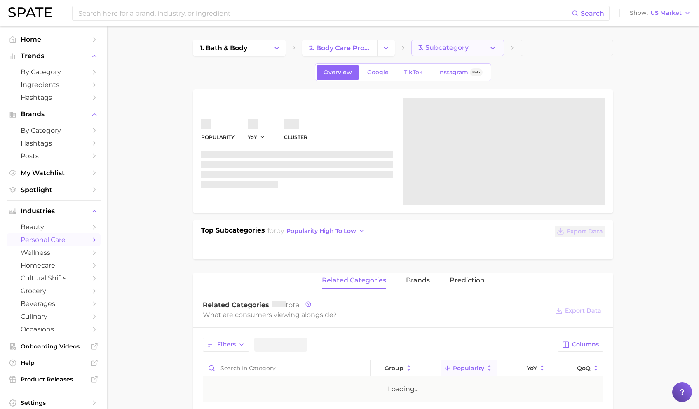
click at [461, 44] on span "3. Subcategory" at bounding box center [443, 47] width 50 height 7
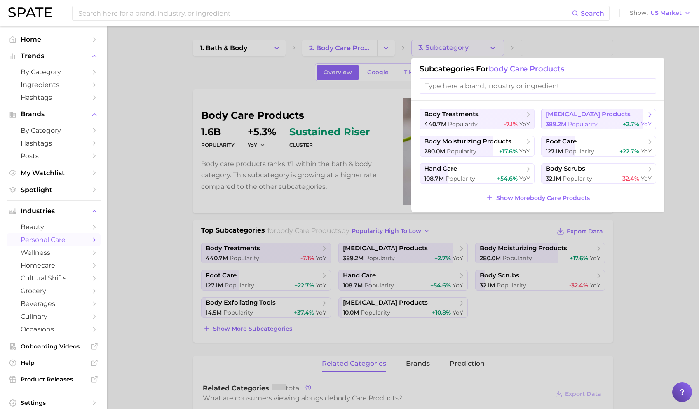
click at [542, 125] on span "Popularity" at bounding box center [583, 123] width 30 height 7
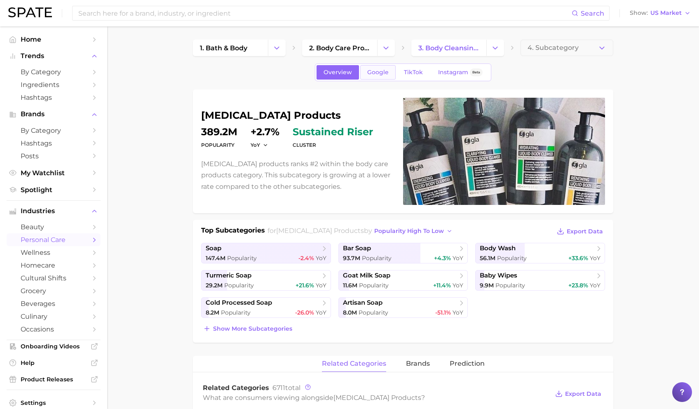
click at [378, 78] on link "Google" at bounding box center [377, 72] width 35 height 14
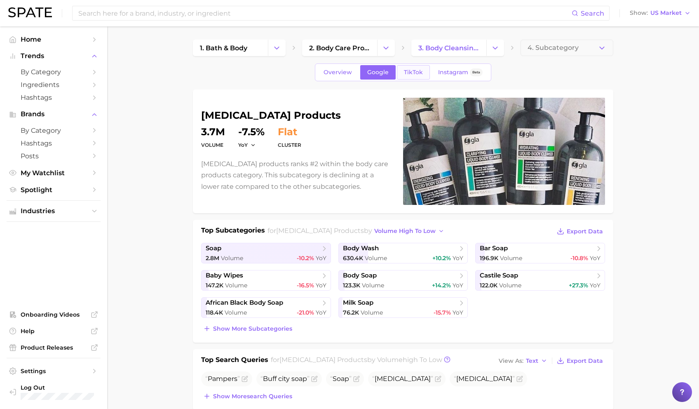
click at [413, 69] on span "TikTok" at bounding box center [413, 72] width 19 height 7
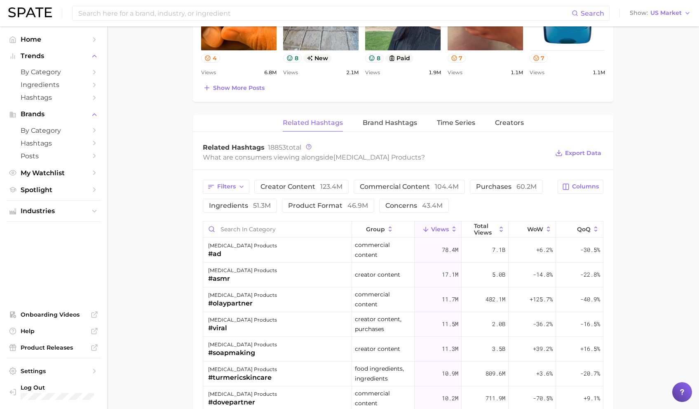
scroll to position [572, 0]
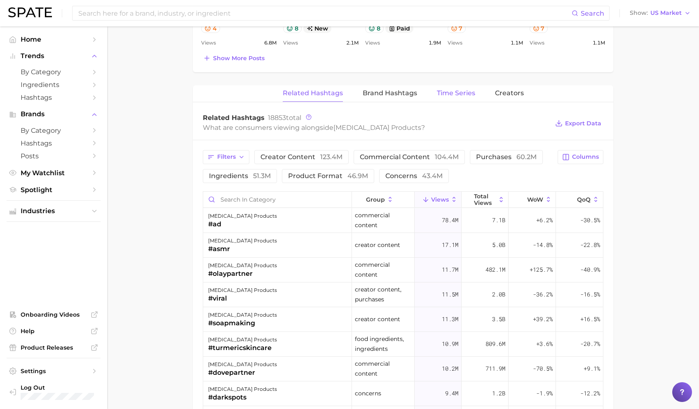
click at [451, 92] on span "Time Series" at bounding box center [456, 92] width 38 height 7
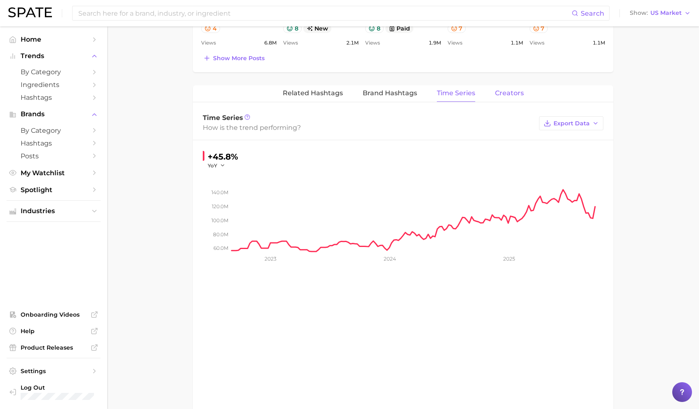
click at [500, 93] on span "Creators" at bounding box center [509, 92] width 29 height 7
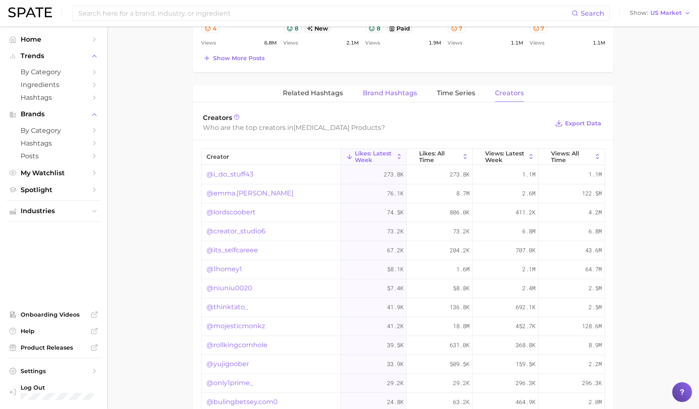
click at [404, 94] on span "Brand Hashtags" at bounding box center [390, 92] width 54 height 7
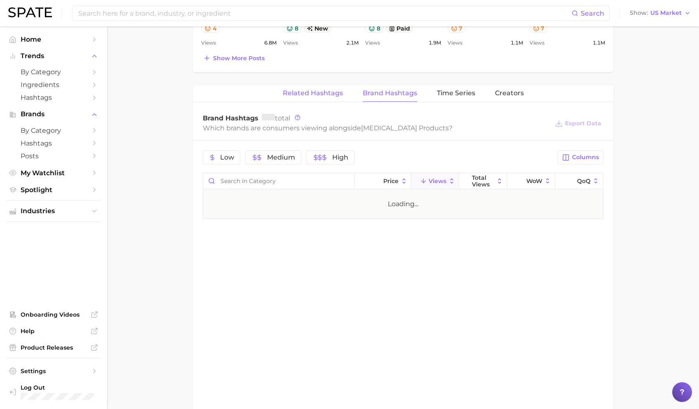
click at [302, 91] on span "Related Hashtags" at bounding box center [313, 92] width 60 height 7
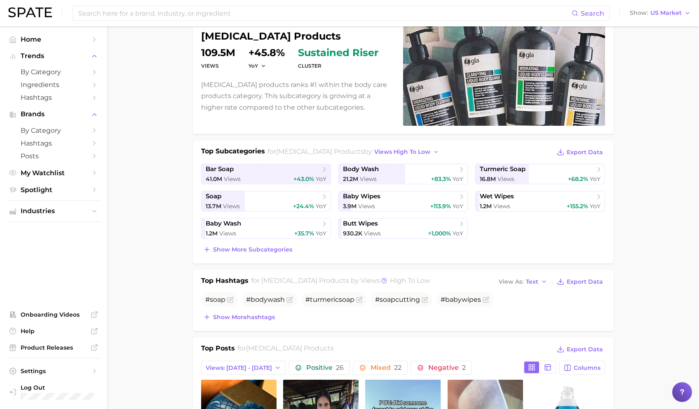
scroll to position [5, 0]
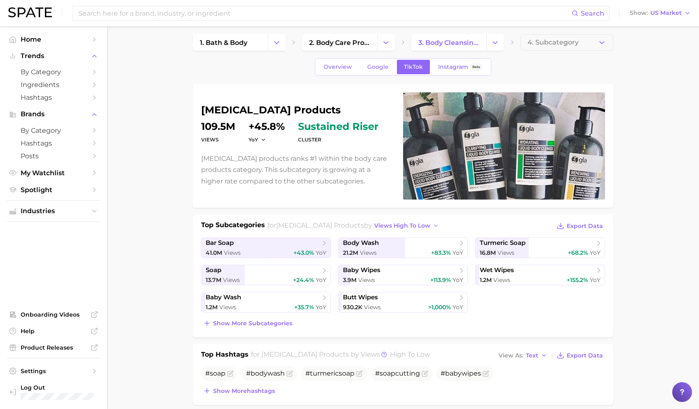
click at [346, 64] on span "Overview" at bounding box center [338, 66] width 28 height 7
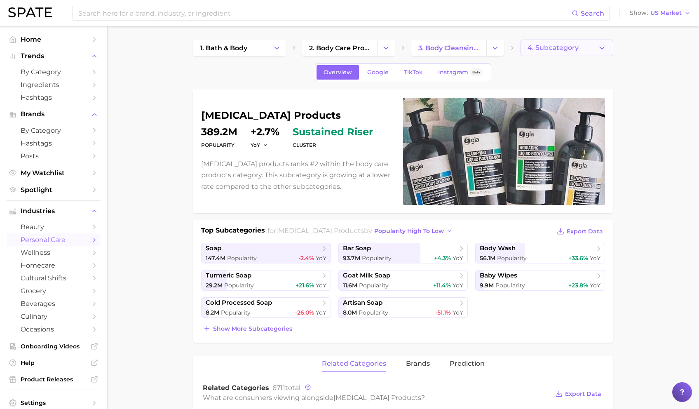
click at [539, 46] on span "4. Subcategory" at bounding box center [553, 47] width 51 height 7
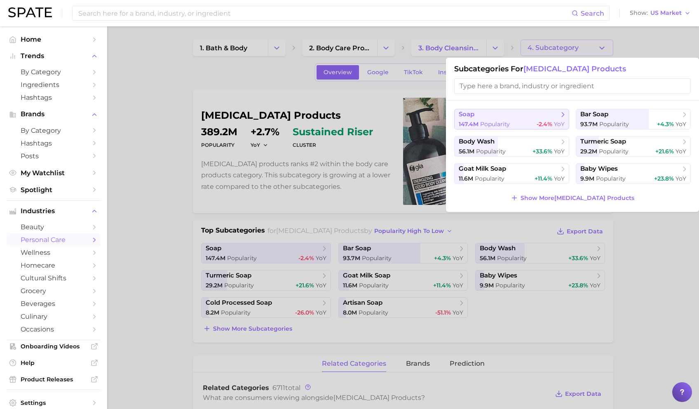
click at [542, 113] on span "soap" at bounding box center [509, 114] width 100 height 8
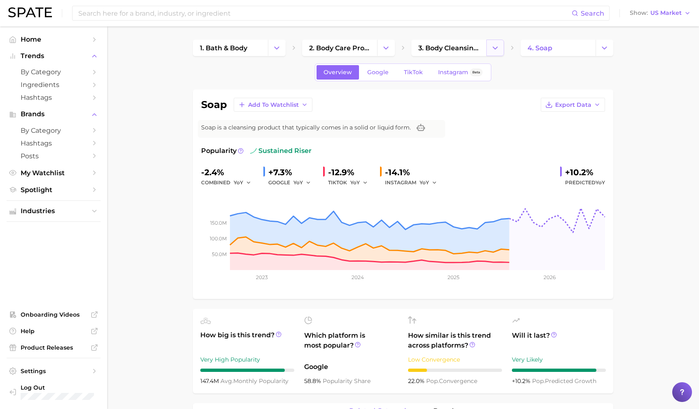
click at [491, 52] on icon "Change Category" at bounding box center [495, 48] width 9 height 9
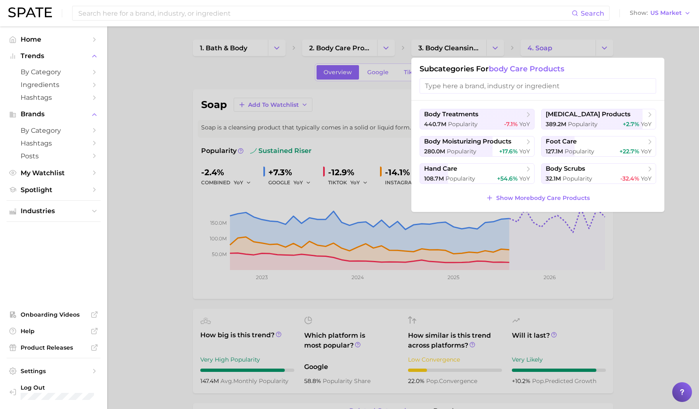
click at [530, 48] on div at bounding box center [349, 204] width 699 height 409
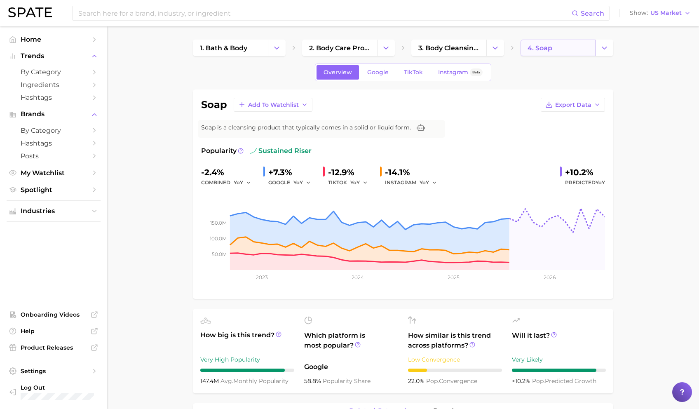
click at [542, 48] on link "4. soap" at bounding box center [558, 48] width 75 height 16
click at [542, 45] on button "Change Category" at bounding box center [605, 48] width 18 height 16
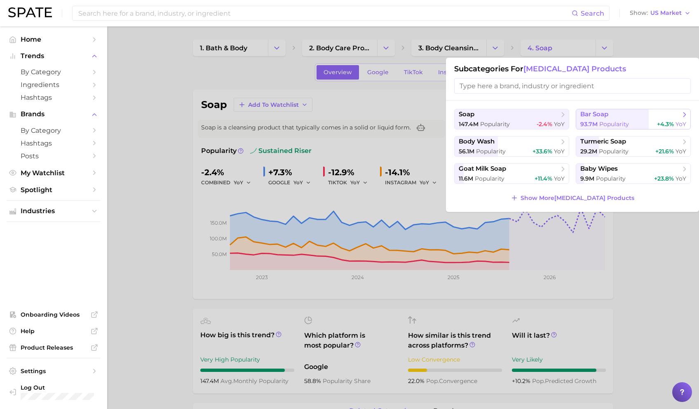
click at [542, 120] on button "bar soap 93.7m Popularity +4.3% YoY" at bounding box center [633, 119] width 115 height 21
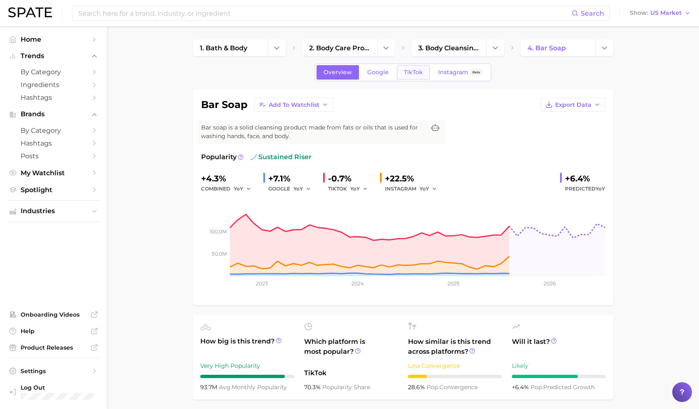
click at [416, 74] on span "TikTok" at bounding box center [413, 72] width 19 height 7
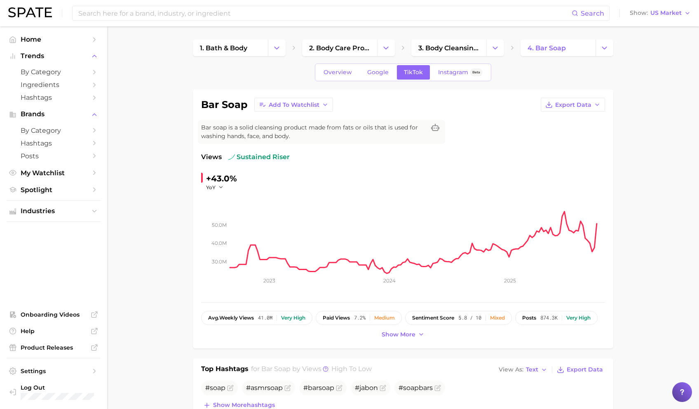
click at [385, 81] on div "Overview Google TikTok Instagram Beta" at bounding box center [403, 72] width 176 height 18
click at [378, 75] on span "Google" at bounding box center [377, 72] width 21 height 7
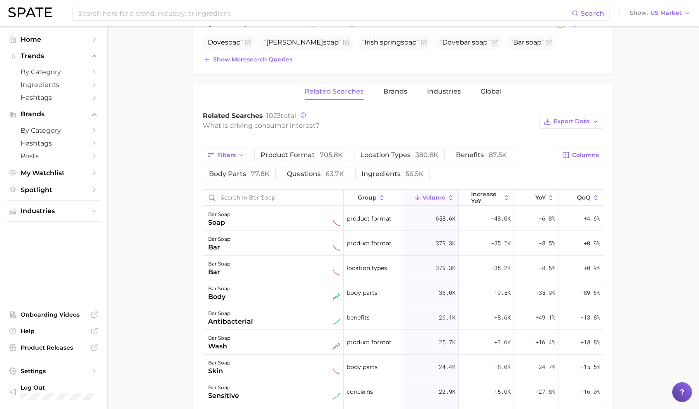
scroll to position [334, 0]
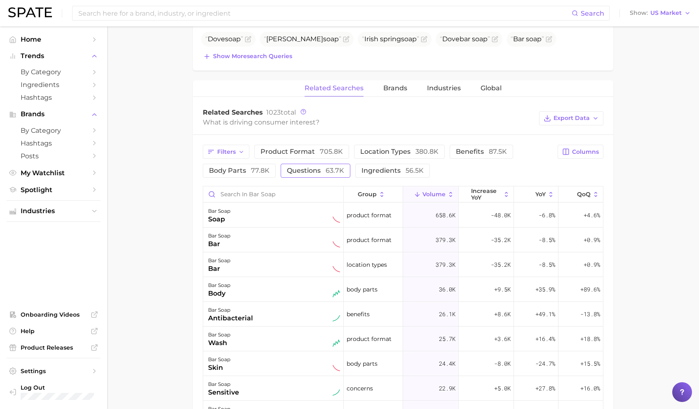
click at [342, 171] on span "63.7k" at bounding box center [335, 171] width 19 height 8
click at [350, 173] on icon "button" at bounding box center [351, 170] width 7 height 7
click at [331, 154] on span "705.8k" at bounding box center [331, 152] width 23 height 8
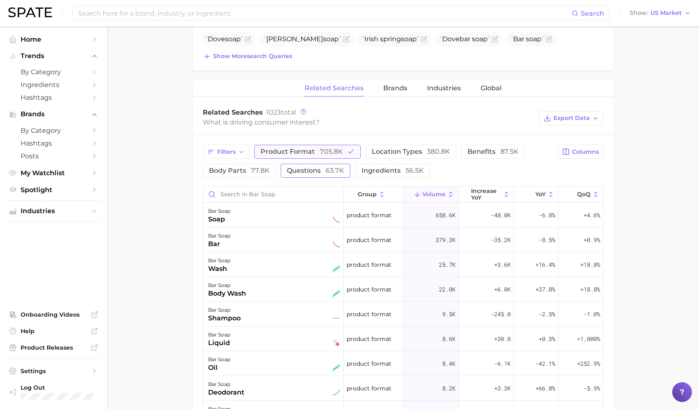
click at [331, 154] on span "705.8k" at bounding box center [331, 152] width 23 height 8
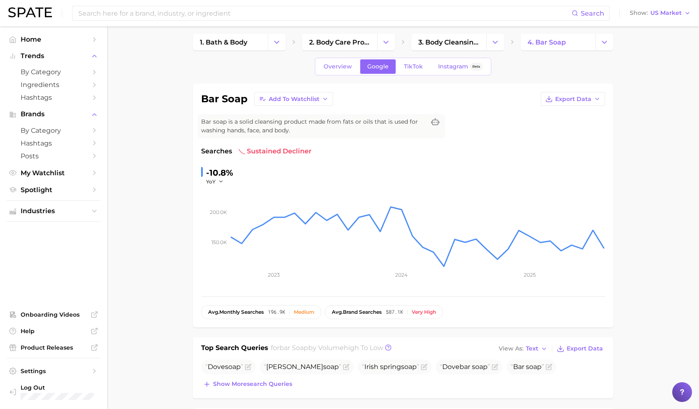
scroll to position [0, 0]
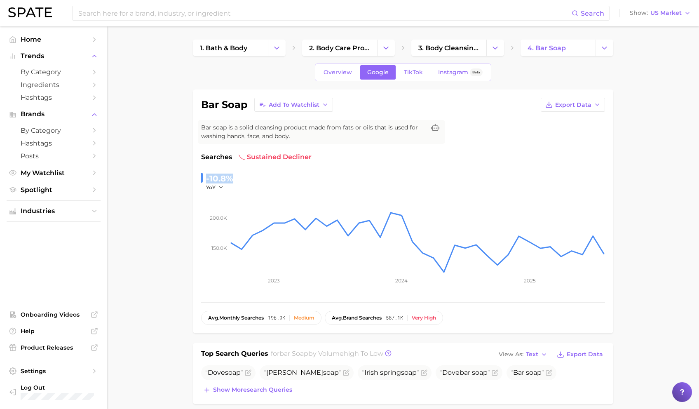
drag, startPoint x: 207, startPoint y: 178, endPoint x: 234, endPoint y: 180, distance: 27.7
click at [234, 180] on div "-10.8% YoY" at bounding box center [403, 181] width 404 height 19
click at [539, 49] on span "4. bar soap" at bounding box center [547, 48] width 38 height 8
click at [542, 47] on button "Change Category" at bounding box center [605, 48] width 18 height 16
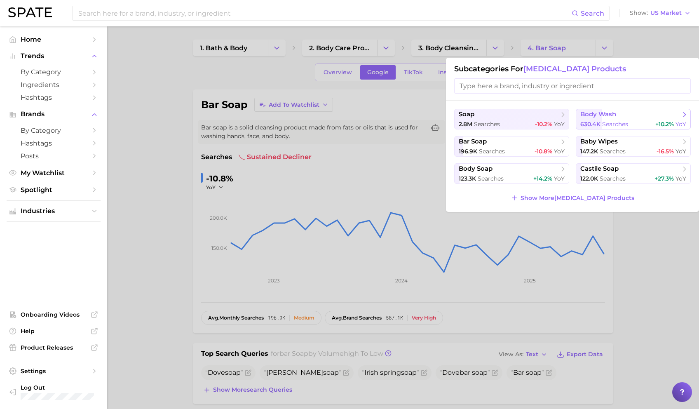
click at [542, 119] on button "body wash 630.4k searches +10.2% YoY" at bounding box center [633, 119] width 115 height 21
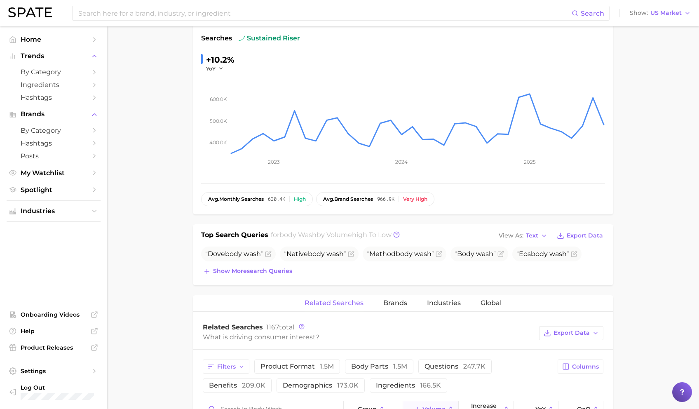
scroll to position [211, 0]
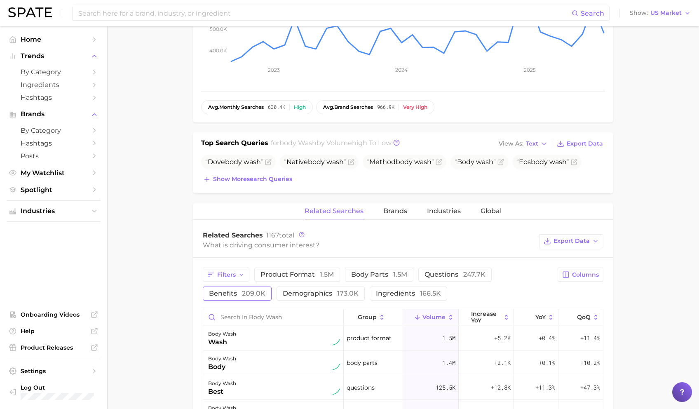
click at [226, 298] on button "benefits 209.0k" at bounding box center [237, 294] width 69 height 14
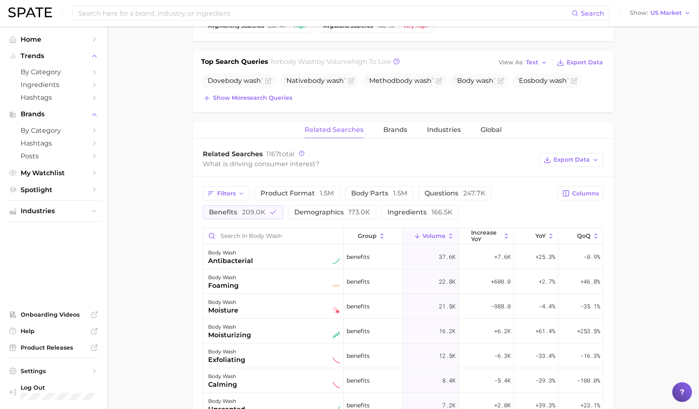
scroll to position [355, 0]
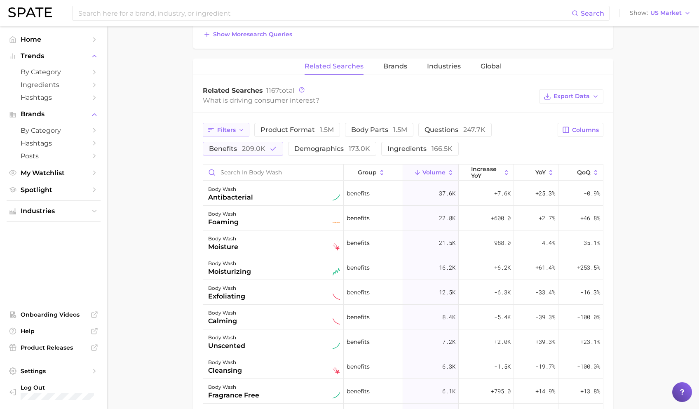
click at [237, 129] on button "Filters" at bounding box center [226, 130] width 47 height 14
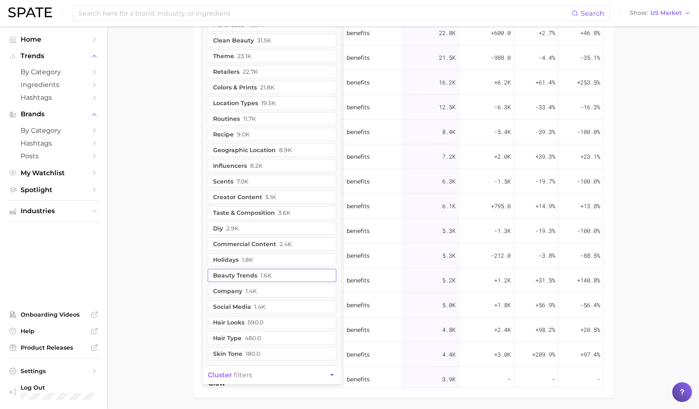
click at [269, 275] on span "1.6k" at bounding box center [266, 275] width 11 height 7
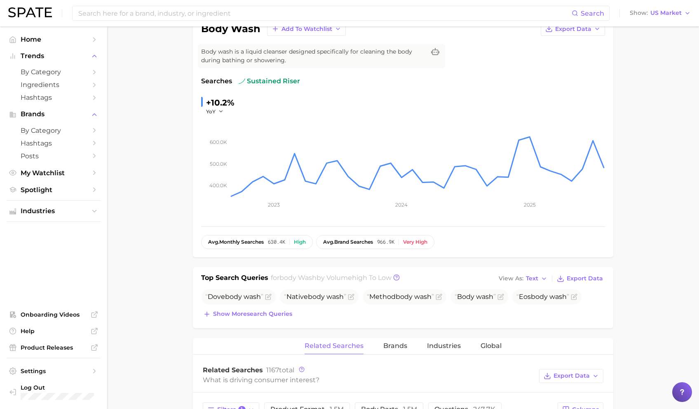
scroll to position [0, 0]
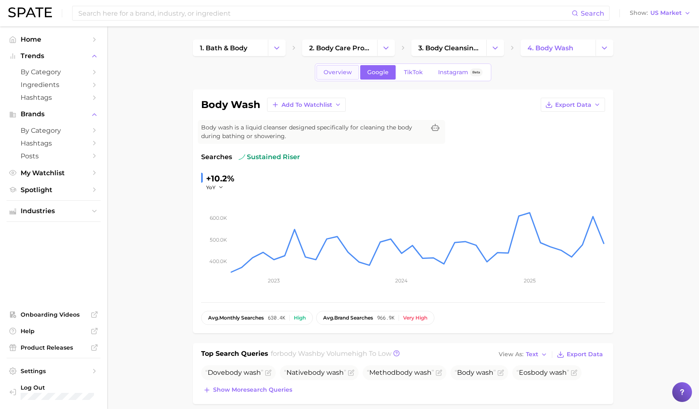
click at [349, 76] on link "Overview" at bounding box center [338, 72] width 42 height 14
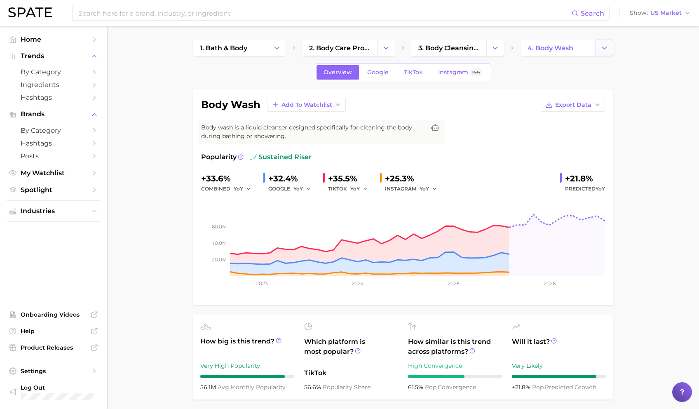
click at [542, 47] on button "Change Category" at bounding box center [605, 48] width 18 height 16
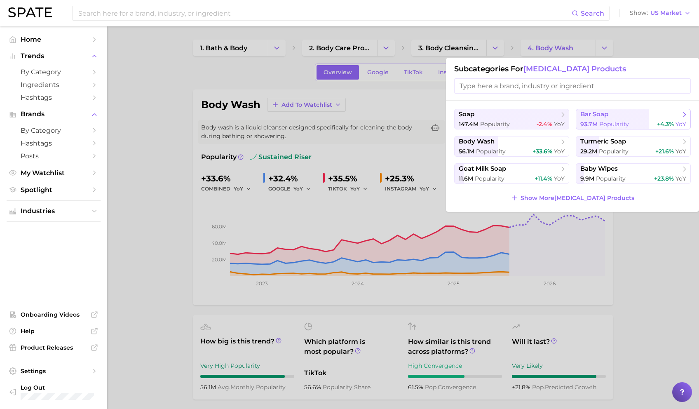
click at [542, 111] on span "bar soap" at bounding box center [631, 114] width 100 height 8
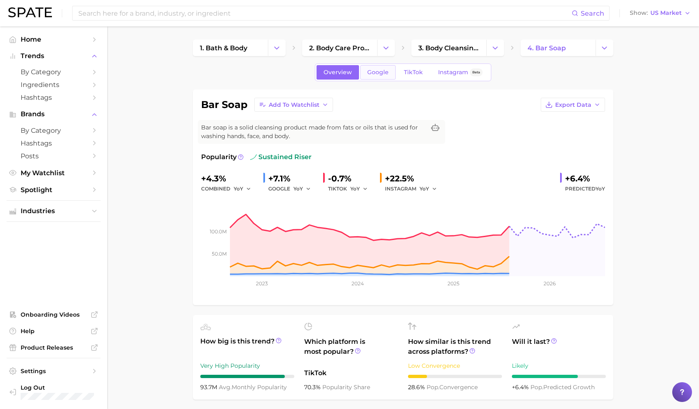
click at [381, 70] on span "Google" at bounding box center [377, 72] width 21 height 7
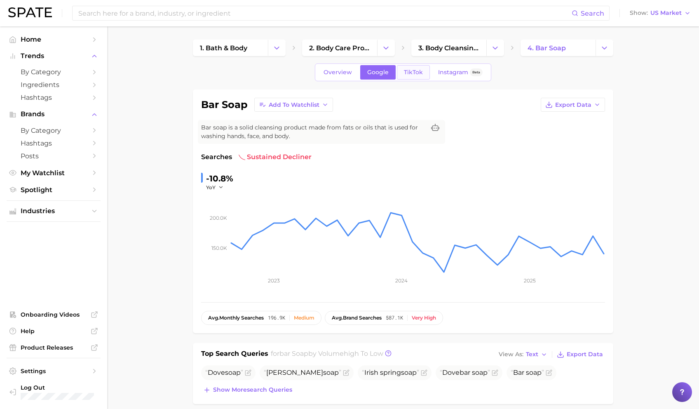
click at [413, 73] on span "TikTok" at bounding box center [413, 72] width 19 height 7
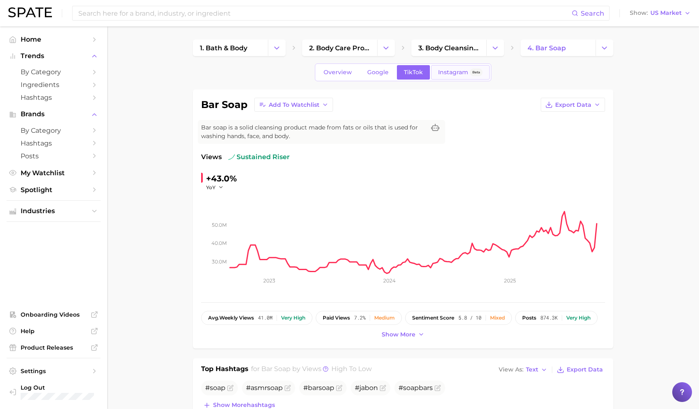
click at [450, 73] on span "Instagram" at bounding box center [453, 72] width 30 height 7
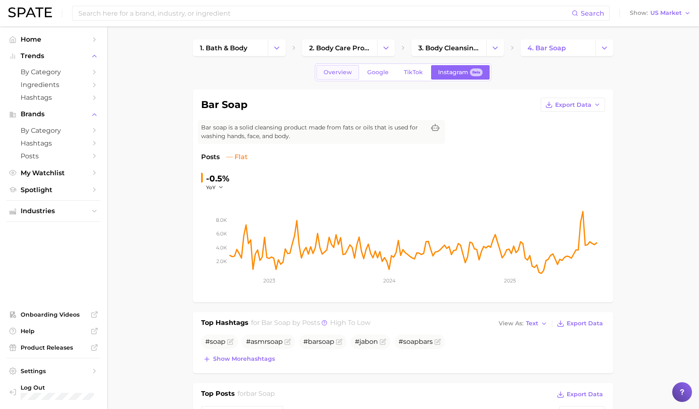
click at [351, 70] on span "Overview" at bounding box center [338, 72] width 28 height 7
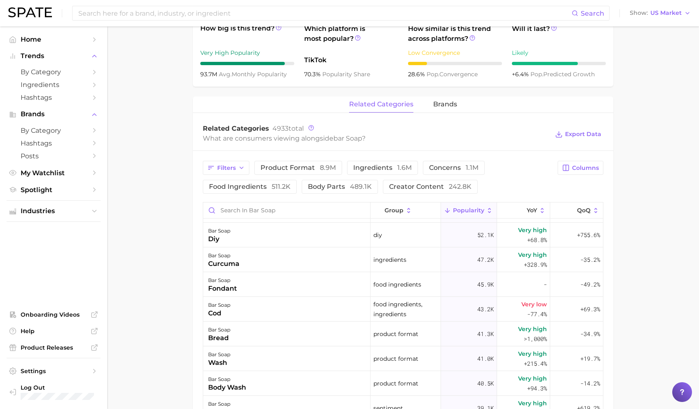
scroll to position [596, 0]
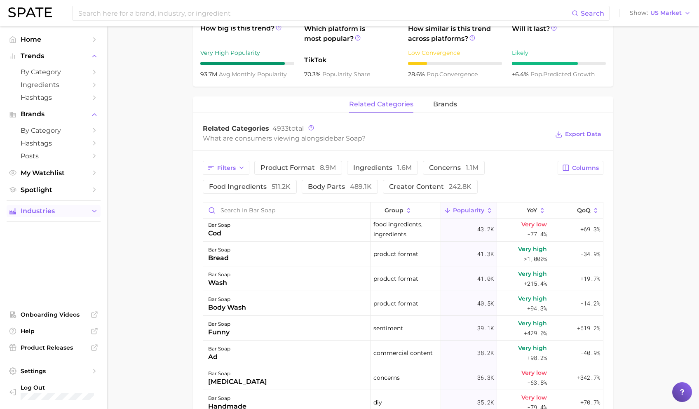
click at [59, 212] on span "Industries" at bounding box center [54, 210] width 66 height 7
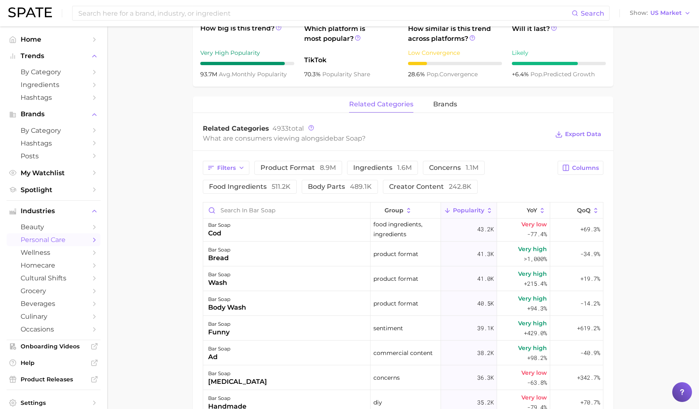
click at [75, 242] on span "personal care" at bounding box center [54, 240] width 66 height 8
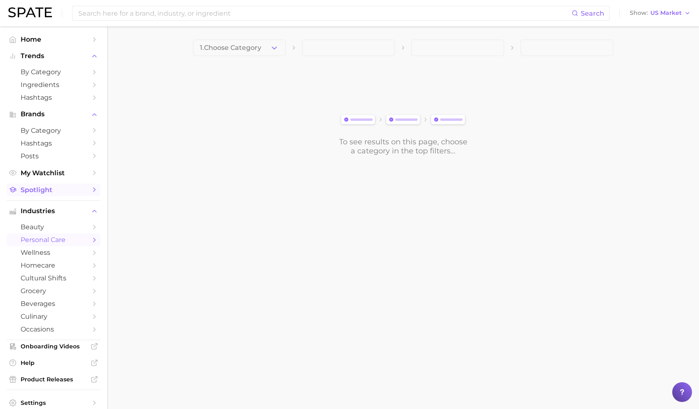
click at [78, 188] on span "Spotlight" at bounding box center [54, 190] width 66 height 8
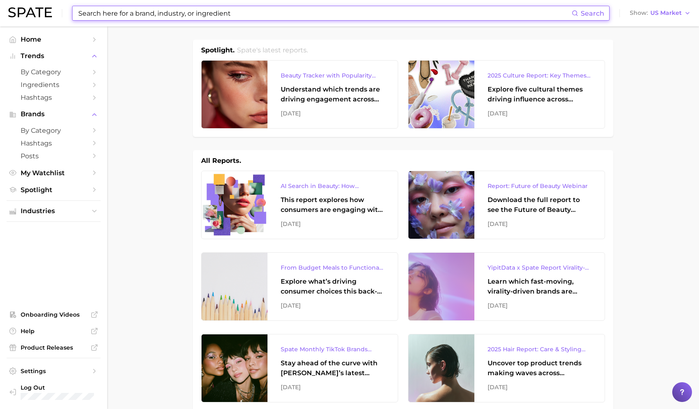
click at [284, 11] on input at bounding box center [325, 13] width 494 height 14
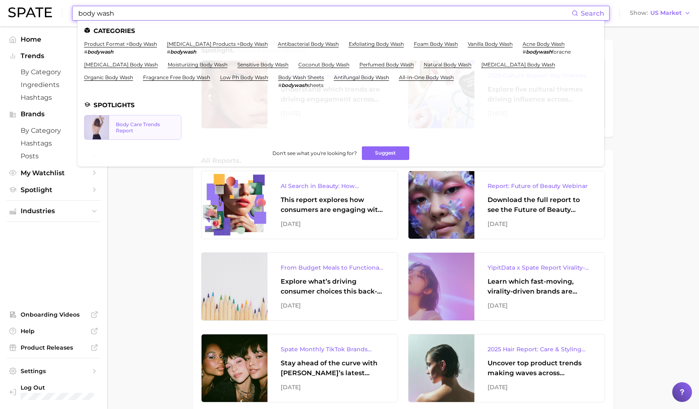
click at [162, 122] on div "Body Care Trends Report" at bounding box center [145, 127] width 59 height 12
click at [147, 16] on input "body wash" at bounding box center [325, 13] width 494 height 14
click at [112, 14] on input "body wash" at bounding box center [325, 13] width 494 height 14
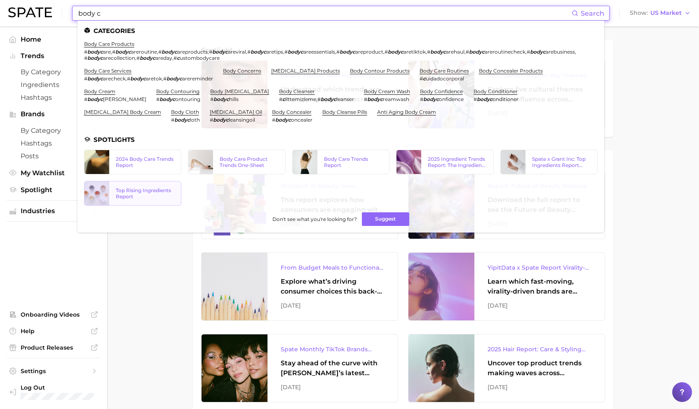
click at [156, 187] on div "Top Rising Ingredients Report" at bounding box center [145, 193] width 59 height 12
click at [479, 160] on div "2025 Ingredient Trends Report: The Ingredients Defining Beauty in [DATE]" at bounding box center [457, 162] width 59 height 12
click at [212, 156] on div at bounding box center [200, 162] width 25 height 24
click at [542, 165] on div "Spate x Grant Inc: Top Ingredients Report ([DATE])" at bounding box center [561, 162] width 59 height 12
click at [155, 11] on input "body c" at bounding box center [325, 13] width 494 height 14
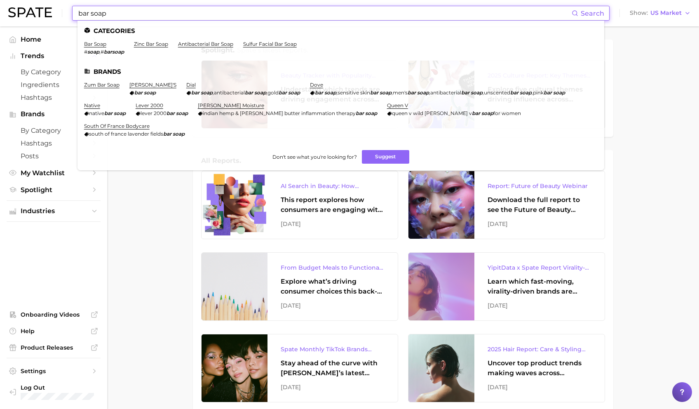
click at [85, 14] on input "bar soap" at bounding box center [325, 13] width 494 height 14
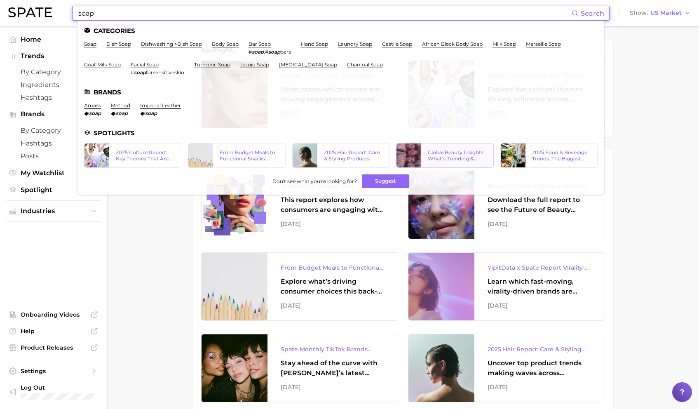
type input "soap"
click at [440, 154] on div "Global Beauty Insights: What's Trending & What's Ahead?" at bounding box center [457, 155] width 59 height 12
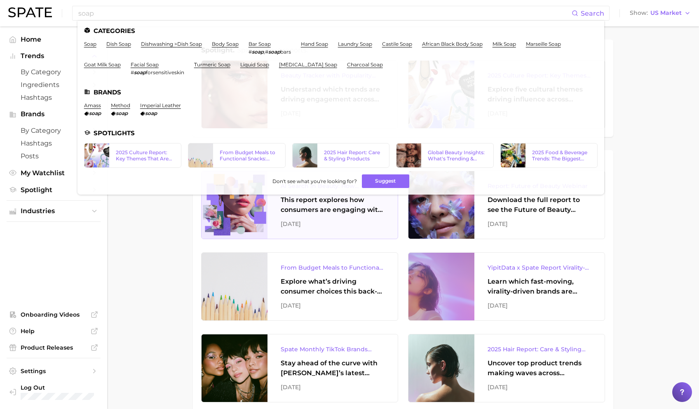
click at [350, 215] on div "AI Search in Beauty: How Consumers Are Using ChatGPT vs. Google Search This rep…" at bounding box center [333, 205] width 130 height 68
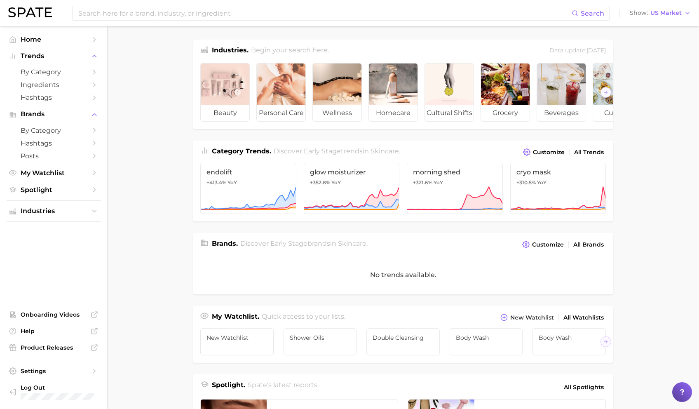
click at [106, 22] on div "Search Show US Market" at bounding box center [349, 13] width 683 height 26
click at [101, 16] on input at bounding box center [325, 13] width 494 height 14
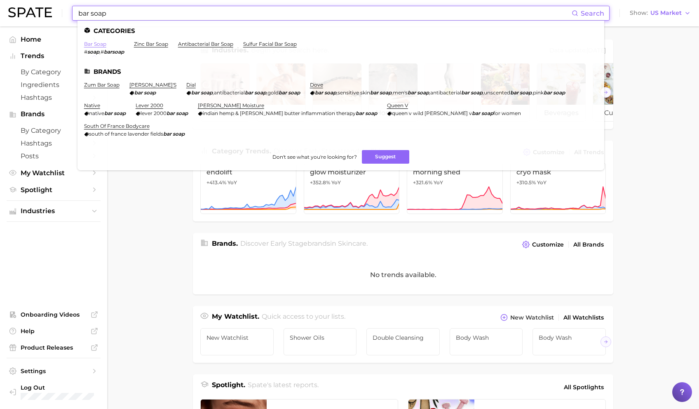
type input "bar soap"
click at [93, 44] on link "bar soap" at bounding box center [95, 44] width 22 height 6
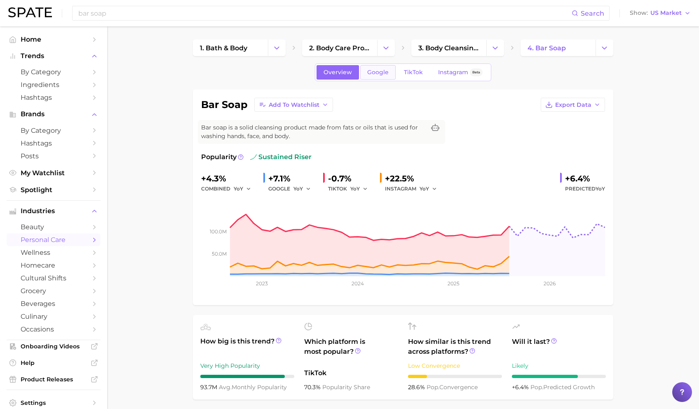
click at [368, 73] on span "Google" at bounding box center [377, 72] width 21 height 7
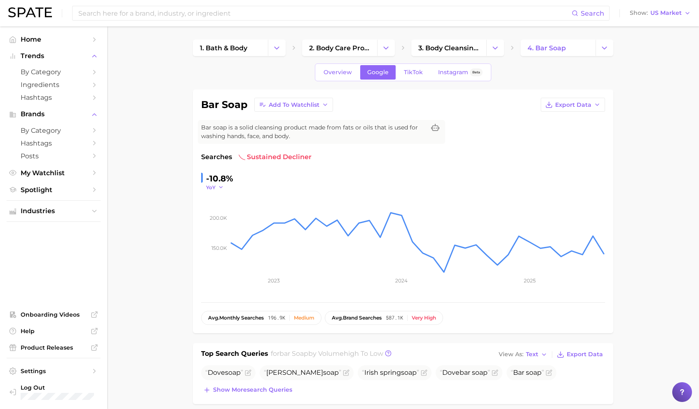
click at [210, 188] on span "YoY" at bounding box center [210, 187] width 9 height 7
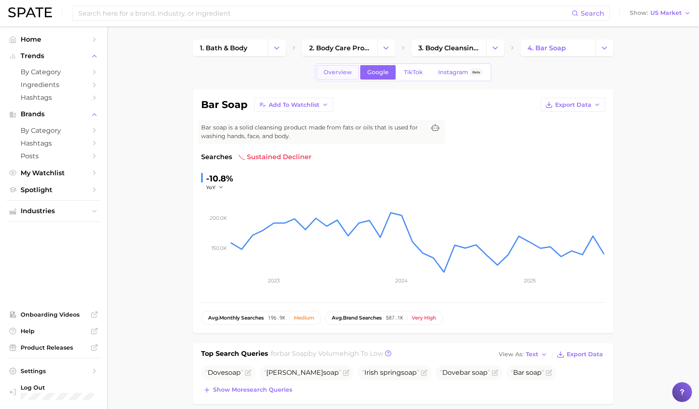
click at [339, 75] on span "Overview" at bounding box center [338, 72] width 28 height 7
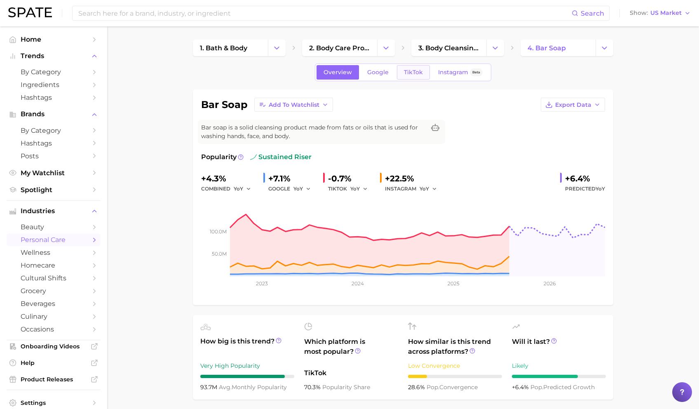
click at [403, 74] on link "TikTok" at bounding box center [413, 72] width 33 height 14
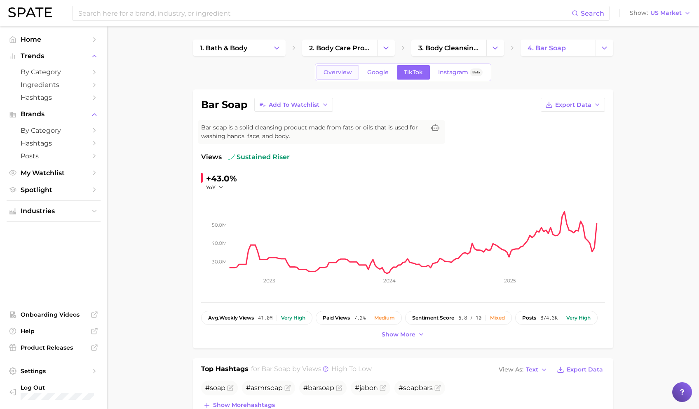
click at [340, 69] on span "Overview" at bounding box center [338, 72] width 28 height 7
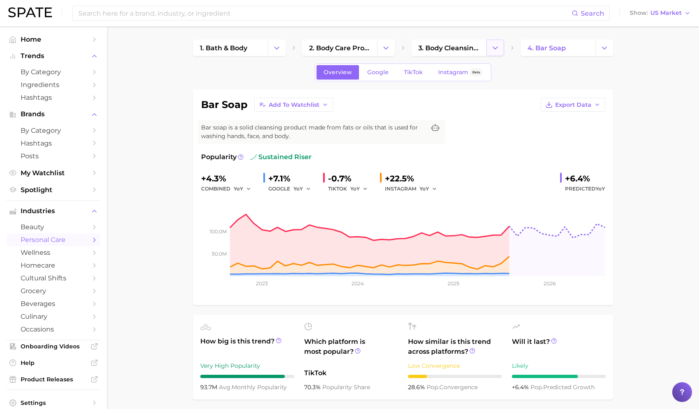
click at [497, 44] on icon "Change Category" at bounding box center [495, 48] width 9 height 9
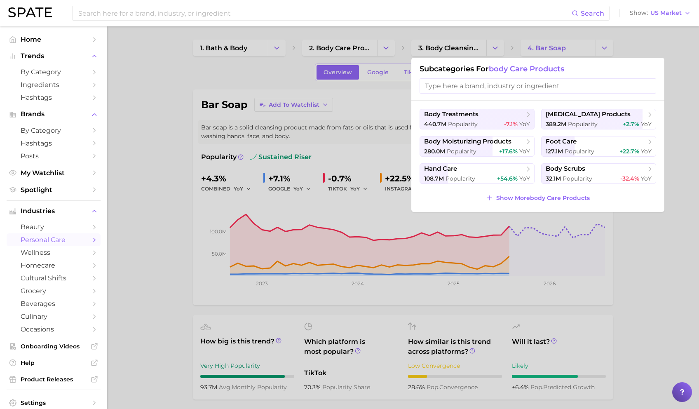
click at [568, 47] on div at bounding box center [349, 204] width 699 height 409
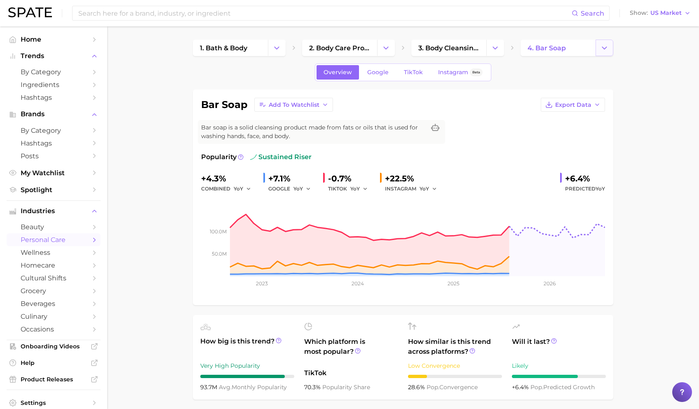
click at [606, 45] on icon "Change Category" at bounding box center [604, 48] width 9 height 9
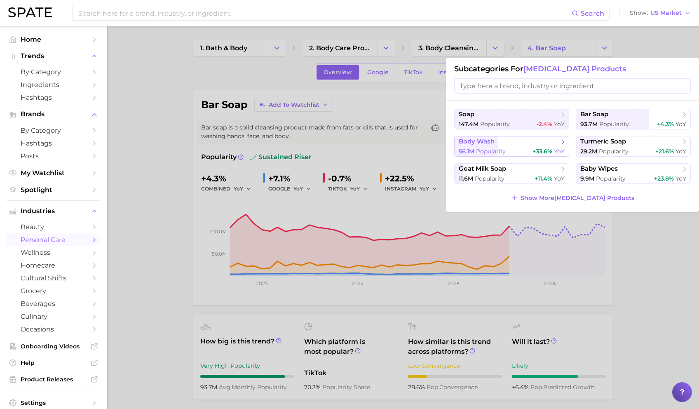
click at [498, 150] on span "Popularity" at bounding box center [491, 151] width 30 height 7
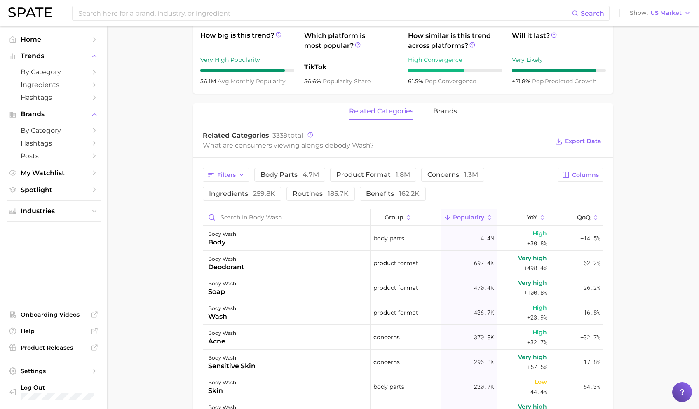
scroll to position [349, 0]
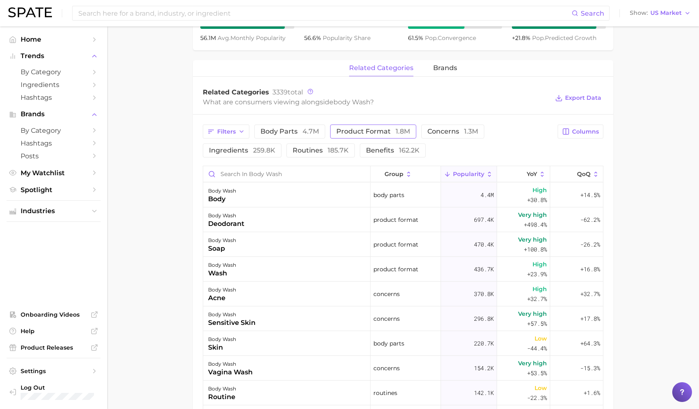
click at [396, 132] on span "1.8m" at bounding box center [403, 131] width 14 height 8
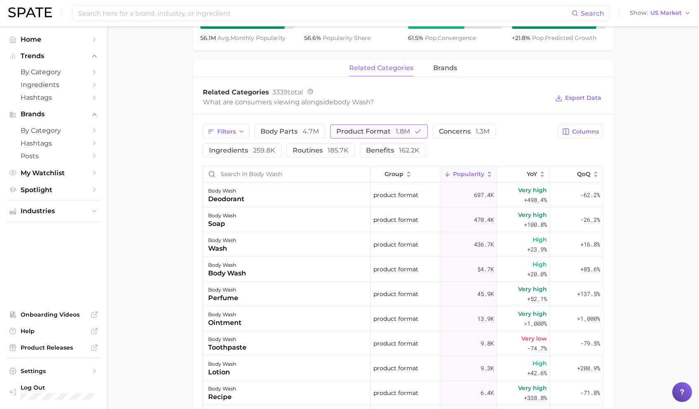
click at [388, 131] on span "product format 1.8m" at bounding box center [373, 131] width 74 height 7
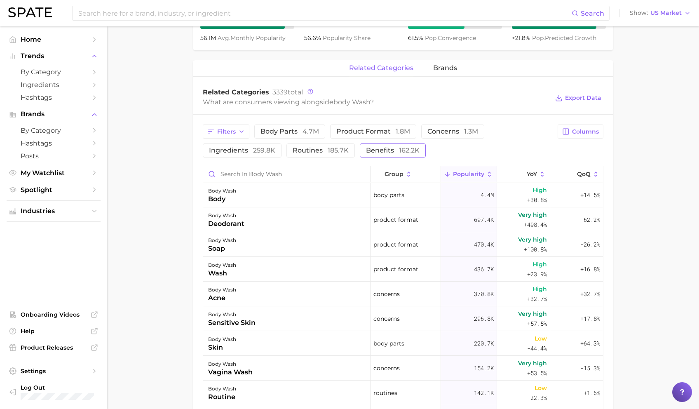
click at [384, 146] on button "benefits 162.2k" at bounding box center [393, 150] width 66 height 14
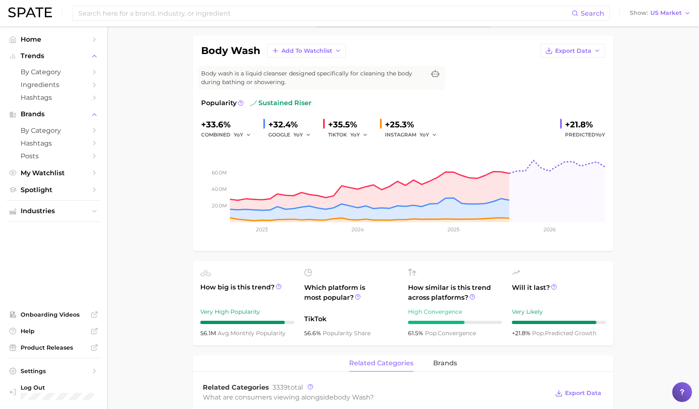
scroll to position [0, 0]
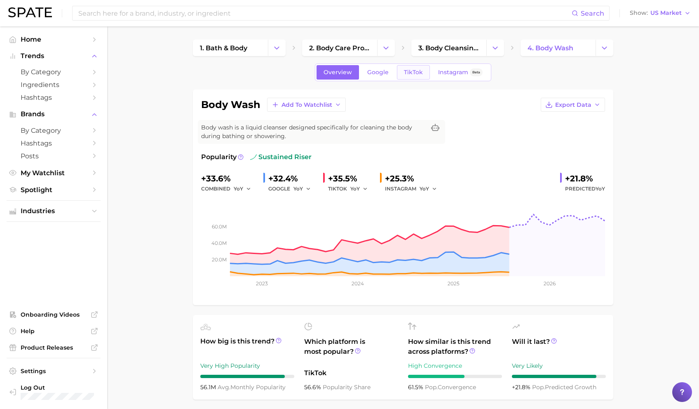
click at [419, 74] on span "TikTok" at bounding box center [413, 72] width 19 height 7
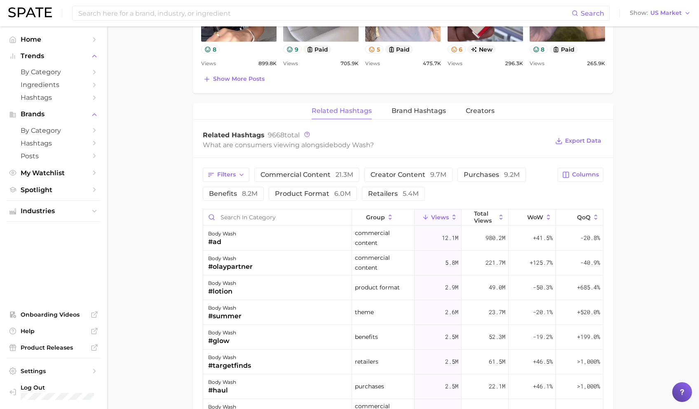
scroll to position [570, 0]
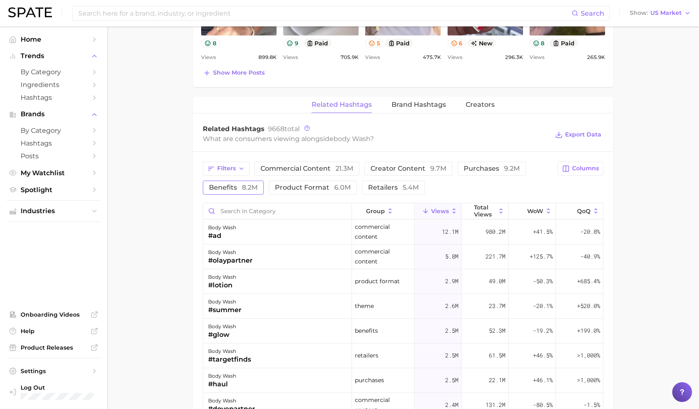
click at [246, 184] on span "8.2m" at bounding box center [250, 187] width 16 height 8
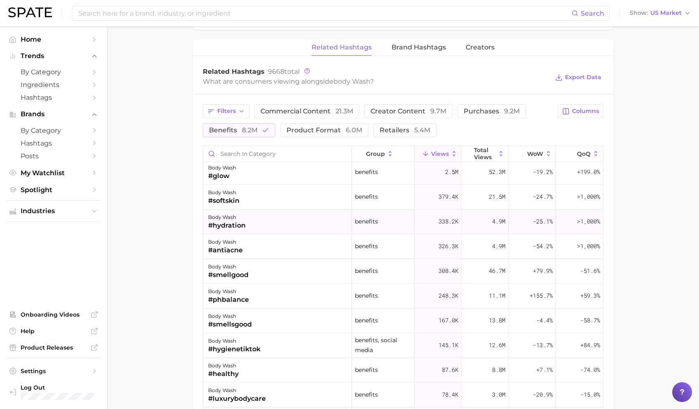
scroll to position [0, 0]
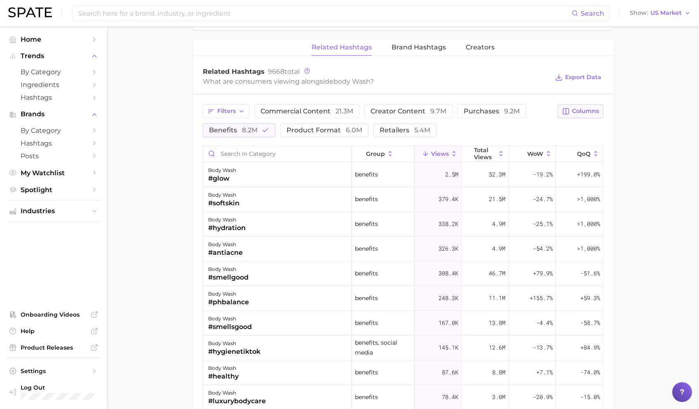
click at [573, 111] on span "Columns" at bounding box center [585, 111] width 27 height 7
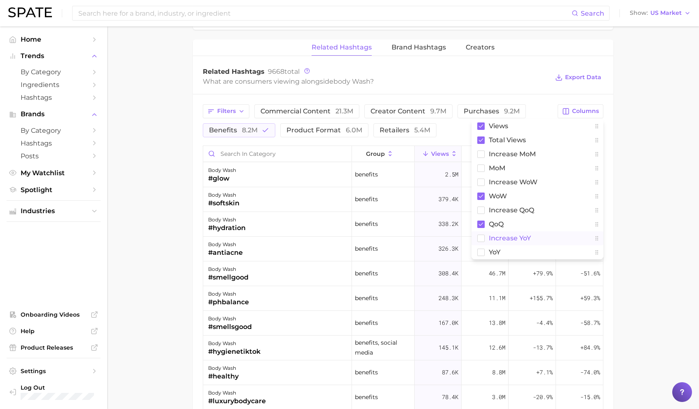
click at [501, 239] on span "increase YoY" at bounding box center [510, 238] width 42 height 7
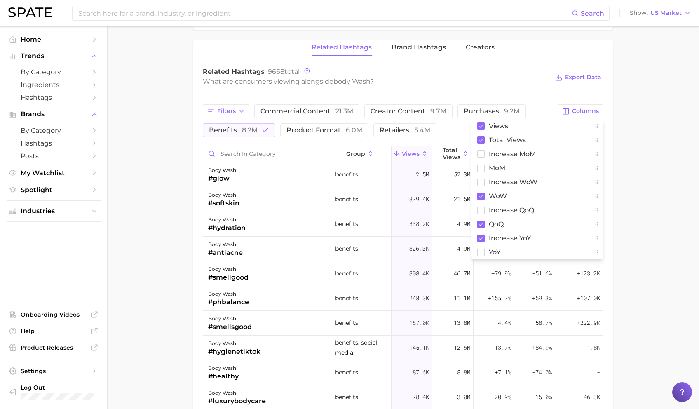
click at [670, 167] on main "1. bath & body 2. body care products 3. [MEDICAL_DATA] products 4. body wash Ov…" at bounding box center [403, 2] width 592 height 1206
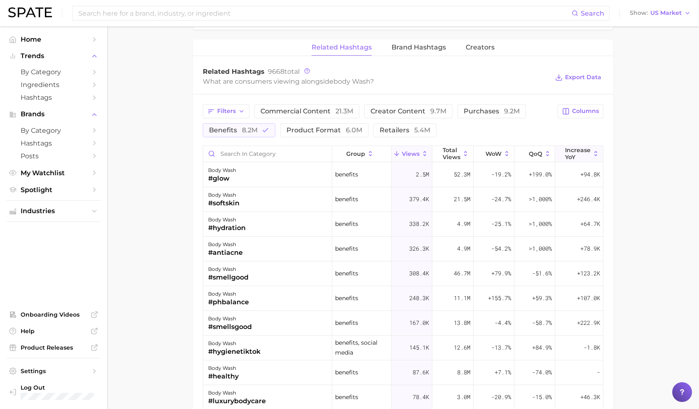
click at [581, 149] on span "increase YoY" at bounding box center [578, 153] width 26 height 13
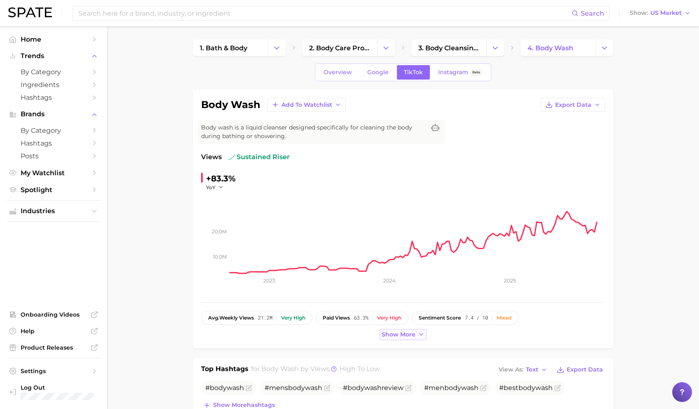
click at [393, 332] on span "Show more" at bounding box center [399, 334] width 34 height 7
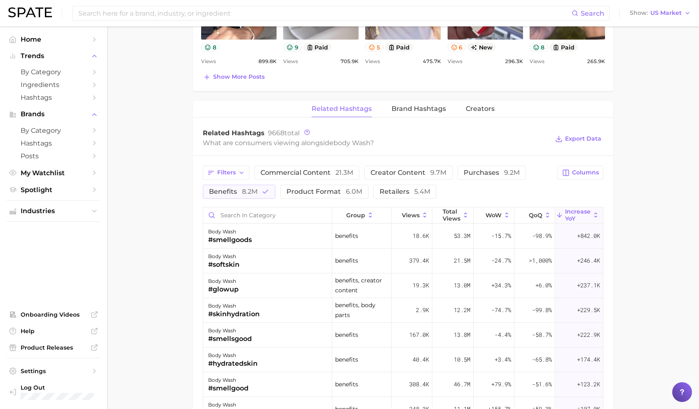
scroll to position [623, 0]
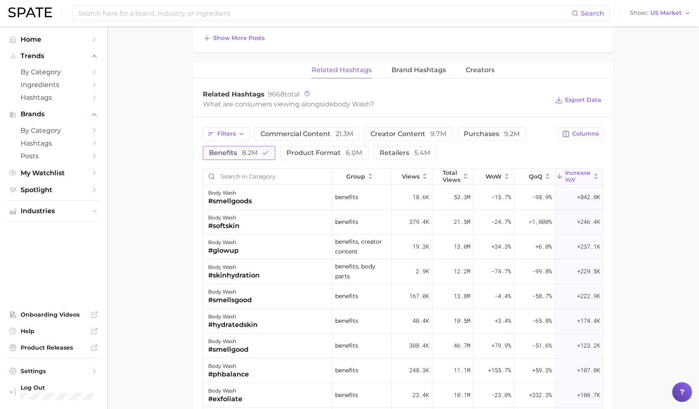
click at [258, 153] on button "benefits 8.2m" at bounding box center [239, 153] width 73 height 14
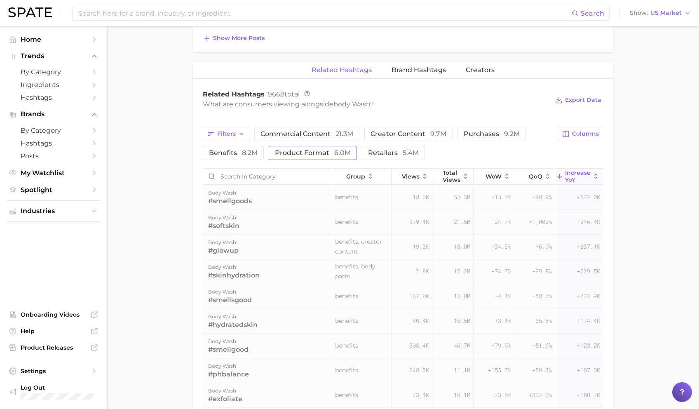
click at [295, 153] on span "product format 6.0m" at bounding box center [313, 153] width 76 height 7
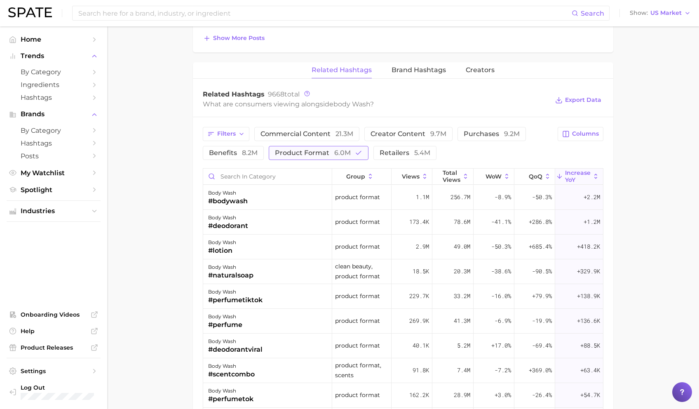
click at [301, 153] on span "product format 6.0m" at bounding box center [313, 153] width 76 height 7
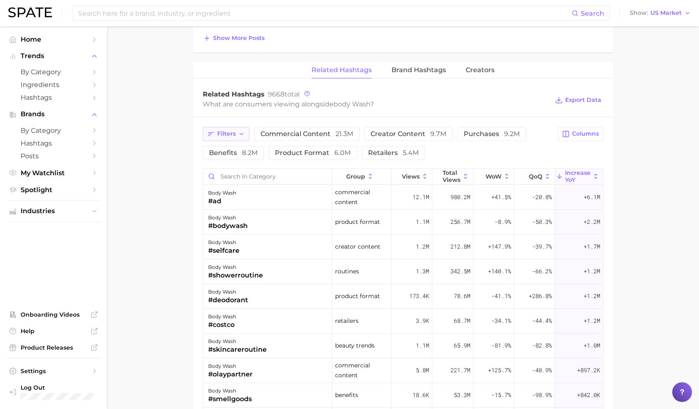
click at [227, 130] on span "Filters" at bounding box center [226, 133] width 19 height 7
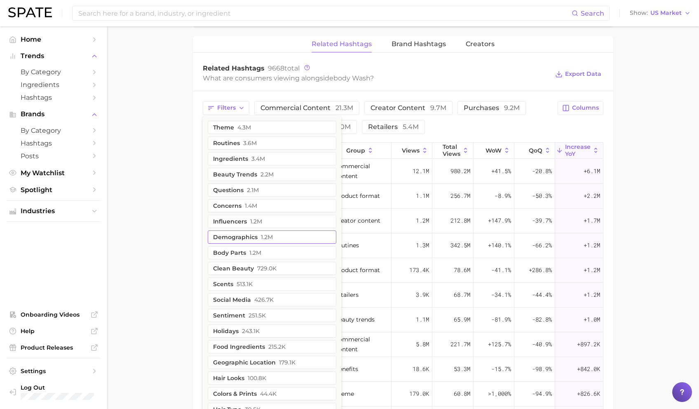
scroll to position [656, 0]
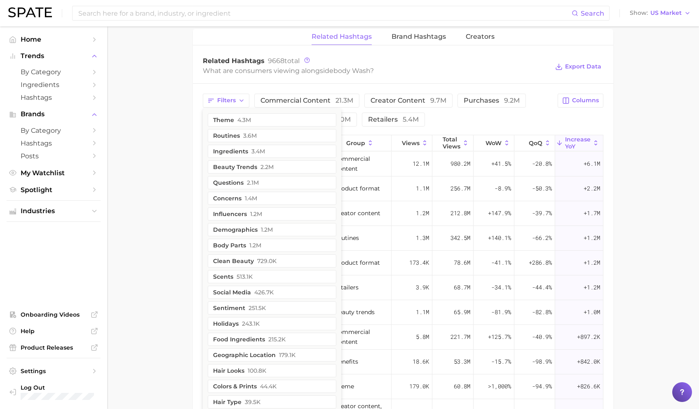
click at [263, 127] on ul "theme 4.3m routines 3.6m ingredients 3.4m beauty trends 2.2m questions 2.1m con…" at bounding box center [272, 370] width 139 height 524
click at [261, 122] on button "theme 4.3m" at bounding box center [272, 119] width 129 height 13
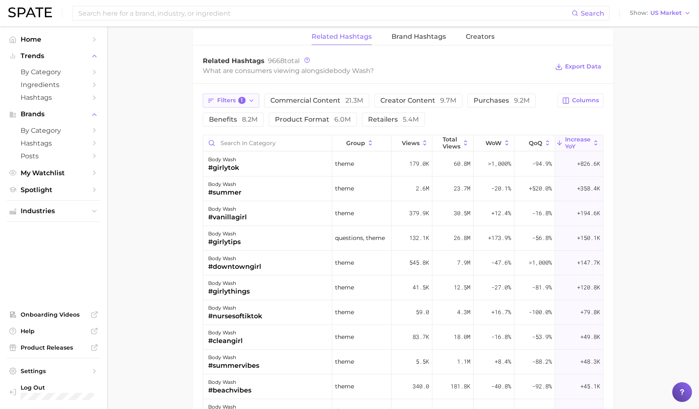
click at [238, 104] on button "Filters 1" at bounding box center [231, 101] width 56 height 14
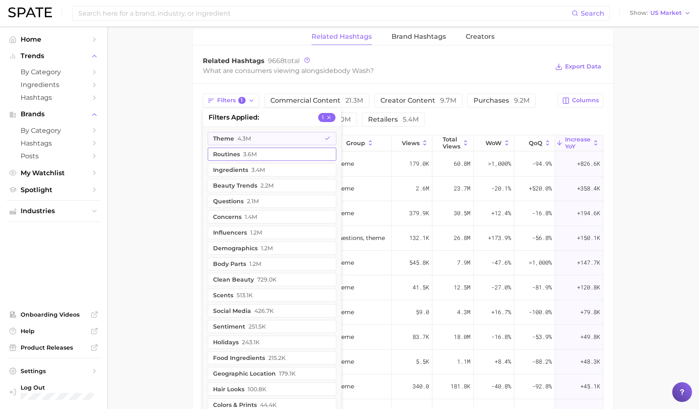
click at [240, 158] on button "routines 3.6m" at bounding box center [272, 154] width 129 height 13
click at [237, 142] on button "theme 4.3m" at bounding box center [272, 138] width 129 height 13
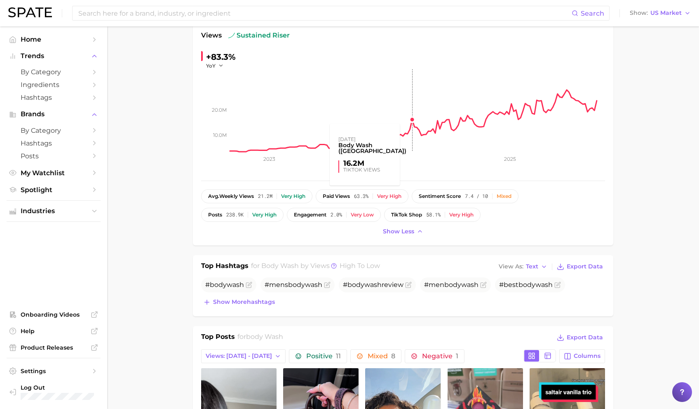
scroll to position [0, 0]
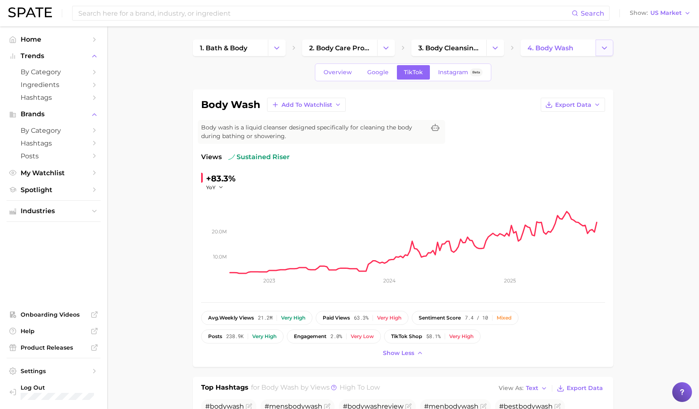
click at [601, 52] on icon "Change Category" at bounding box center [604, 48] width 9 height 9
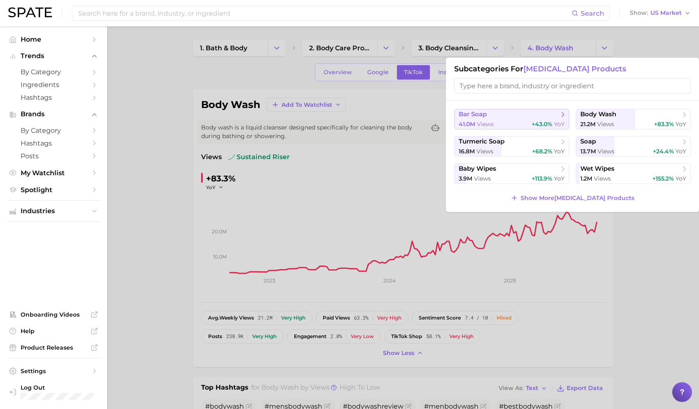
click at [546, 118] on span "bar soap" at bounding box center [509, 114] width 100 height 8
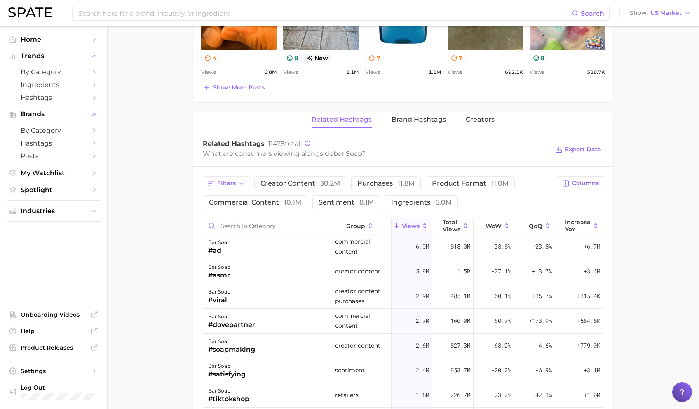
scroll to position [569, 0]
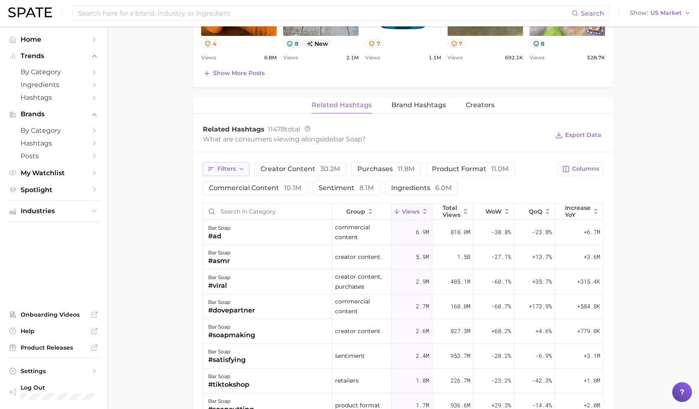
click at [214, 166] on icon "button" at bounding box center [210, 168] width 7 height 7
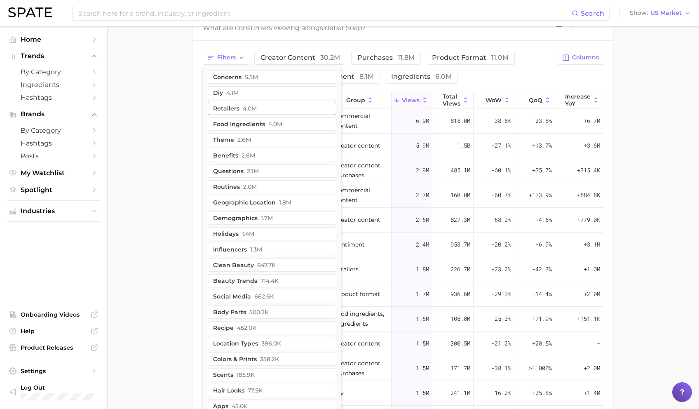
scroll to position [682, 0]
click at [237, 186] on button "routines 2.0m" at bounding box center [272, 185] width 129 height 13
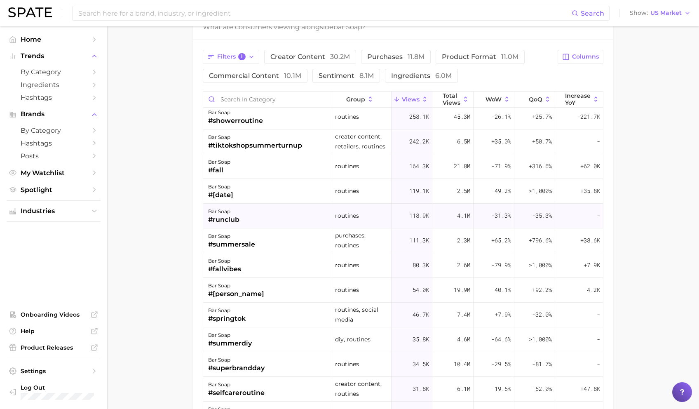
scroll to position [0, 0]
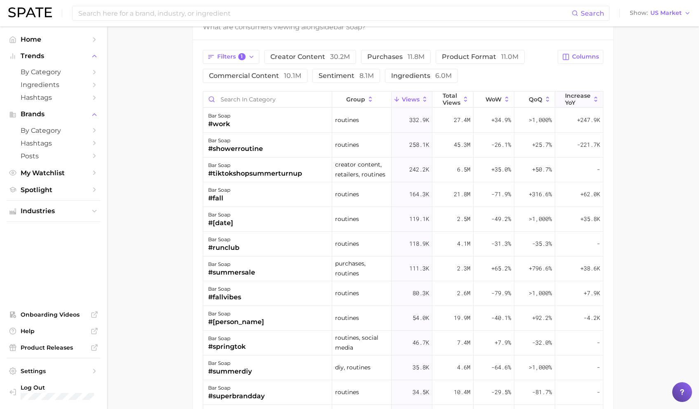
click at [574, 93] on span "increase YoY" at bounding box center [578, 98] width 26 height 13
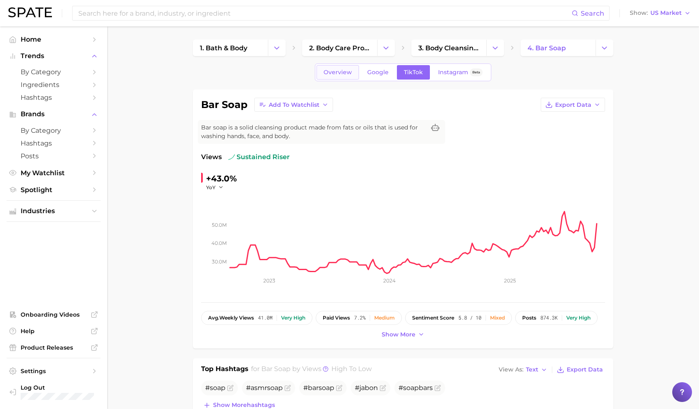
click at [353, 78] on link "Overview" at bounding box center [338, 72] width 42 height 14
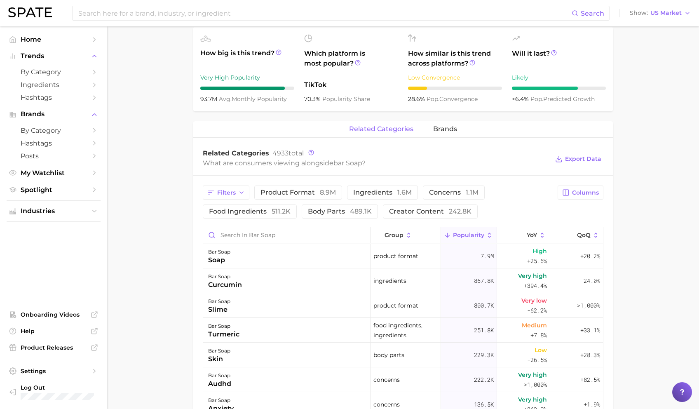
scroll to position [315, 0]
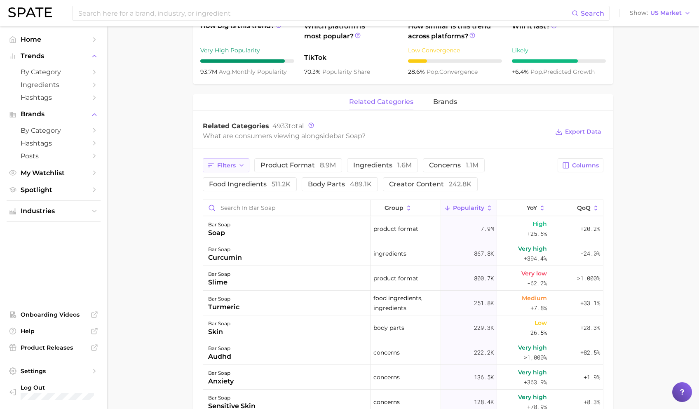
click at [240, 166] on icon "button" at bounding box center [241, 165] width 7 height 7
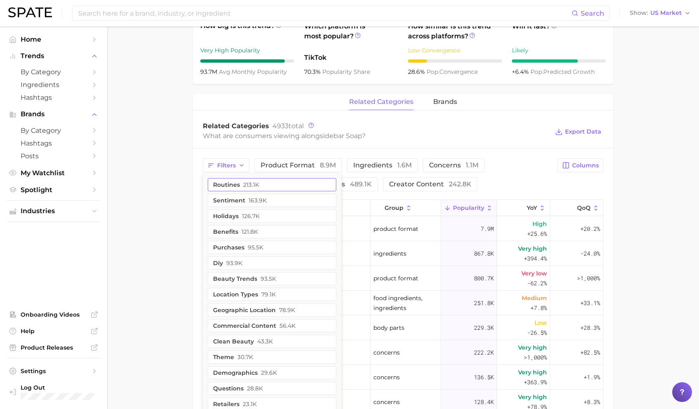
click at [237, 188] on button "routines 213.1k" at bounding box center [272, 184] width 129 height 13
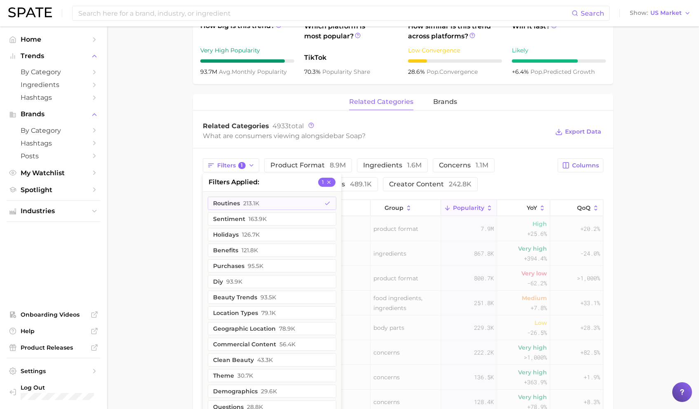
click at [161, 216] on main "1. bath & body 2. body care products 3. [MEDICAL_DATA] products 4. bar soap Ove…" at bounding box center [403, 185] width 592 height 949
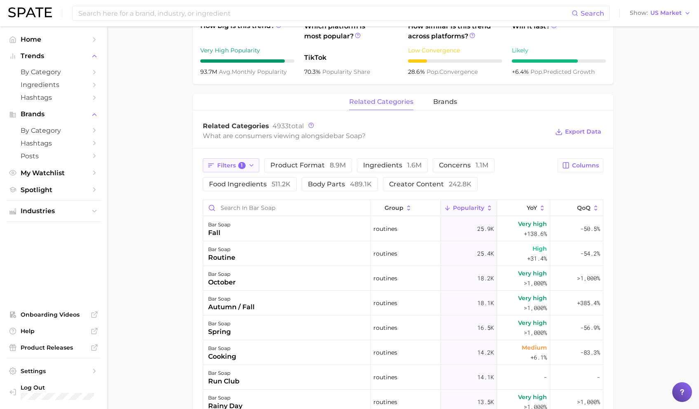
click at [244, 163] on span "Filters 1" at bounding box center [231, 165] width 28 height 7
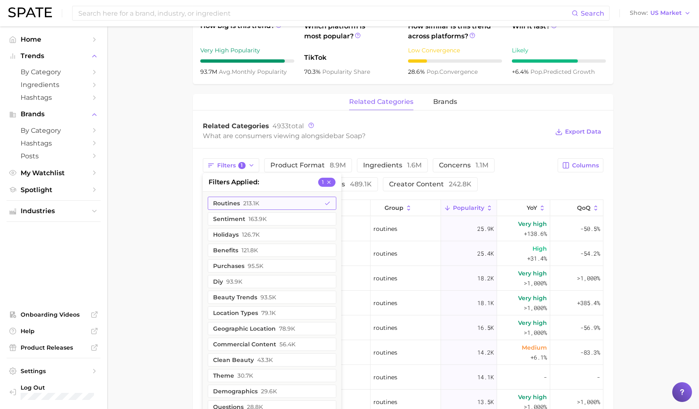
click at [284, 205] on button "routines 213.1k" at bounding box center [272, 203] width 129 height 13
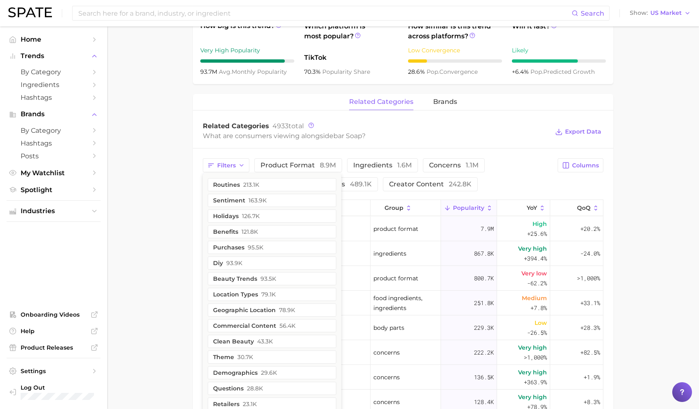
click at [174, 232] on main "1. bath & body 2. body care products 3. [MEDICAL_DATA] products 4. bar soap Ove…" at bounding box center [403, 185] width 592 height 949
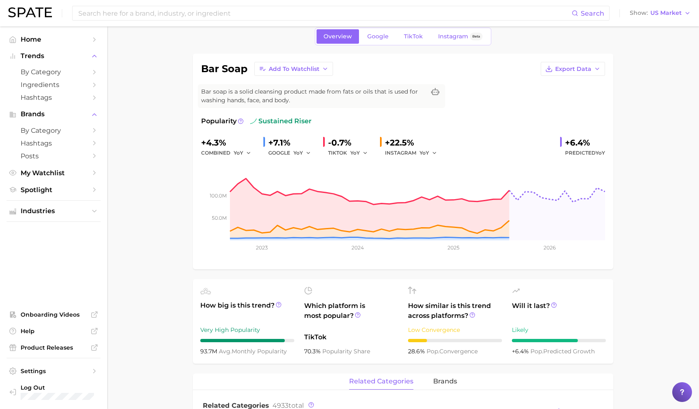
scroll to position [0, 0]
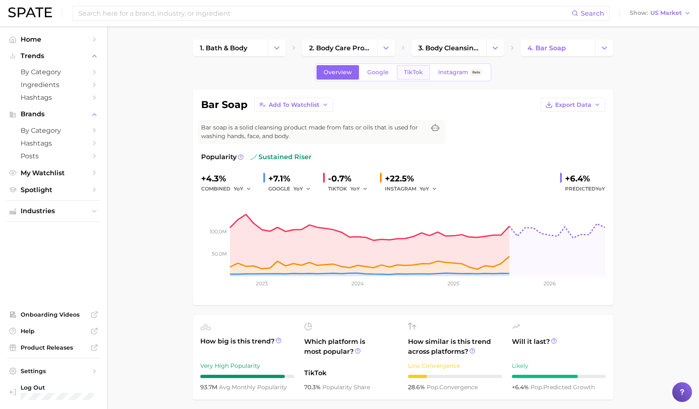
click at [404, 71] on span "TikTok" at bounding box center [413, 72] width 19 height 7
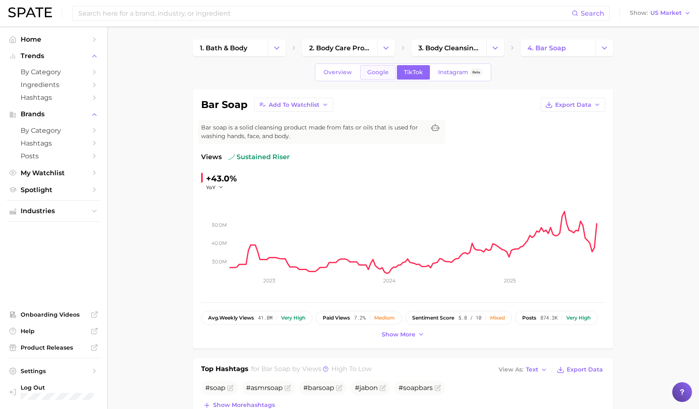
click at [385, 72] on span "Google" at bounding box center [377, 72] width 21 height 7
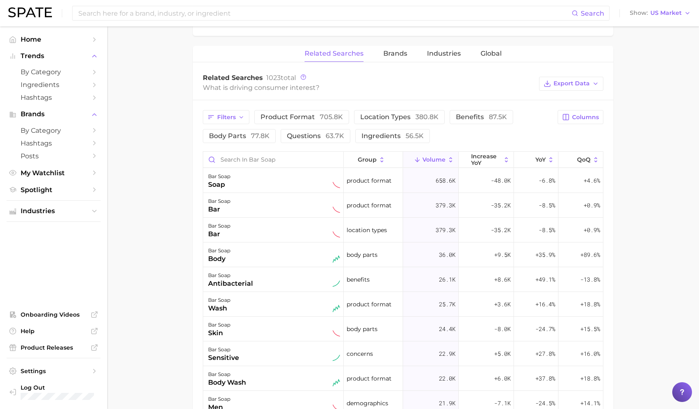
scroll to position [375, 0]
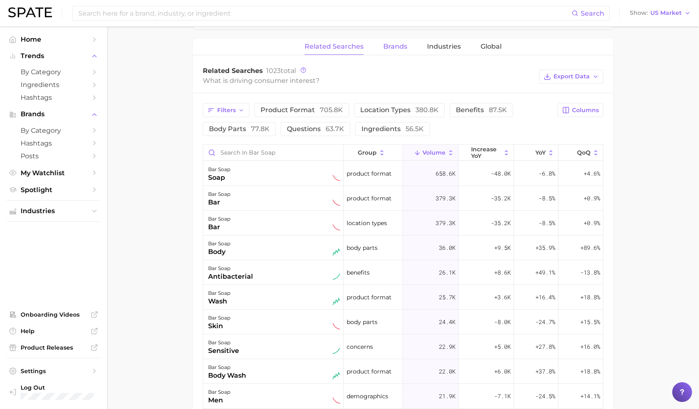
click at [393, 49] on span "Brands" at bounding box center [395, 46] width 24 height 7
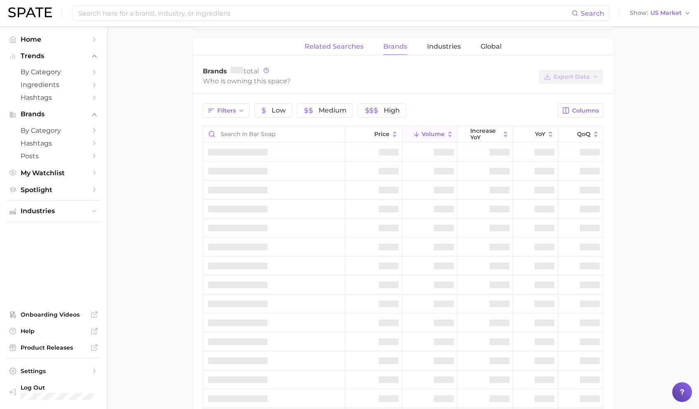
click at [350, 45] on span "Related Searches" at bounding box center [334, 46] width 59 height 7
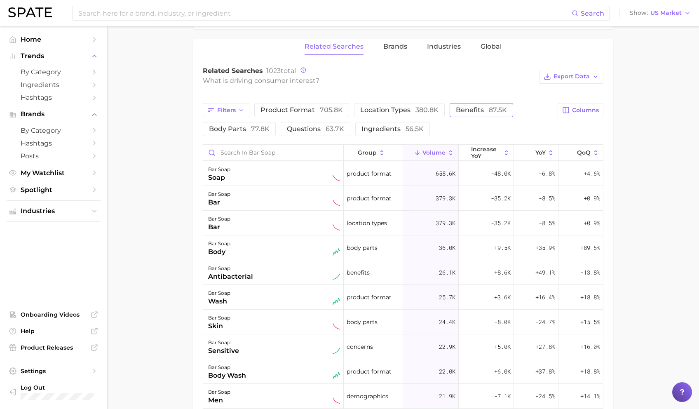
click at [474, 108] on span "benefits 87.5k" at bounding box center [481, 110] width 51 height 8
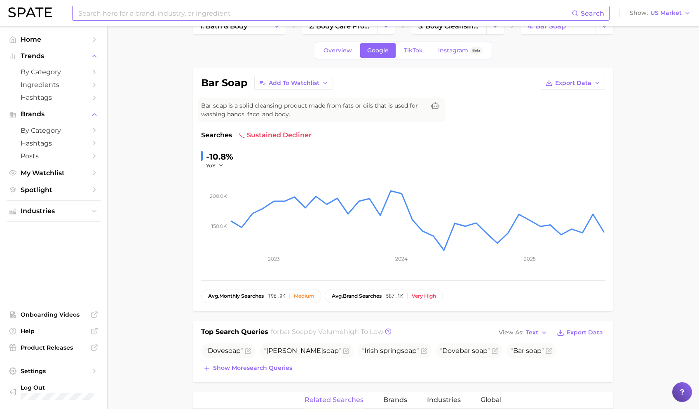
scroll to position [0, 0]
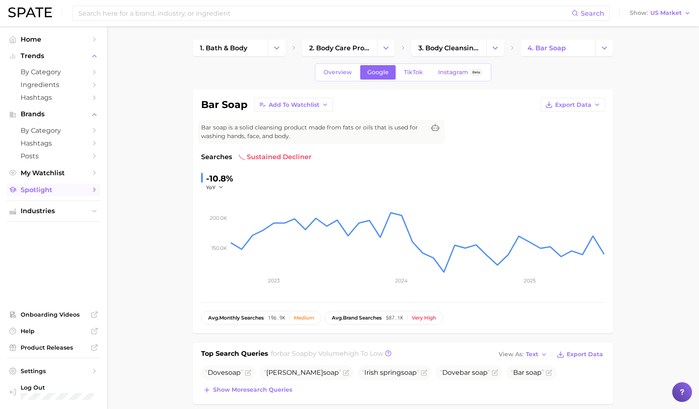
click at [41, 190] on span "Spotlight" at bounding box center [54, 190] width 66 height 8
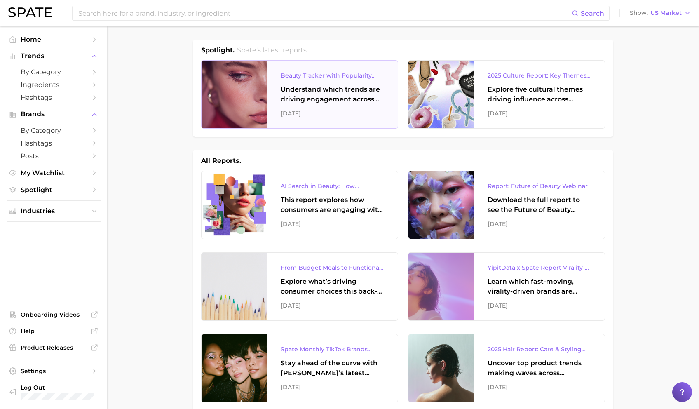
click at [353, 99] on div "Understand which trends are driving engagement across platforms in the skin, ha…" at bounding box center [333, 95] width 104 height 20
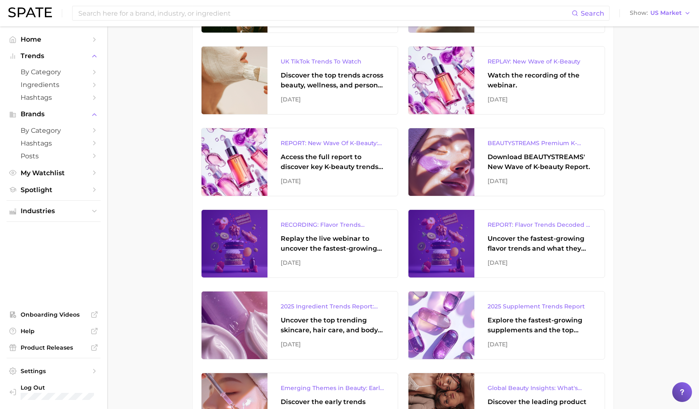
scroll to position [428, 0]
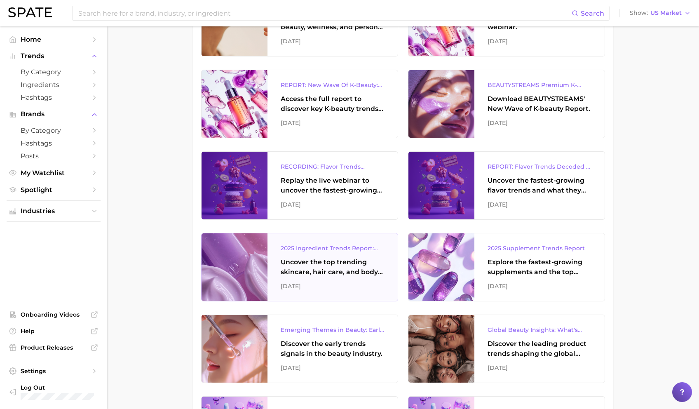
click at [339, 274] on div "Uncover the top trending skincare, hair care, and body care ingredients capturi…" at bounding box center [333, 267] width 104 height 20
